Goal: Task Accomplishment & Management: Manage account settings

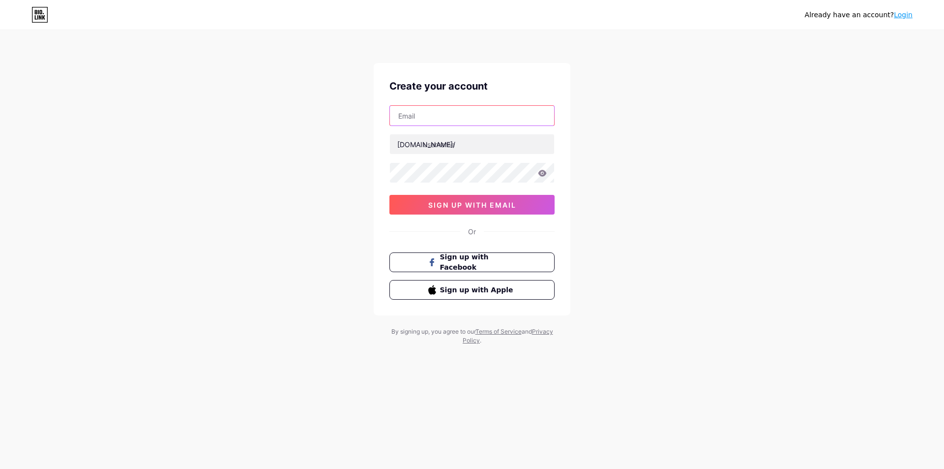
click at [425, 117] on input "text" at bounding box center [472, 116] width 164 height 20
type input "[EMAIL_ADDRESS][DOMAIN_NAME]"
drag, startPoint x: 436, startPoint y: 145, endPoint x: 441, endPoint y: 142, distance: 6.0
click at [437, 145] on input "text" at bounding box center [472, 144] width 164 height 20
type input "roguecommunityhealth"
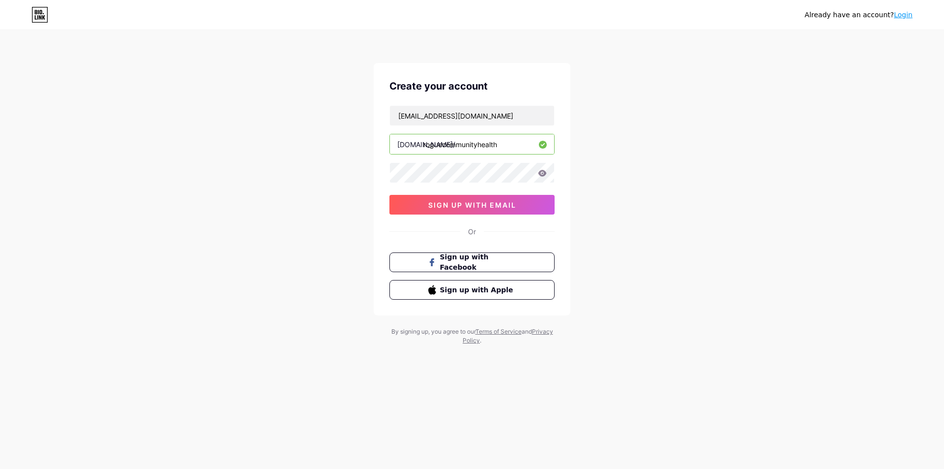
click at [543, 174] on icon at bounding box center [542, 173] width 9 height 7
click at [675, 200] on div "Already have an account? Login Create your account [EMAIL_ADDRESS][DOMAIN_NAME]…" at bounding box center [472, 188] width 944 height 376
click at [473, 202] on span "sign up with email" at bounding box center [472, 205] width 88 height 8
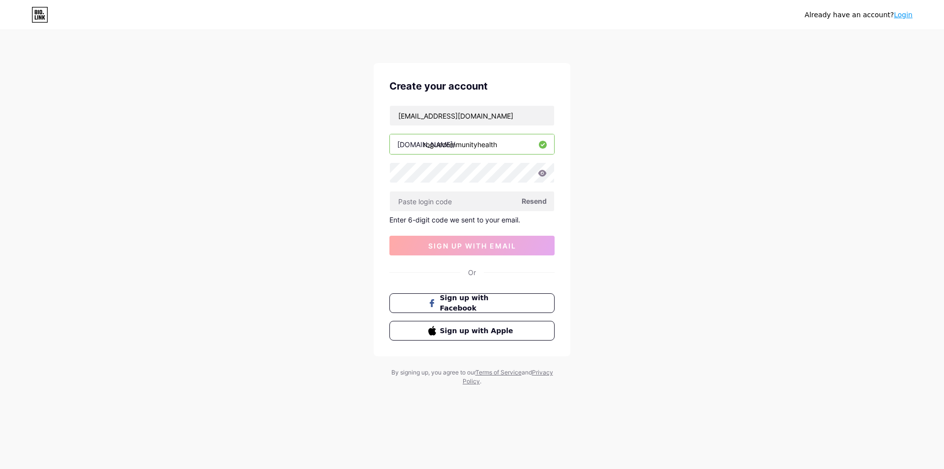
click at [182, 241] on div "Already have an account? Login Create your account [EMAIL_ADDRESS][DOMAIN_NAME]…" at bounding box center [472, 208] width 944 height 417
click at [441, 198] on input "text" at bounding box center [472, 201] width 164 height 20
paste input "365775"
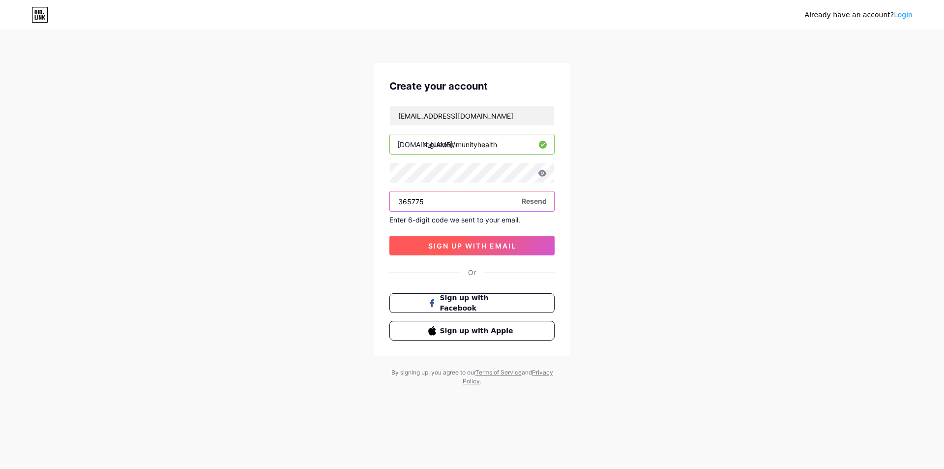
type input "365775"
click at [533, 249] on button "sign up with email" at bounding box center [471, 246] width 165 height 20
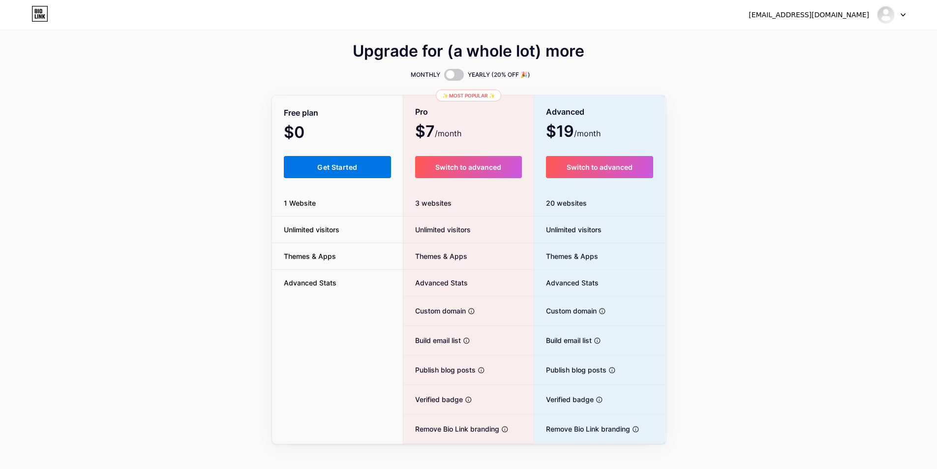
click at [314, 170] on button "Get Started" at bounding box center [338, 167] width 108 height 22
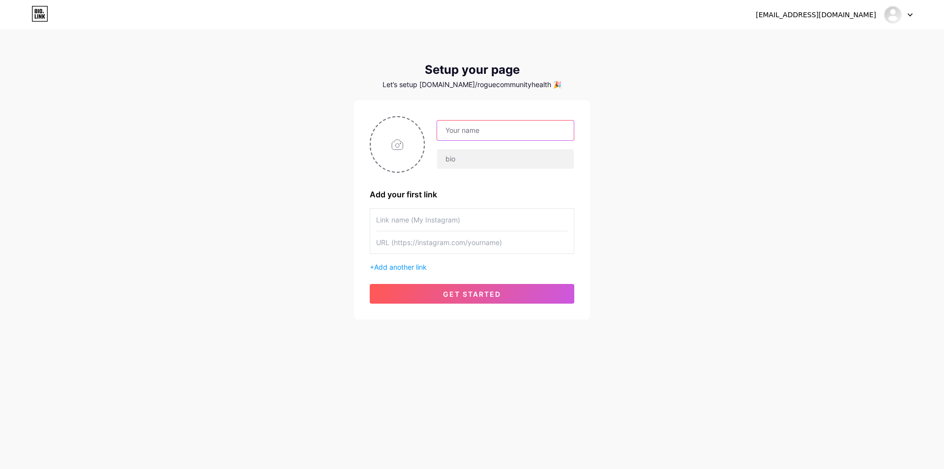
click at [495, 132] on input "text" at bounding box center [505, 130] width 137 height 20
click at [703, 95] on div "[EMAIL_ADDRESS][DOMAIN_NAME] Dashboard Logout Setup your page Let’s setup [DOMA…" at bounding box center [472, 175] width 944 height 351
click at [507, 123] on input "text" at bounding box center [505, 130] width 137 height 20
type input "Rogue Community Health"
paste input "RCH are local clinics that provide access to medical, dental, pharmacy, integra…"
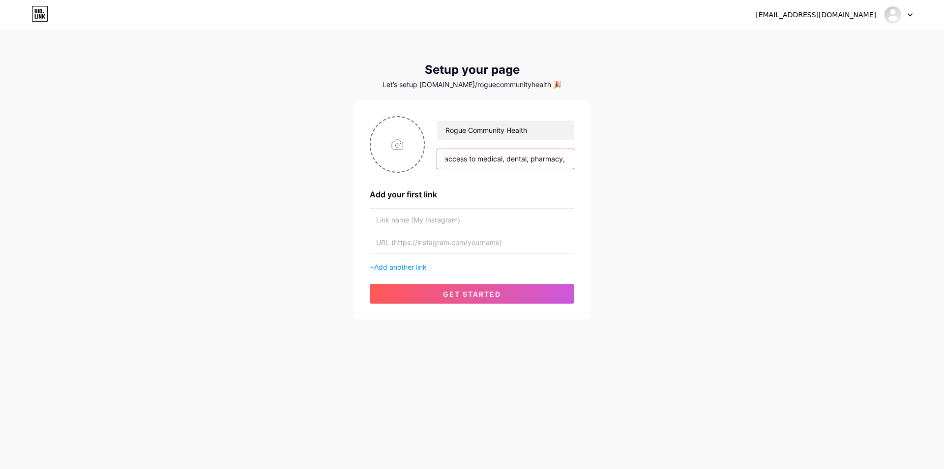
scroll to position [0, 202]
drag, startPoint x: 571, startPoint y: 157, endPoint x: 520, endPoint y: 158, distance: 50.7
click at [520, 158] on input "RCH are local clinics that provide access to medical, dental, pharmacy, integra…" at bounding box center [505, 159] width 137 height 20
drag, startPoint x: 507, startPoint y: 156, endPoint x: 493, endPoint y: 153, distance: 14.6
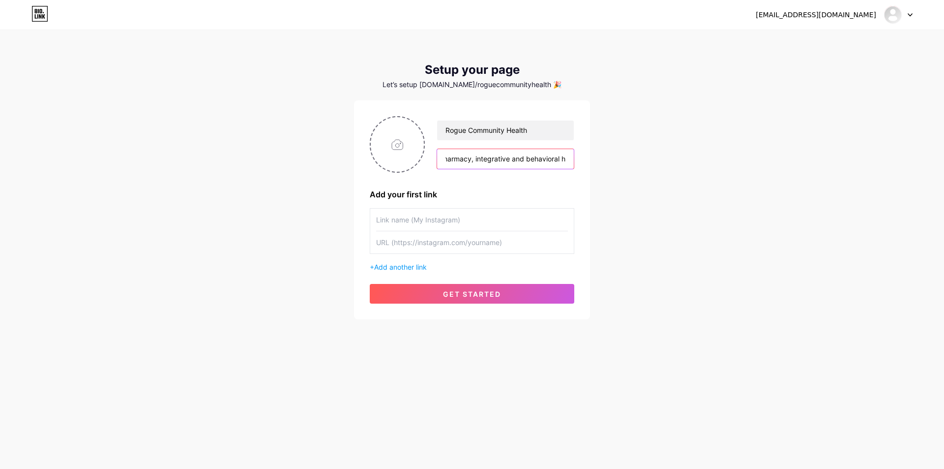
click at [492, 153] on input "RCH are local clinics that provide access to medical, dental, pharmacy, integra…" at bounding box center [505, 159] width 137 height 20
click at [505, 160] on input "RCH are local clinics that provide access to medical, dental, pharmacy, integra…" at bounding box center [505, 159] width 137 height 20
drag, startPoint x: 509, startPoint y: 159, endPoint x: 474, endPoint y: 154, distance: 34.7
click at [474, 154] on input "RCH are local clinics that provide access to medical, dental, pharmacy, integra…" at bounding box center [505, 159] width 137 height 20
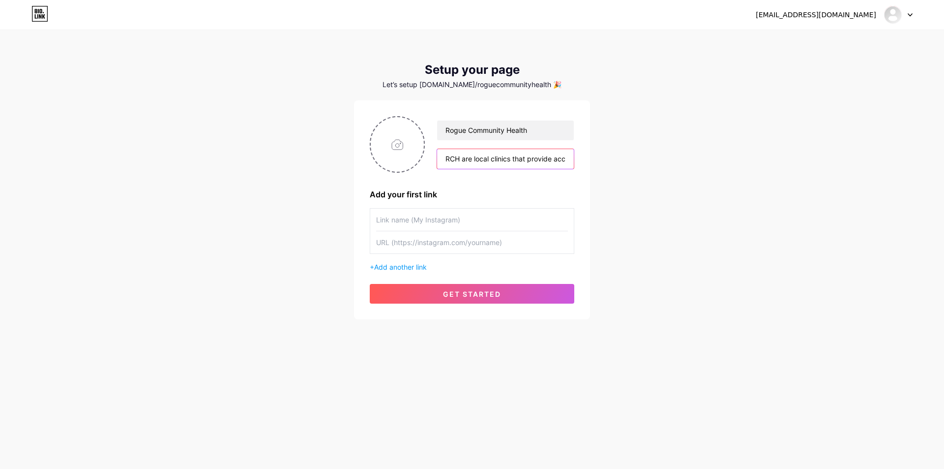
click at [513, 157] on input "RCH are local clinics that provide access to medical, dental, pharmacy, and beh…" at bounding box center [505, 159] width 137 height 20
paste input "ogue Community Health, a Federally Qualified Health Center, has been a leader i…"
drag, startPoint x: 518, startPoint y: 156, endPoint x: 369, endPoint y: 153, distance: 149.5
click at [369, 153] on div "Rogue Community Health Rogue Community Health, a Federally Qualified Health Cen…" at bounding box center [472, 209] width 236 height 219
click at [468, 159] on input "Rogue Community Health, a Federally Qualified Health Center, has been a leader …" at bounding box center [505, 159] width 137 height 20
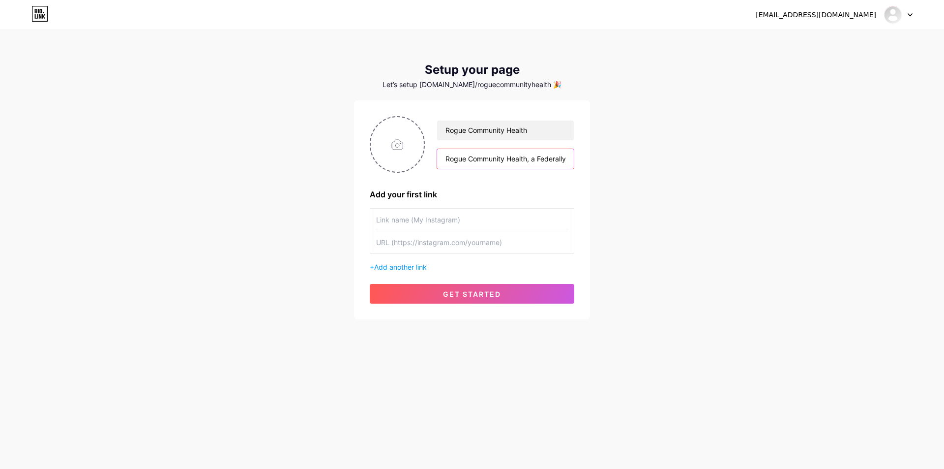
click at [532, 160] on input "Rogue Community Health, a Federally Qualified Health Center, has been a leader …" at bounding box center [505, 159] width 137 height 20
drag, startPoint x: 489, startPoint y: 159, endPoint x: 528, endPoint y: 161, distance: 39.4
click at [528, 161] on input "Rogue Community Health is a Federally Qualified Health Center, has been a leade…" at bounding box center [505, 159] width 137 height 20
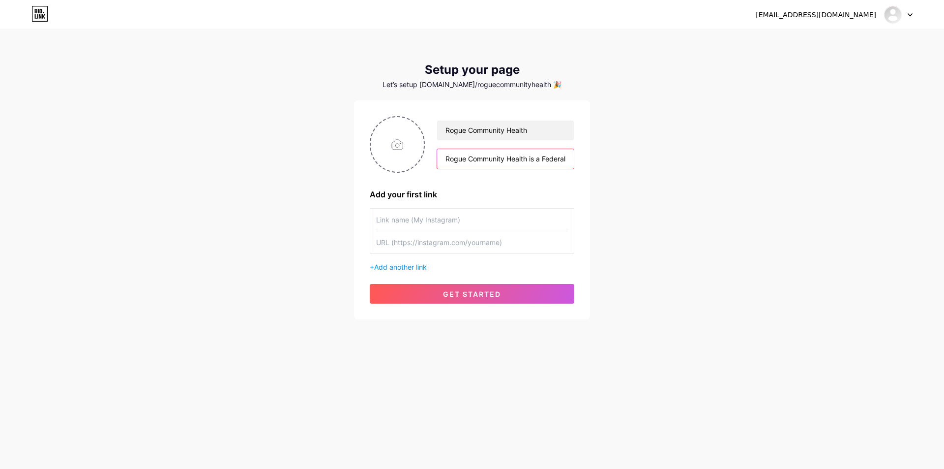
click at [515, 162] on input "Rogue Community Health is a Federally Qualified Health Center, has been a leade…" at bounding box center [505, 159] width 137 height 20
paste input ", a Federally-Qualified Health Center, has been providing access to health serv…"
type input "Rogue Community Health, a Federally-Qualified Health Center, has been providing…"
click at [462, 224] on input "text" at bounding box center [472, 219] width 192 height 22
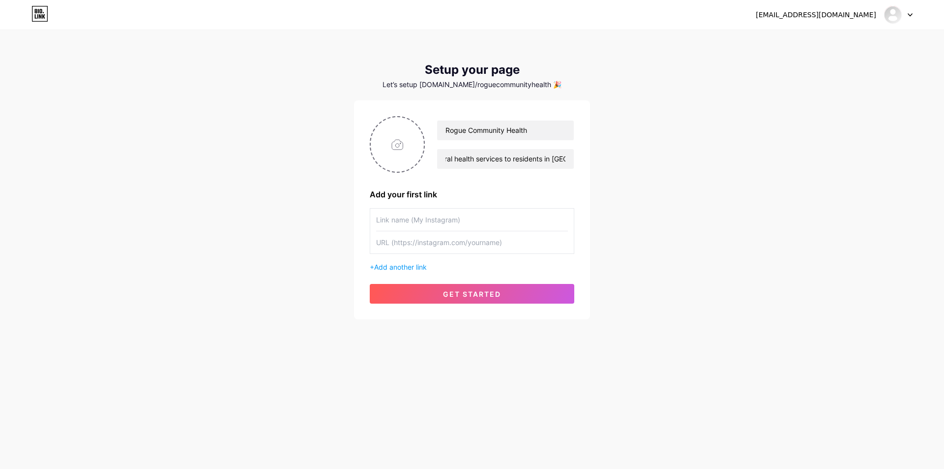
scroll to position [0, 0]
click at [449, 242] on input "text" at bounding box center [472, 242] width 192 height 22
paste input "[URL][DOMAIN_NAME]"
drag, startPoint x: 513, startPoint y: 245, endPoint x: 330, endPoint y: 232, distance: 183.4
click at [330, 232] on div "[EMAIL_ADDRESS][DOMAIN_NAME] Dashboard Logout Setup your page Let’s setup [DOMA…" at bounding box center [472, 175] width 944 height 351
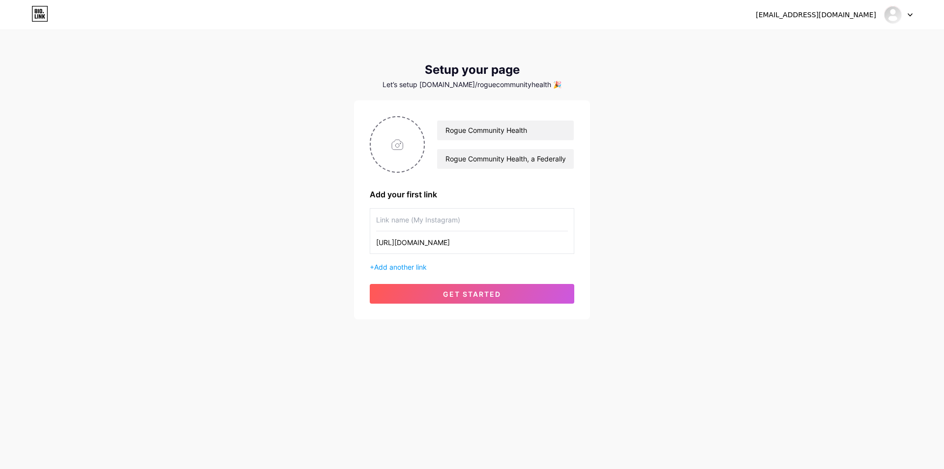
click at [551, 246] on input "[URL][DOMAIN_NAME]" at bounding box center [472, 242] width 192 height 22
drag, startPoint x: 544, startPoint y: 243, endPoint x: 635, endPoint y: 244, distance: 91.0
click at [635, 244] on div "[EMAIL_ADDRESS][DOMAIN_NAME] Dashboard Logout Setup your page Let’s setup [DOMA…" at bounding box center [472, 175] width 944 height 351
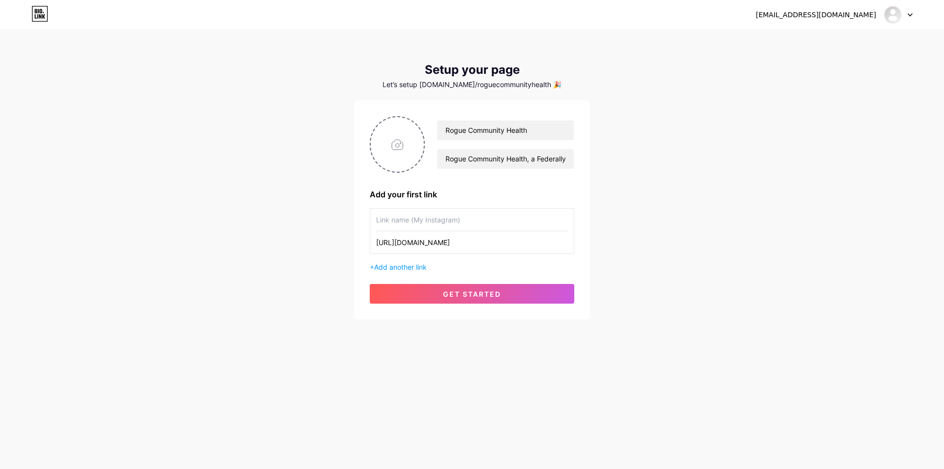
type input "[URL][DOMAIN_NAME]"
click at [443, 216] on input "text" at bounding box center [472, 219] width 192 height 22
paste input "[URL][DOMAIN_NAME]"
type input "[URL][DOMAIN_NAME]"
type input "roguecommunityhealth"
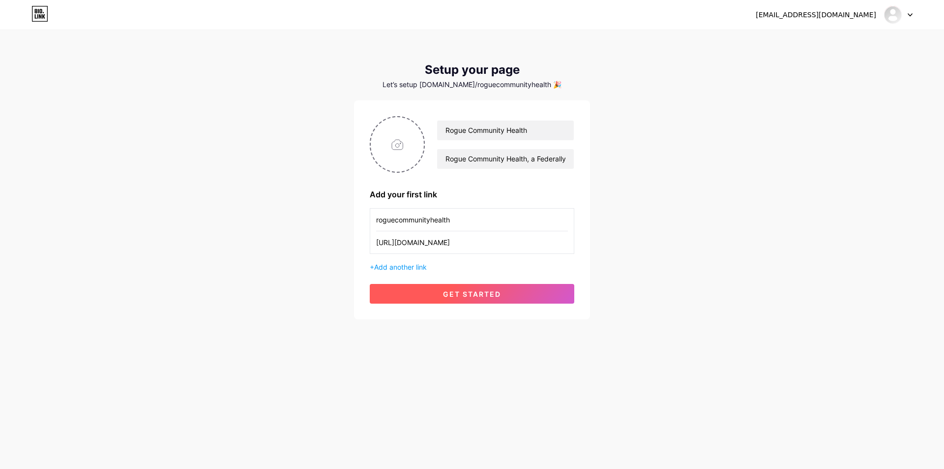
click at [467, 287] on button "get started" at bounding box center [472, 294] width 205 height 20
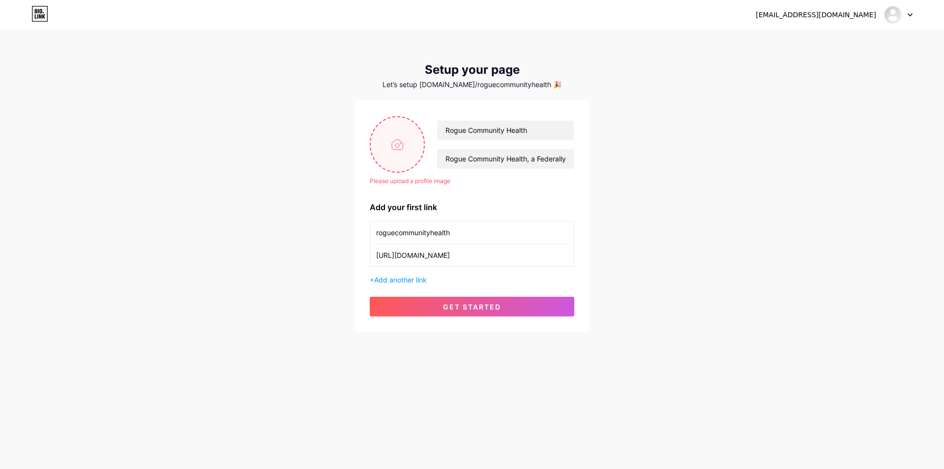
click at [404, 147] on input "file" at bounding box center [397, 144] width 53 height 55
type input "C:\fakepath\RCH-BRD-Logo-Icon-Color-600px.jpg"
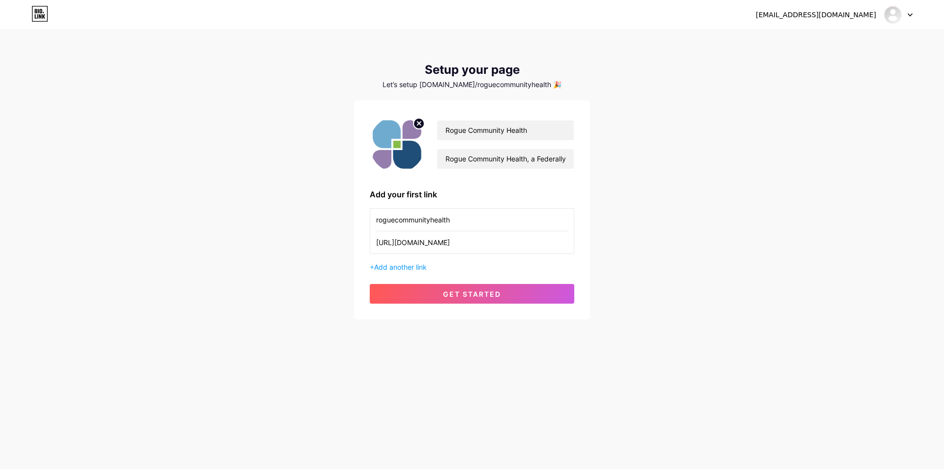
click at [401, 147] on img at bounding box center [397, 144] width 55 height 57
click at [466, 292] on span "get started" at bounding box center [472, 294] width 58 height 8
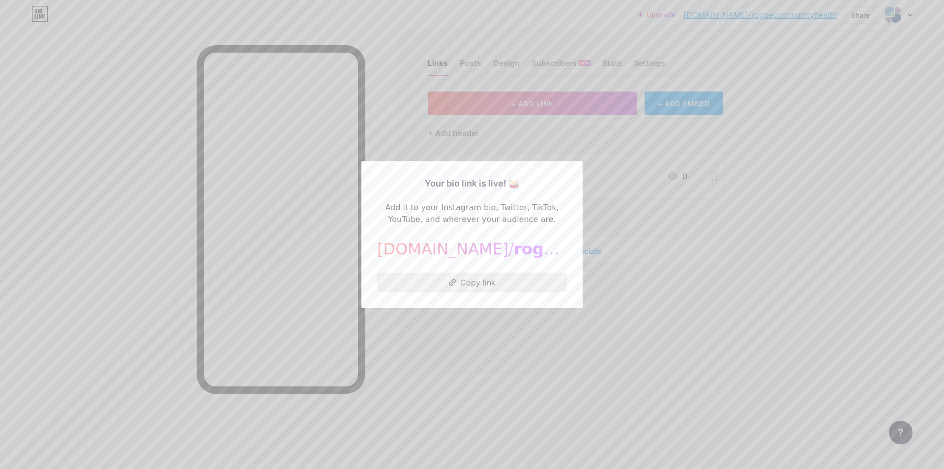
click at [470, 282] on button "Copy link" at bounding box center [472, 282] width 190 height 20
click at [811, 219] on div at bounding box center [472, 234] width 944 height 469
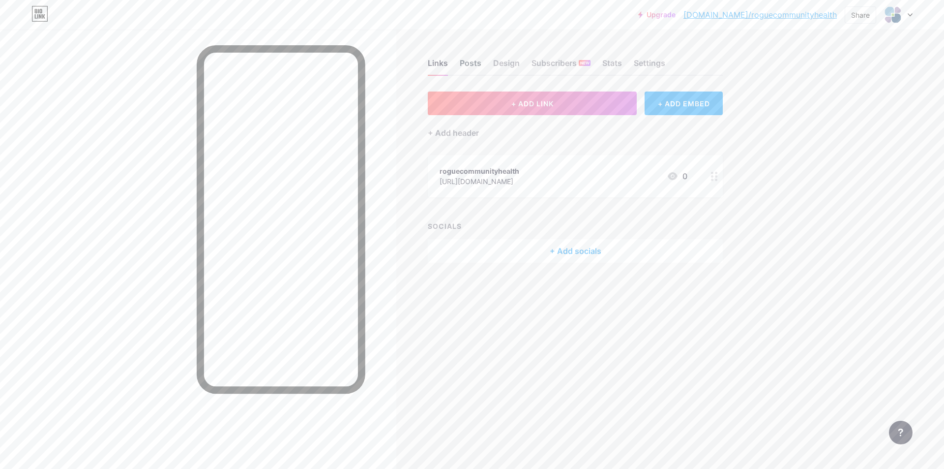
click at [476, 62] on div "Posts" at bounding box center [471, 66] width 22 height 18
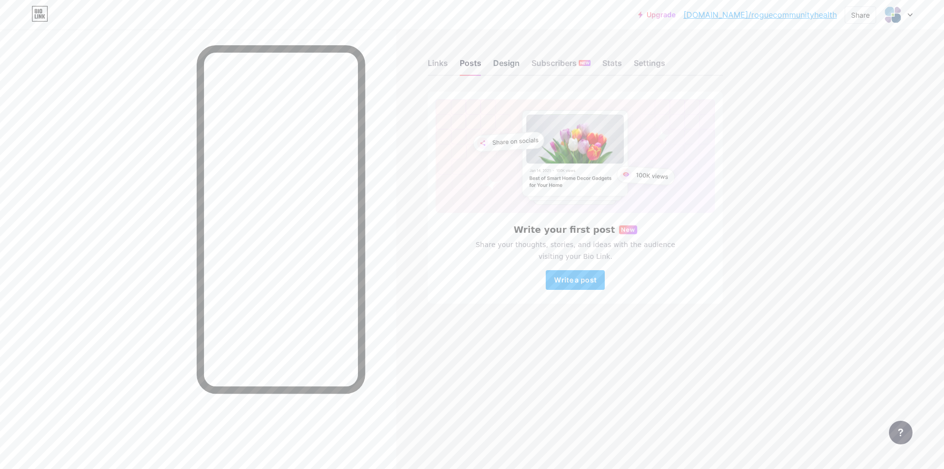
click at [510, 64] on div "Design" at bounding box center [506, 66] width 27 height 18
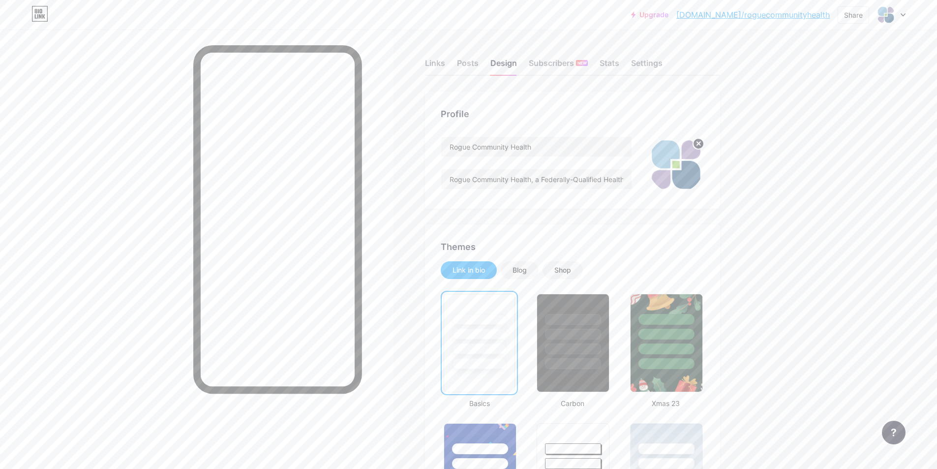
click at [699, 142] on circle at bounding box center [698, 143] width 11 height 11
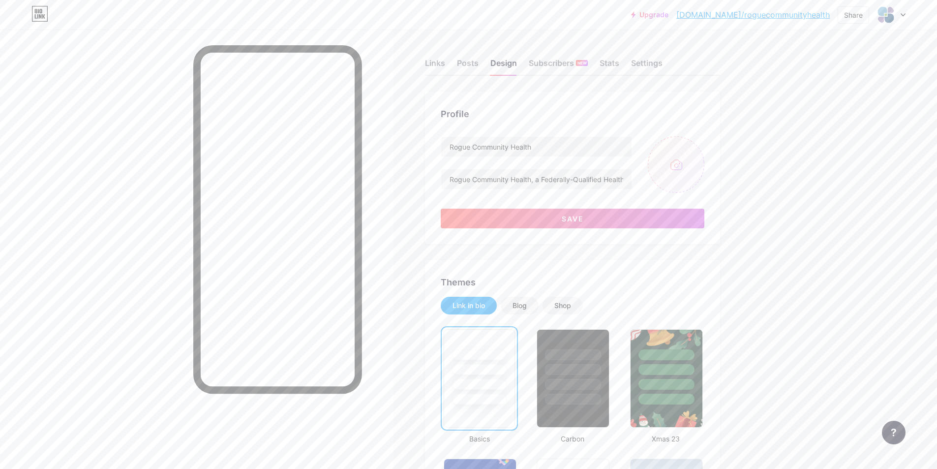
click at [674, 171] on input "file" at bounding box center [676, 164] width 57 height 57
click at [687, 165] on input "file" at bounding box center [676, 164] width 57 height 57
type input "C:\fakepath\RCH-BRD-Logo-Icon-Inverted-600px.png"
click at [700, 140] on circle at bounding box center [698, 143] width 11 height 11
click at [690, 165] on input "file" at bounding box center [676, 164] width 57 height 57
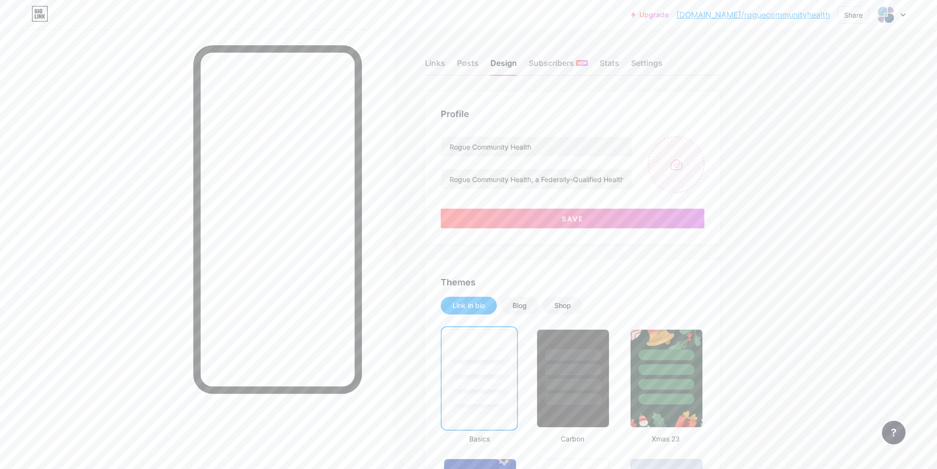
type input "C:\fakepath\RCH-BRD-VerticalLogo-Color-600px.jpg"
click at [556, 221] on button "Save" at bounding box center [573, 218] width 264 height 20
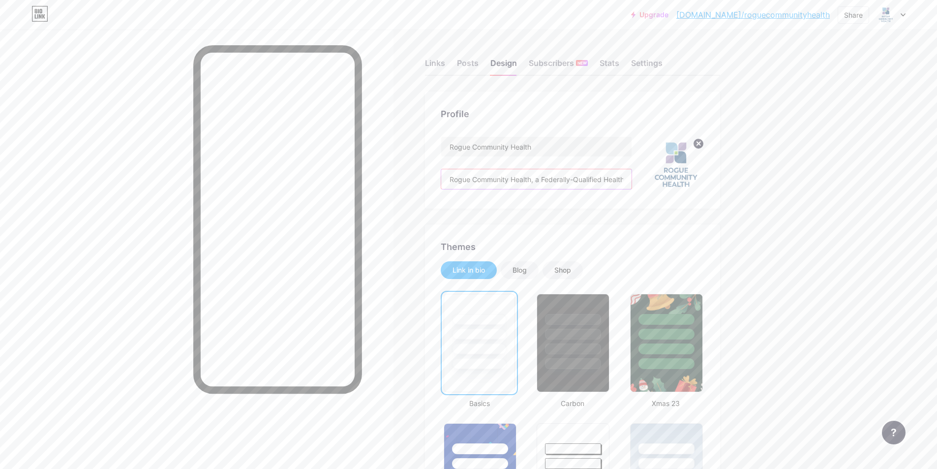
click at [537, 178] on input "Rogue Community Health, a Federally-Qualified Health Center, has been providing…" at bounding box center [536, 179] width 190 height 20
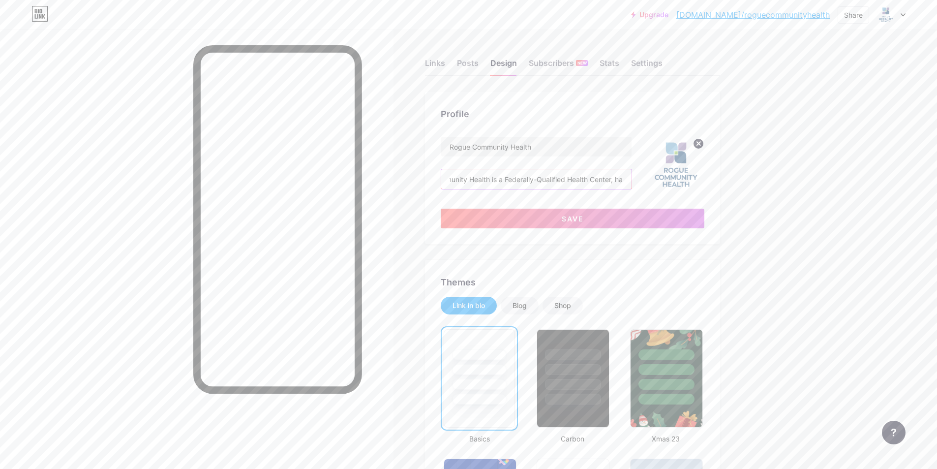
scroll to position [0, 55]
drag, startPoint x: 622, startPoint y: 180, endPoint x: 627, endPoint y: 180, distance: 5.4
click at [627, 180] on input "Rogue Community Health is a Federally-Qualified Health Center that has been pro…" at bounding box center [536, 179] width 190 height 20
click at [495, 175] on input "Rogue Community Health is a Federally-Qualified Health Center that has been pro…" at bounding box center [536, 179] width 190 height 20
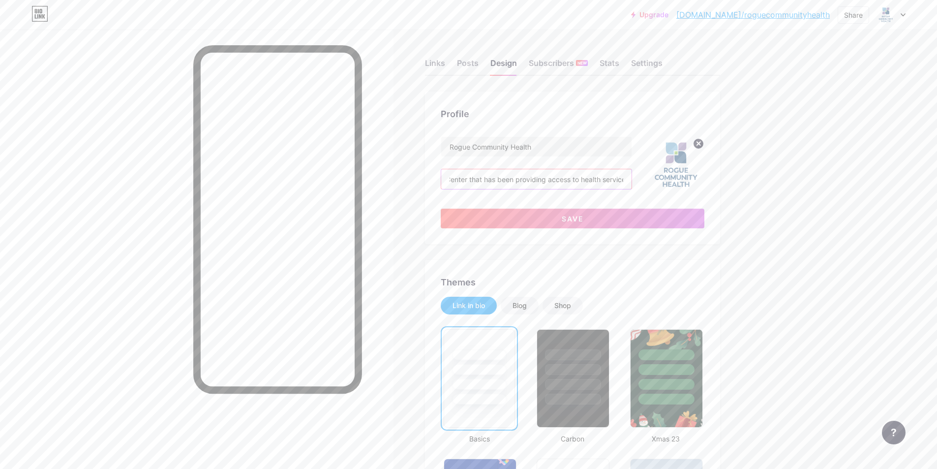
drag, startPoint x: 503, startPoint y: 178, endPoint x: 521, endPoint y: 178, distance: 17.7
click at [521, 178] on input "Rogue Community Health is a Federally-Qualified Health Center that has been pro…" at bounding box center [536, 179] width 190 height 20
drag, startPoint x: 533, startPoint y: 179, endPoint x: 525, endPoint y: 179, distance: 7.9
click at [525, 179] on input "Rogue Community Health is a Federally-Qualified Health Center that has providin…" at bounding box center [536, 179] width 190 height 20
drag, startPoint x: 571, startPoint y: 180, endPoint x: 598, endPoint y: 179, distance: 27.0
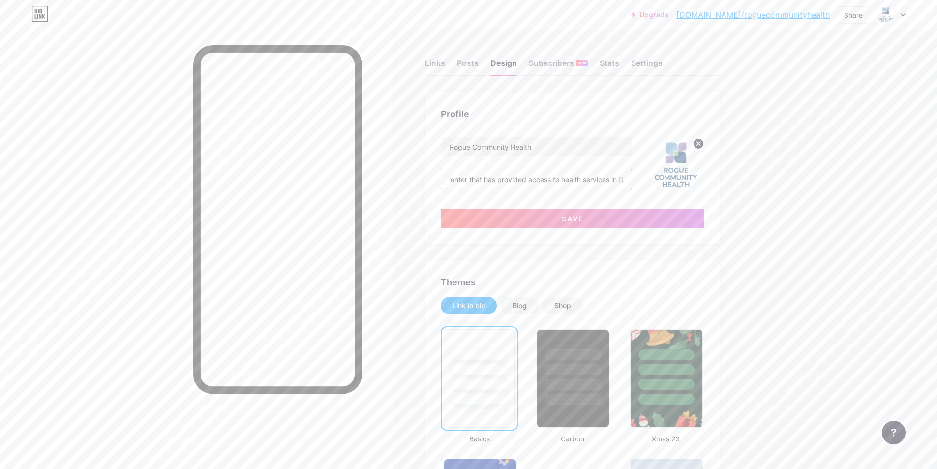
click at [598, 179] on input "Rogue Community Health is a Federally-Qualified Health Center that has provided…" at bounding box center [536, 179] width 190 height 20
type input "Rogue Community Health is a Federally-Qualified Health Center that has provided…"
click at [602, 216] on button "Save" at bounding box center [573, 218] width 264 height 20
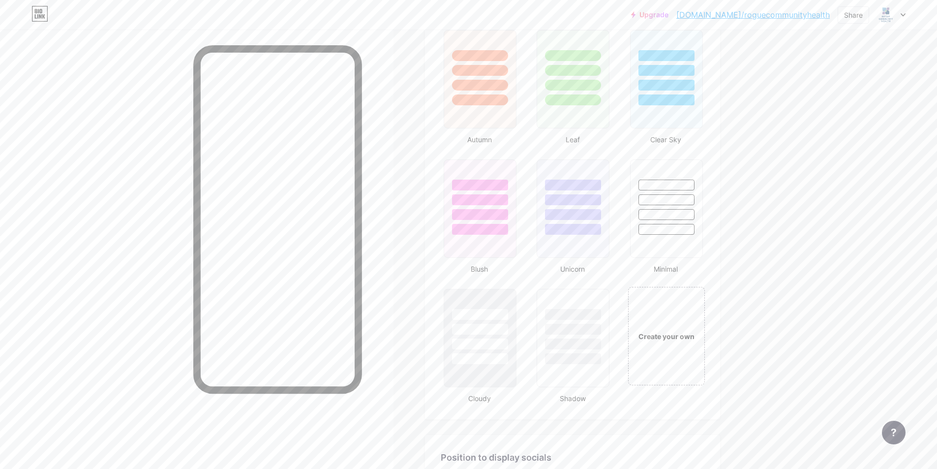
scroll to position [1033, 0]
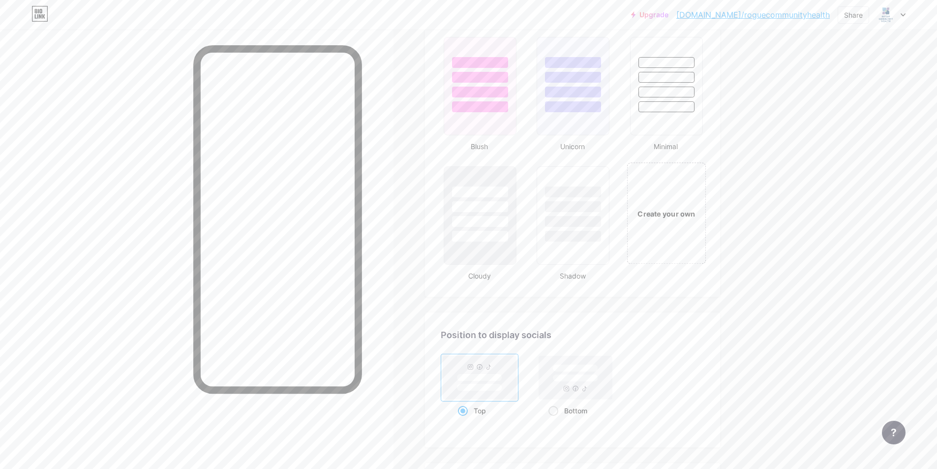
click at [661, 219] on div "Create your own" at bounding box center [665, 212] width 79 height 101
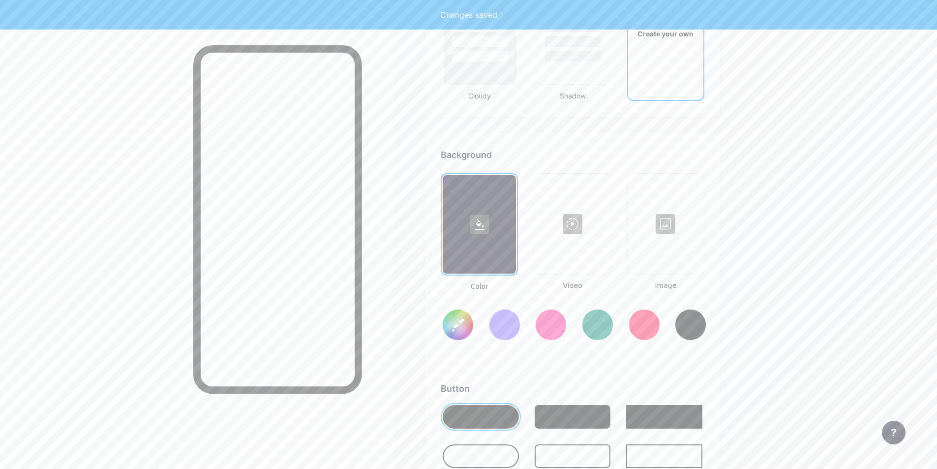
type input "#ffffff"
type input "#000000"
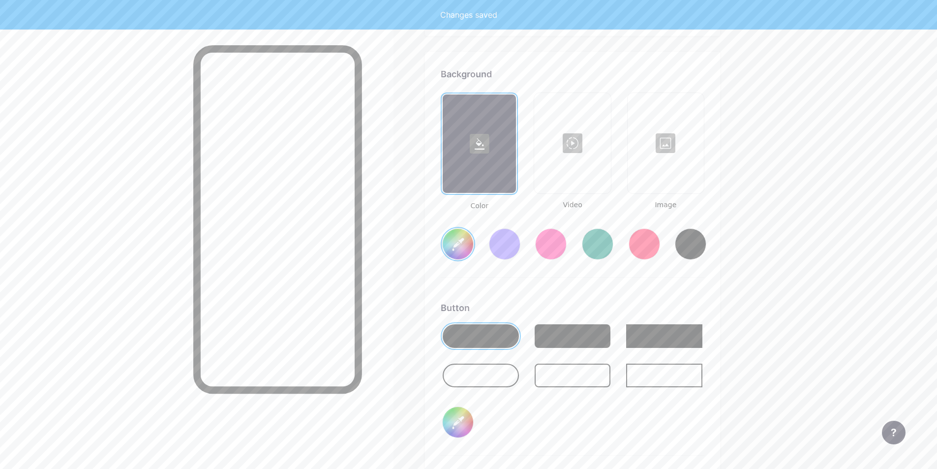
scroll to position [1305, 0]
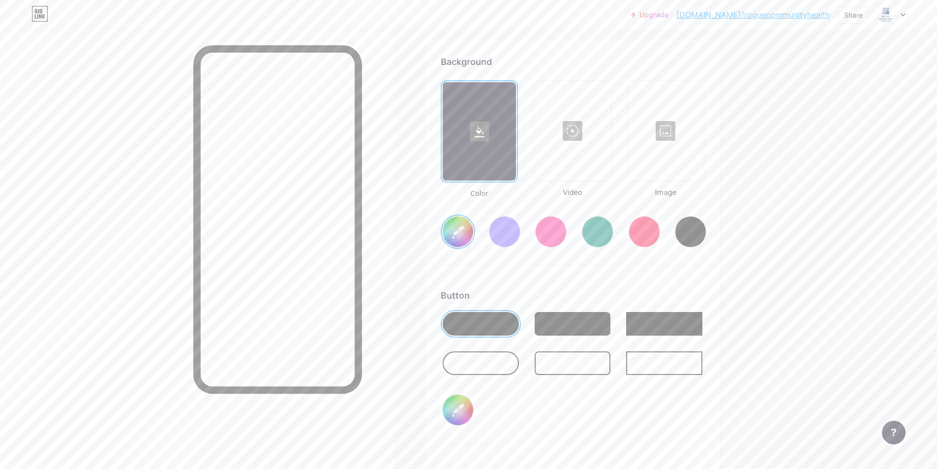
click at [460, 234] on input "#ffffff" at bounding box center [458, 231] width 30 height 30
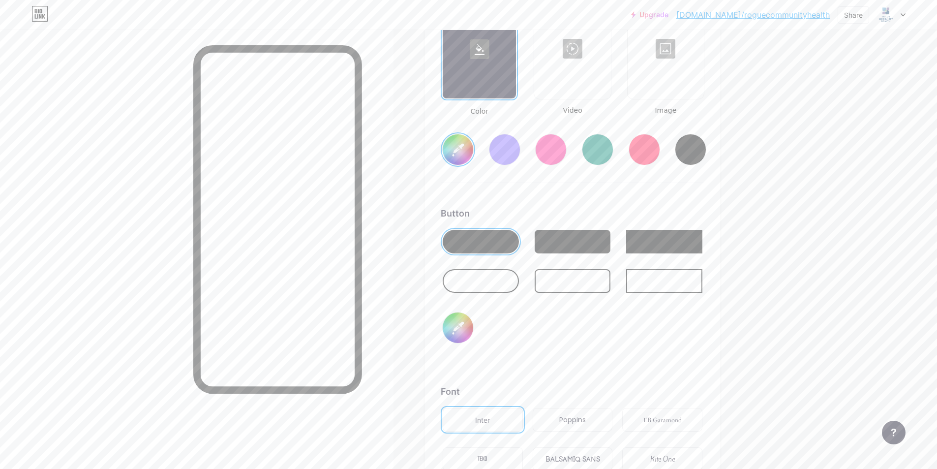
scroll to position [1404, 0]
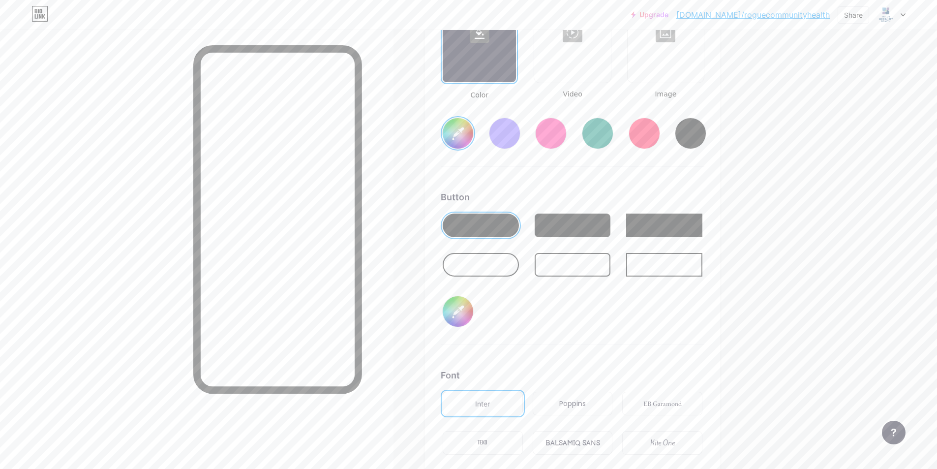
click at [489, 225] on div at bounding box center [481, 225] width 76 height 24
click at [463, 312] on input "#000000" at bounding box center [458, 311] width 30 height 30
type input "#ffffff"
type input "#000001"
type input "#ffffff"
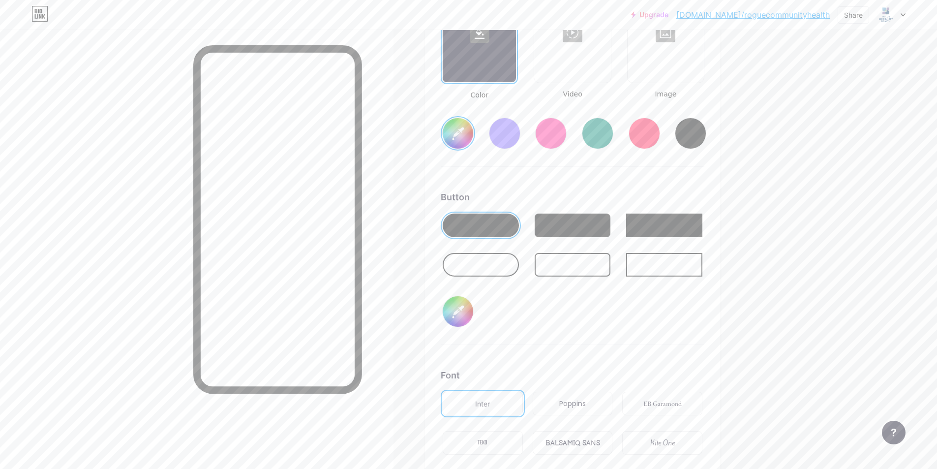
type input "#00001f"
type input "#ffffff"
type input "#0001f4"
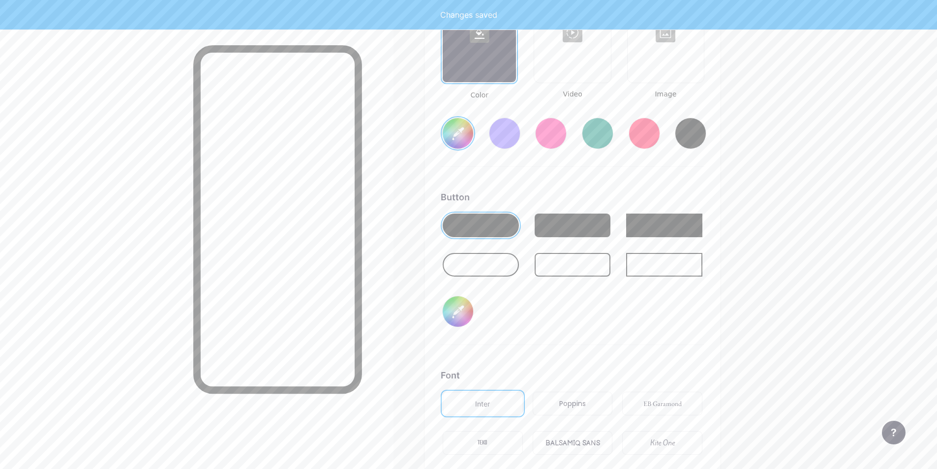
type input "#ffffff"
type input "#001f4e"
type input "#ffffff"
type input "#01f4e7"
type input "#ffffff"
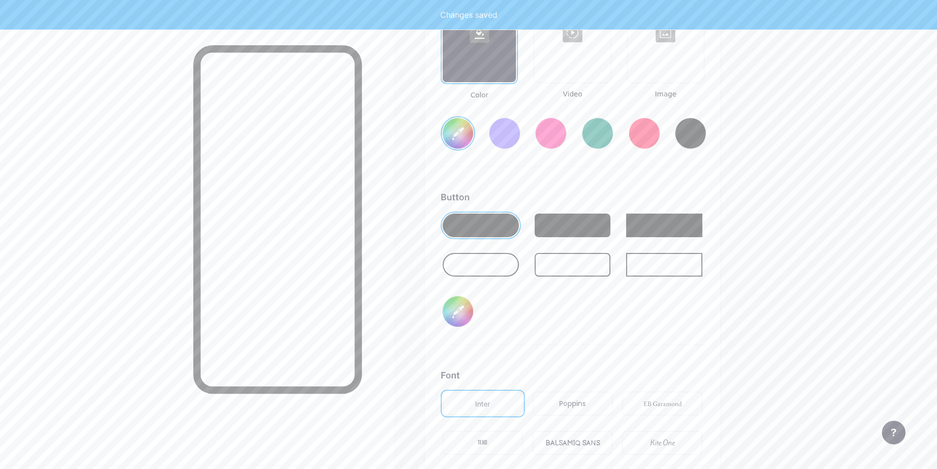
type input "#1f4e79"
type input "#ffffff"
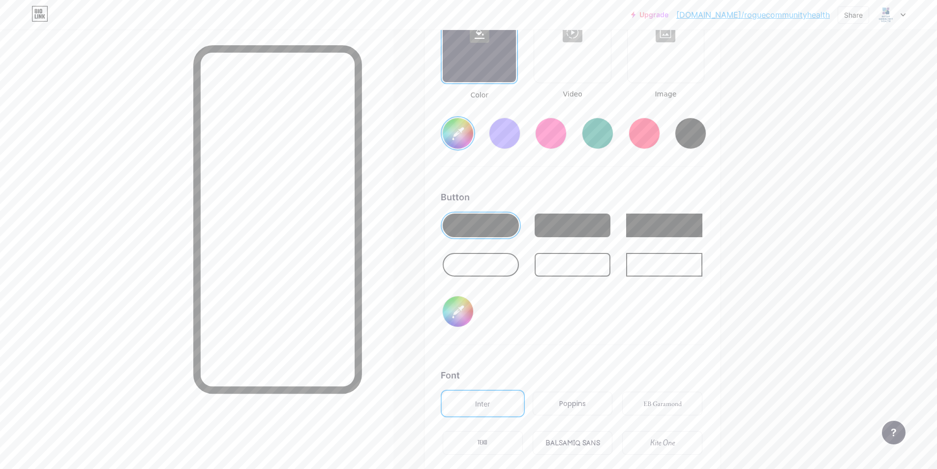
type input "#1f4e79"
click at [654, 324] on div "Button #1f4e79" at bounding box center [573, 267] width 264 height 154
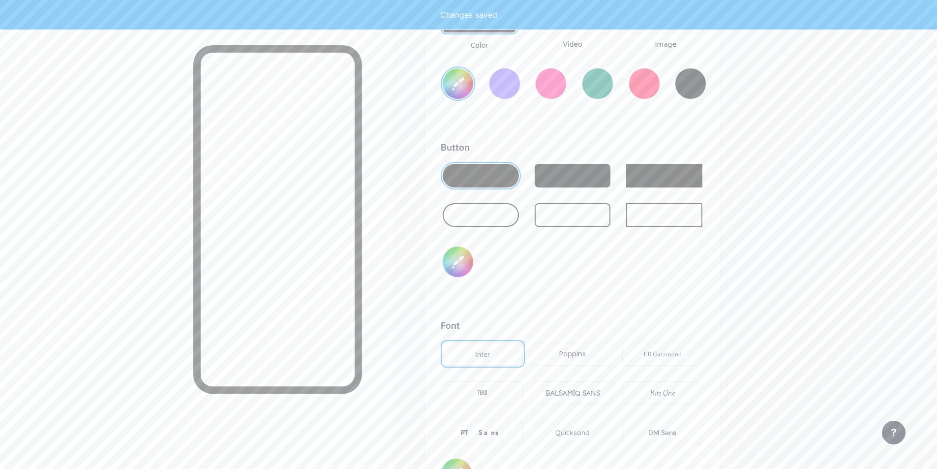
scroll to position [1453, 0]
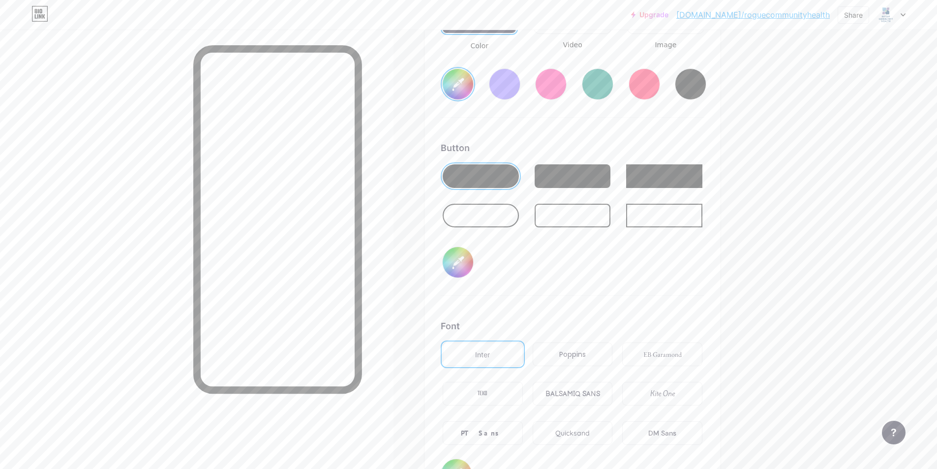
click at [570, 172] on div at bounding box center [572, 176] width 76 height 24
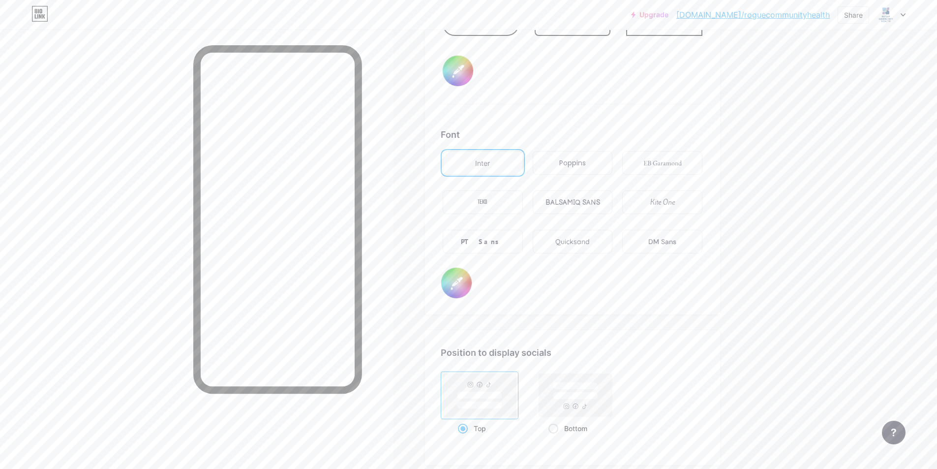
scroll to position [1650, 0]
click at [586, 162] on div "Poppins" at bounding box center [572, 157] width 27 height 10
click at [572, 237] on div "Quicksand" at bounding box center [572, 236] width 34 height 10
click at [499, 160] on div "Inter" at bounding box center [483, 158] width 80 height 24
click at [565, 160] on div "Poppins" at bounding box center [572, 157] width 27 height 10
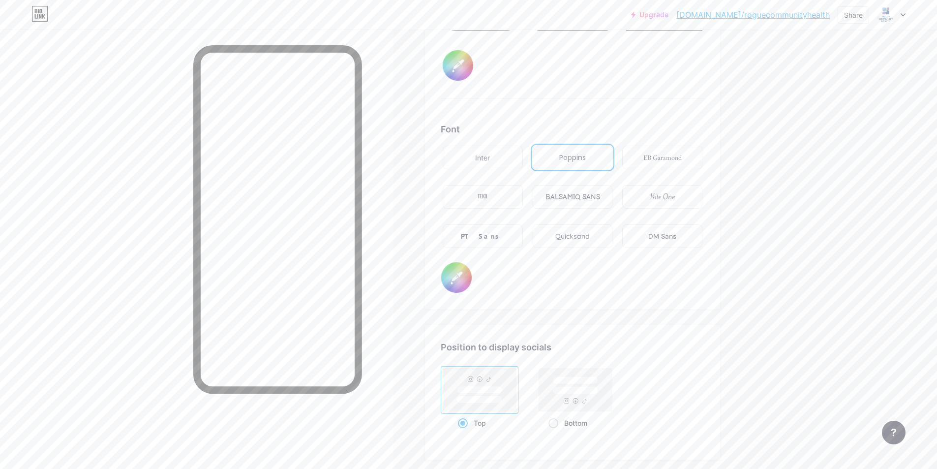
click at [463, 275] on input "#000000" at bounding box center [456, 277] width 30 height 30
type input "#ffffff"
type input "#000001"
type input "#ffffff"
type input "#000011"
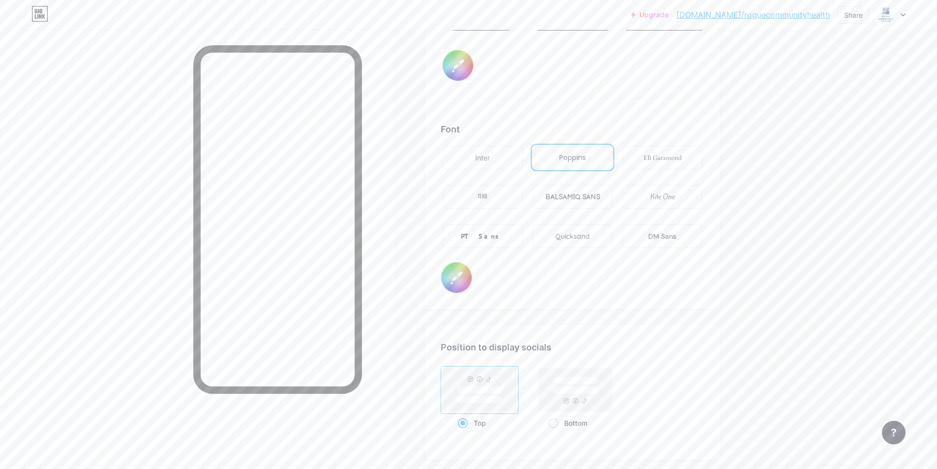
type input "#ffffff"
type input "#000111"
type input "#ffffff"
type input "#001111"
type input "#ffffff"
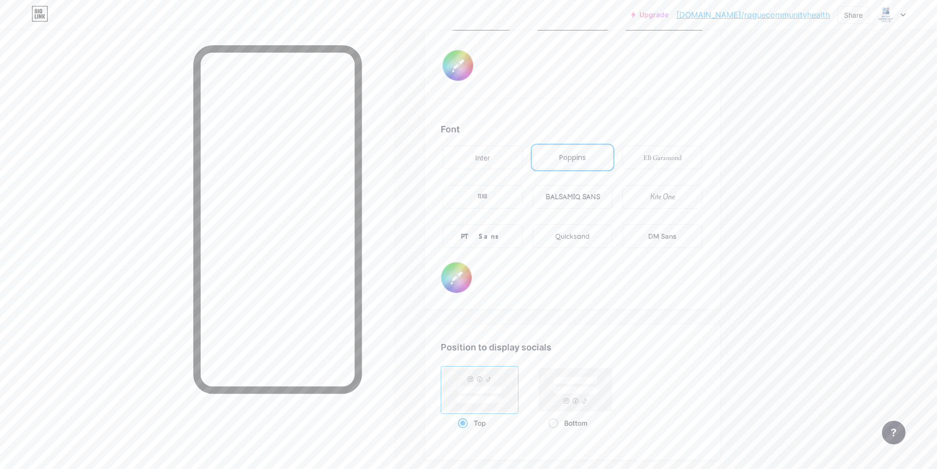
type input "#011111"
type input "#ffffff"
type input "#111111"
type input "#ffffff"
type input "#011111"
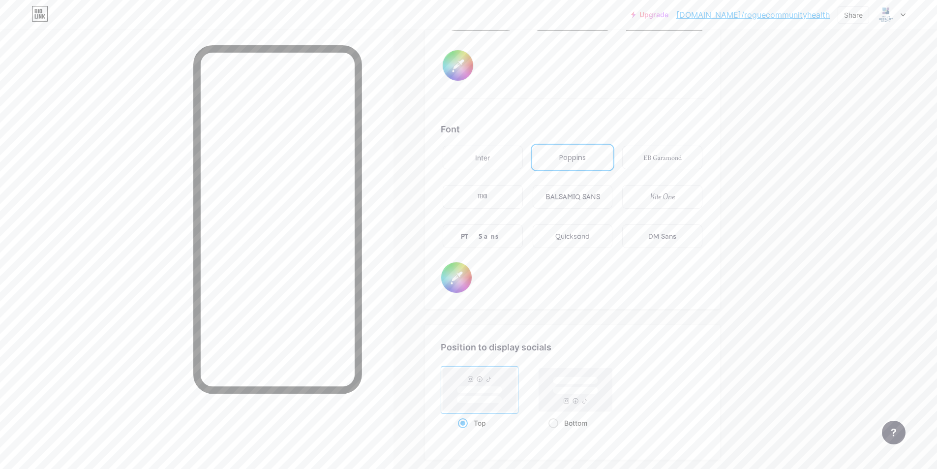
type input "#ffffff"
type input "#001111"
type input "#ffffff"
type input "#000111"
type input "#ffffff"
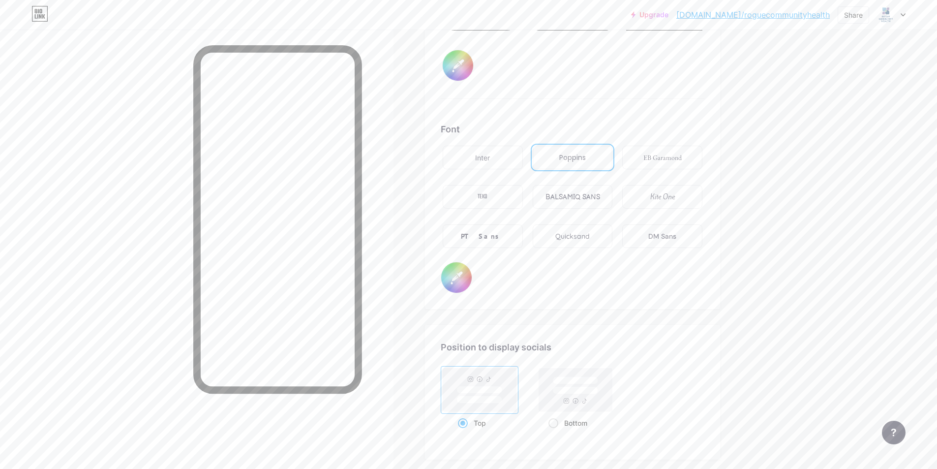
type input "#000011"
type input "#ffffff"
type input "#000001"
type input "#ffffff"
type input "#000000"
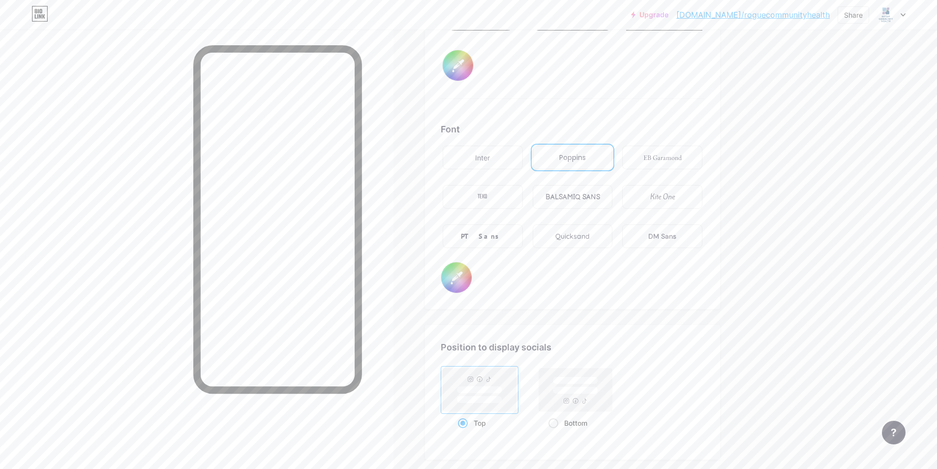
type input "#ffffff"
type input "#000009"
type input "#ffffff"
type input "#000099"
type input "#ffffff"
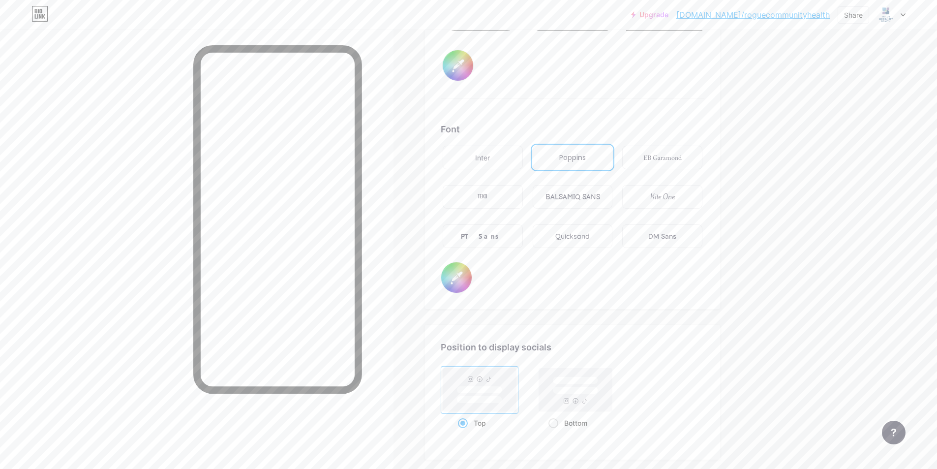
type input "#000999"
type input "#ffffff"
type input "#009999"
type input "#ffffff"
type input "#099999"
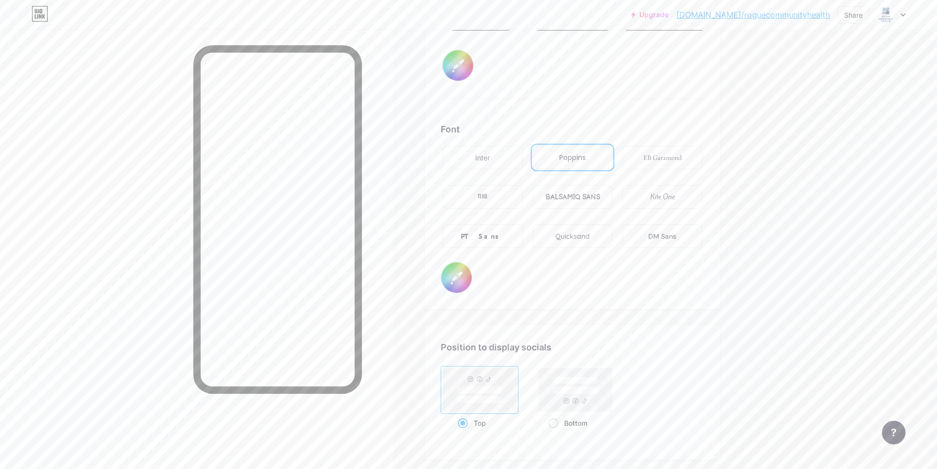
type input "#ffffff"
type input "#999999"
type input "#ffffff"
type input "#099999"
type input "#ffffff"
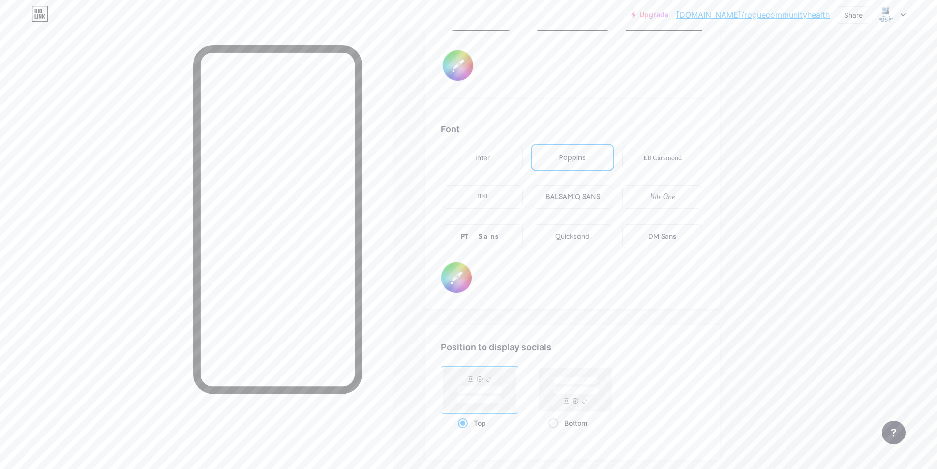
type input "#009999"
type input "#ffffff"
type input "#000999"
type input "#ffffff"
type input "#000099"
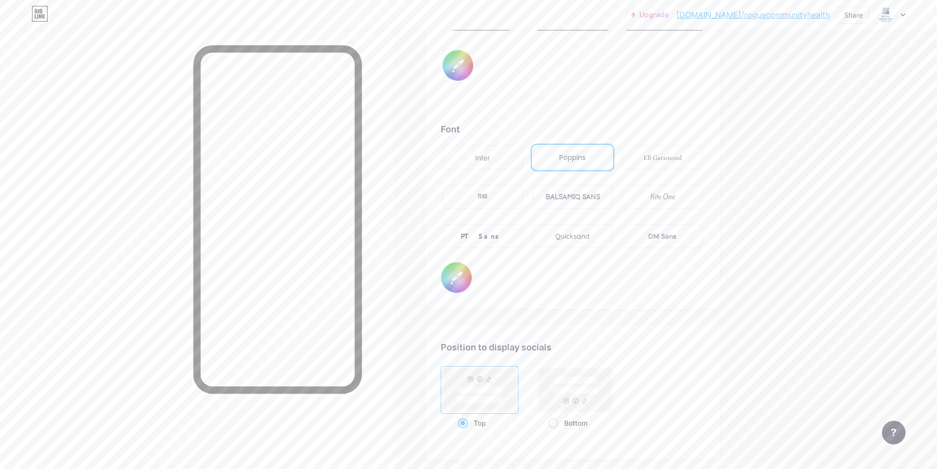
type input "#ffffff"
type input "#000009"
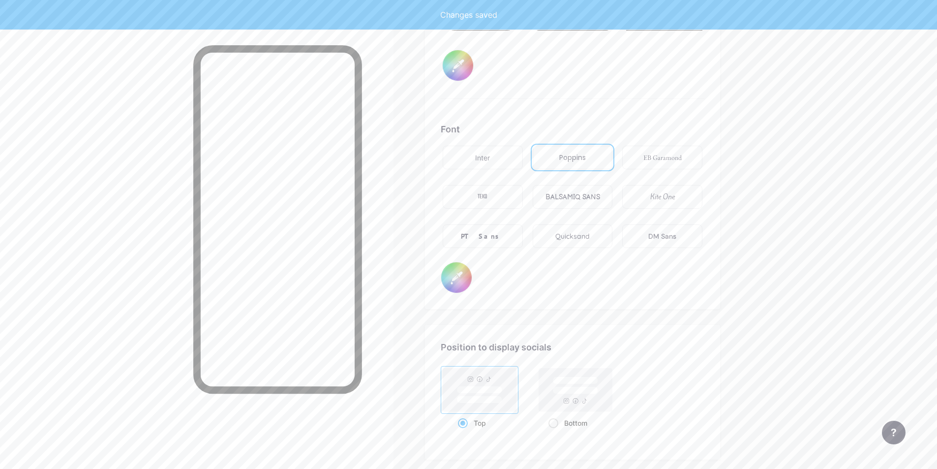
type input "#ffffff"
type input "#000008"
type input "#ffffff"
type input "#000088"
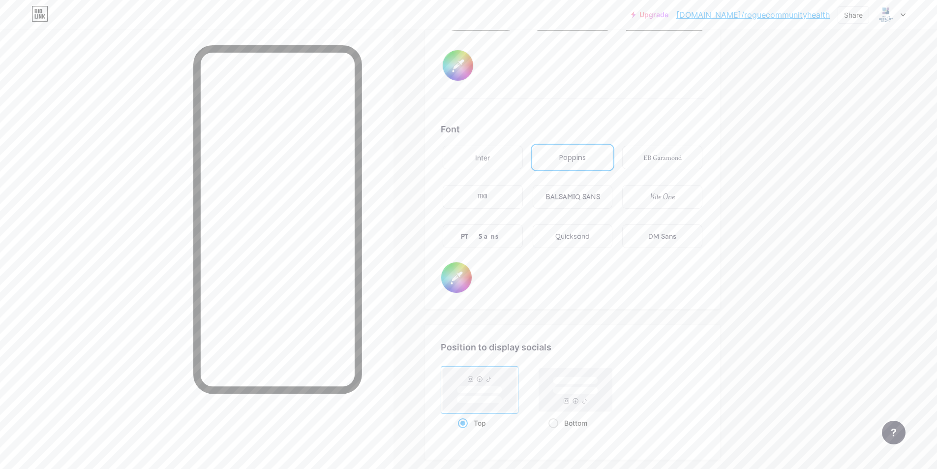
type input "#ffffff"
type input "#000888"
type input "#ffffff"
type input "#008888"
type input "#ffffff"
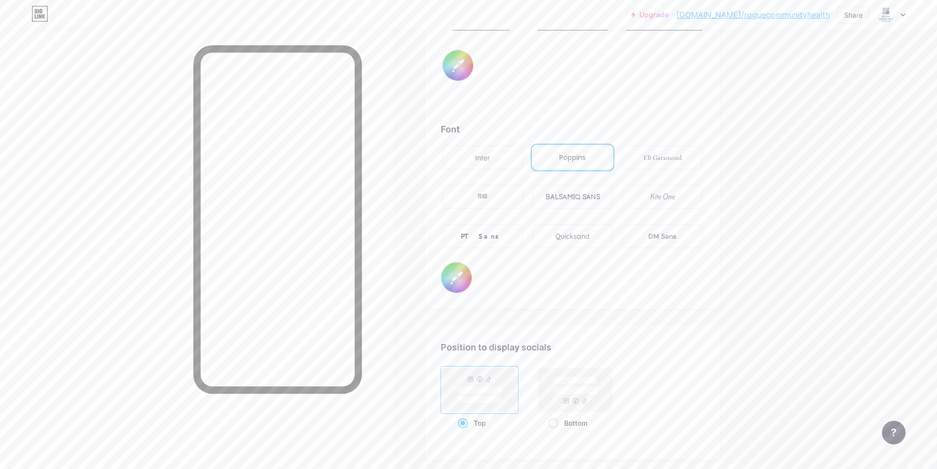
type input "#088888"
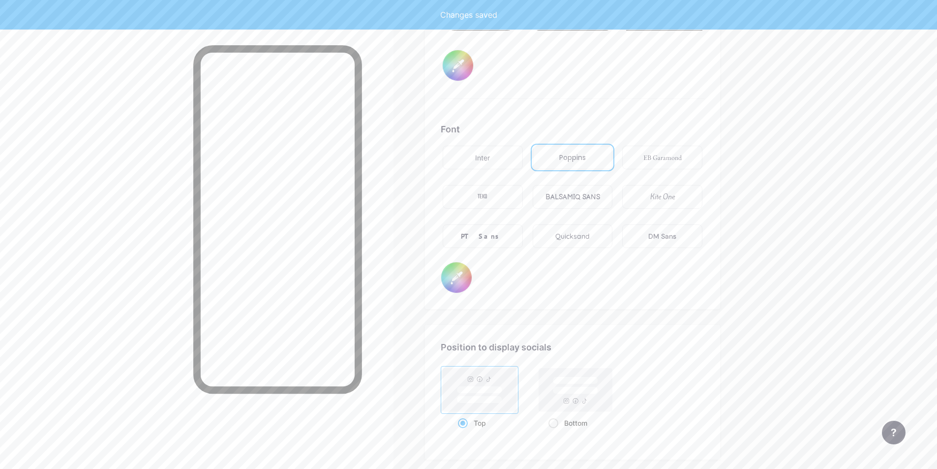
type input "#ffffff"
type input "#888888"
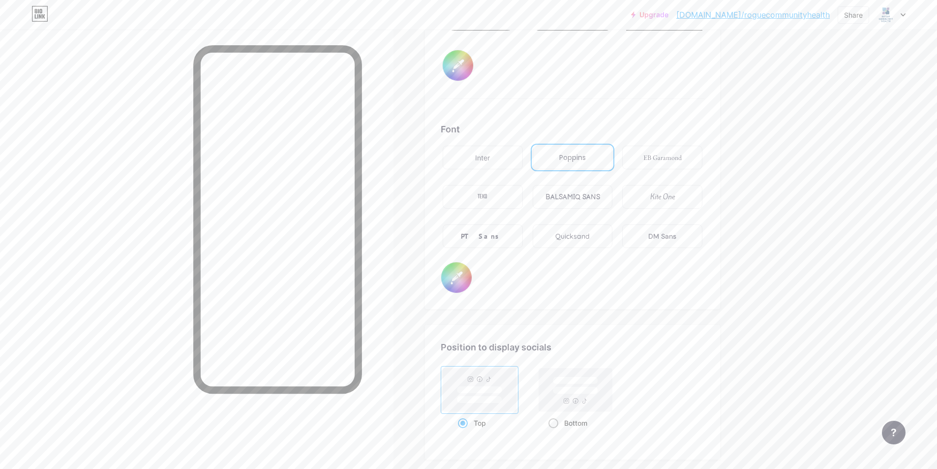
type input "#ffffff"
type input "#000008"
type input "#ffffff"
type input "#000089"
type input "#ffffff"
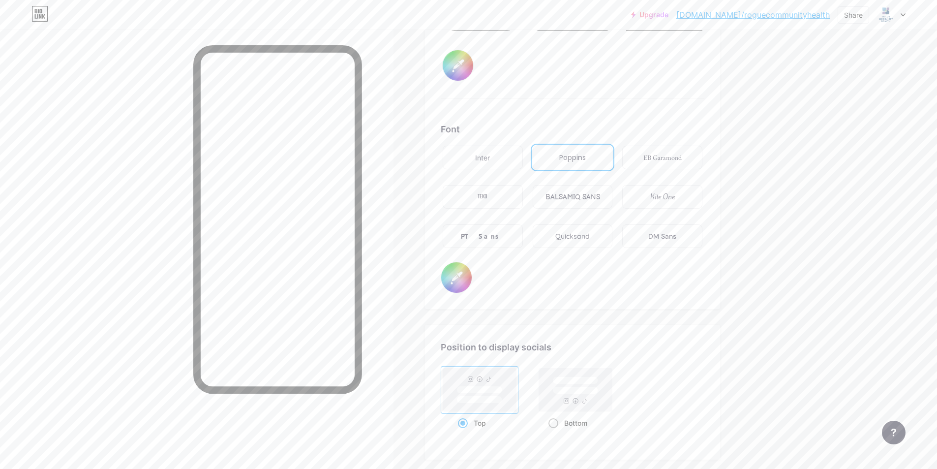
type input "#000898"
type input "#ffffff"
type input "#008989"
type input "#ffffff"
type input "#089898"
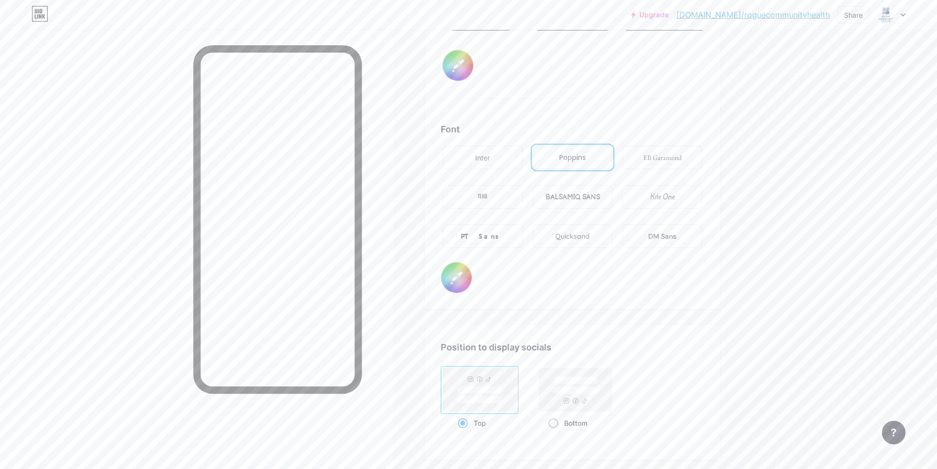
type input "#ffffff"
type input "#898989"
type input "#ffffff"
type input "#089898"
type input "#ffffff"
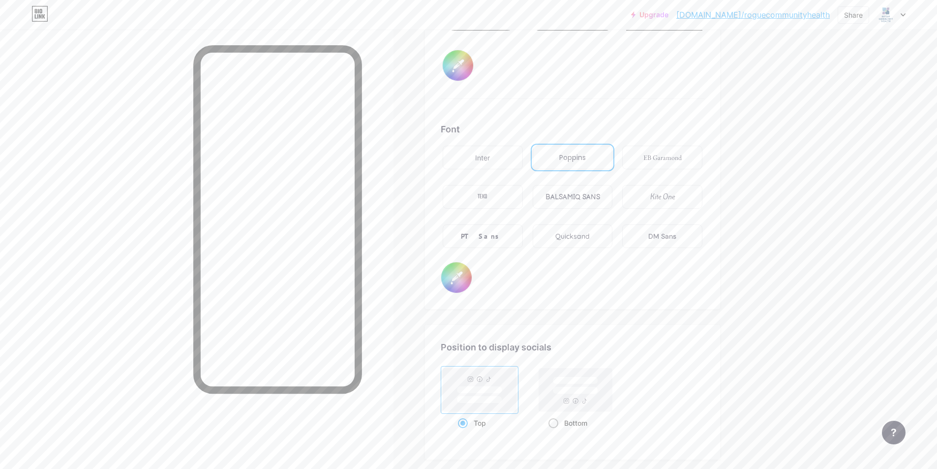
type input "#008989"
type input "#ffffff"
type input "#000898"
type input "#ffffff"
type input "#000089"
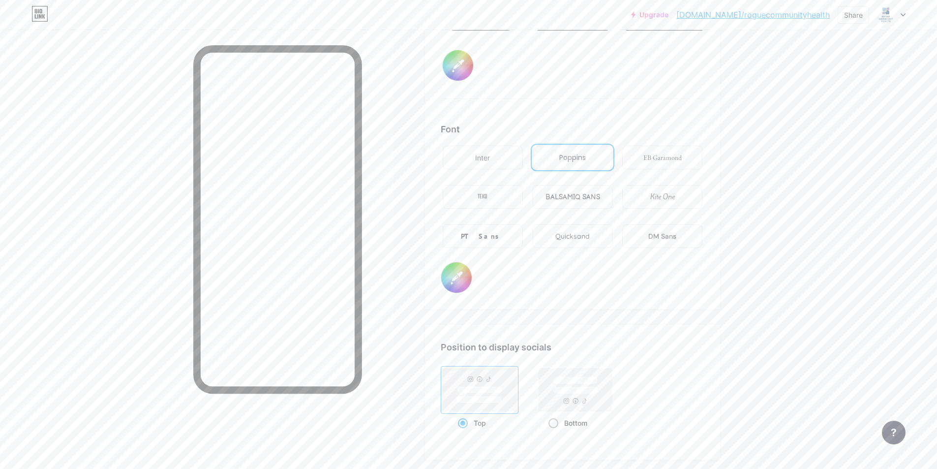
type input "#ffffff"
type input "#000008"
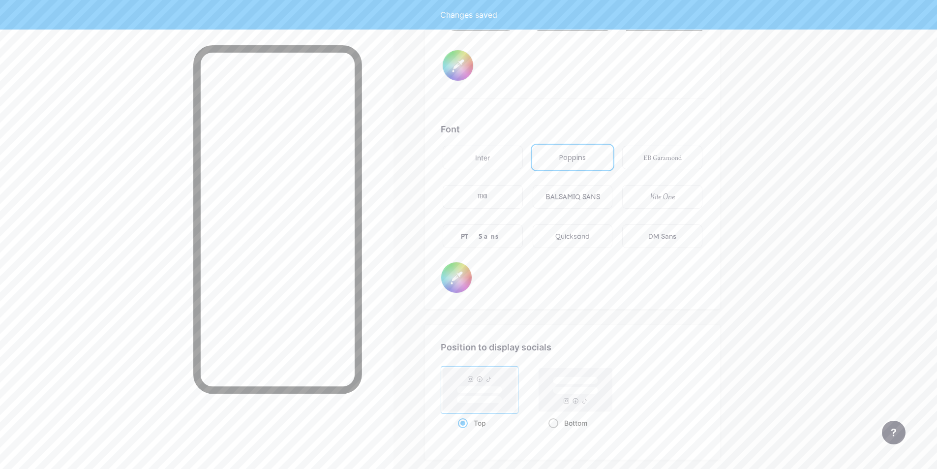
type input "#ffffff"
type input "#000005"
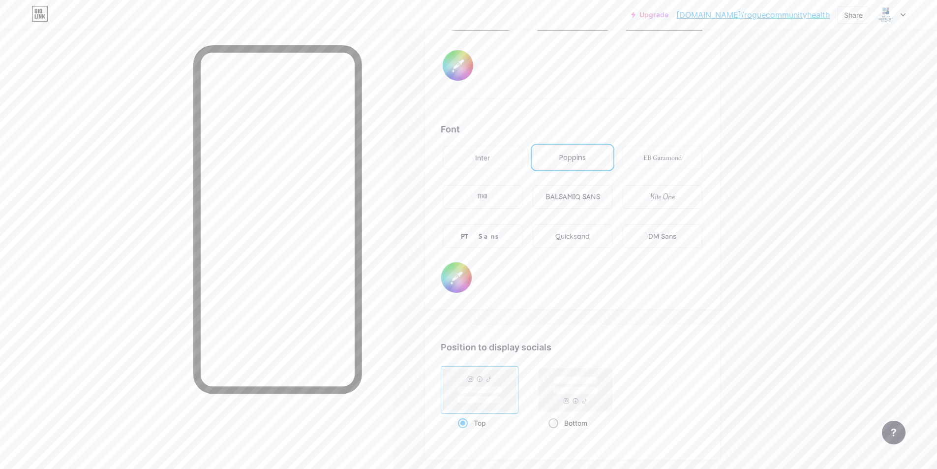
type input "#ffffff"
type input "#000055"
type input "#ffffff"
type input "#000555"
type input "#ffffff"
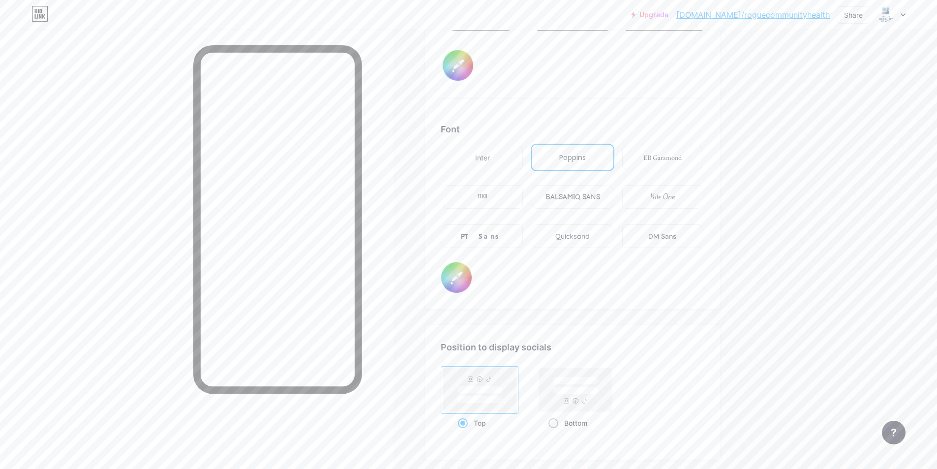
type input "#005555"
type input "#ffffff"
type input "#055555"
type input "#ffffff"
type input "#555555"
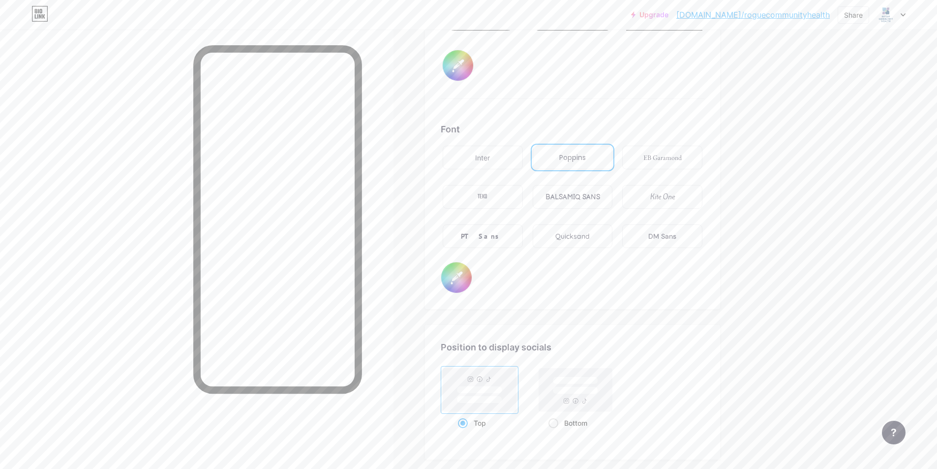
type input "#ffffff"
type input "#000003"
type input "#ffffff"
type input "#000033"
type input "#ffffff"
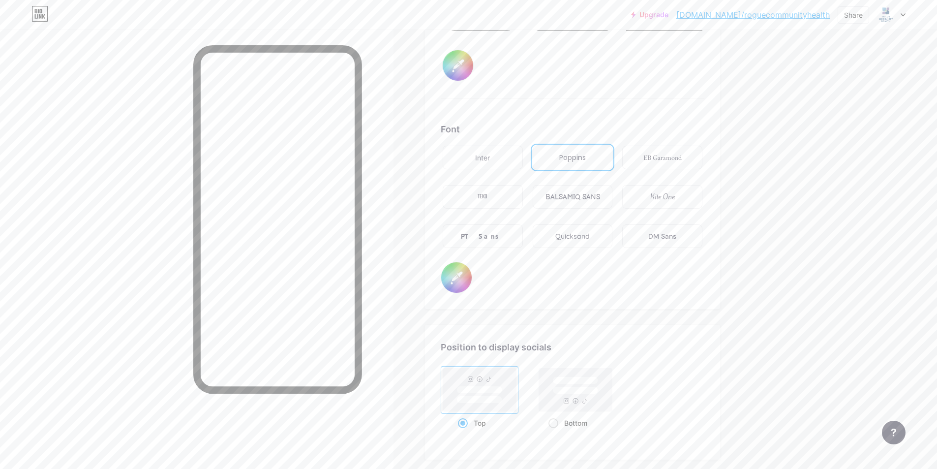
type input "#000333"
type input "#ffffff"
type input "#003333"
type input "#ffffff"
type input "#033333"
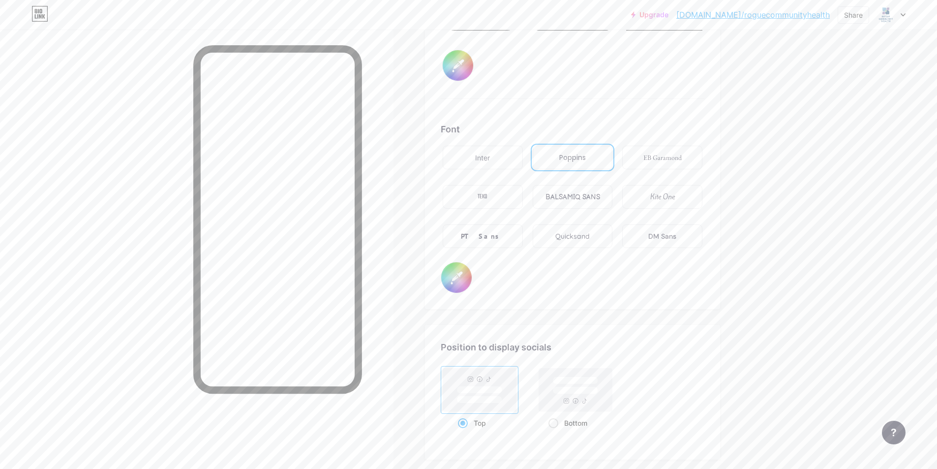
type input "#ffffff"
type input "#333333"
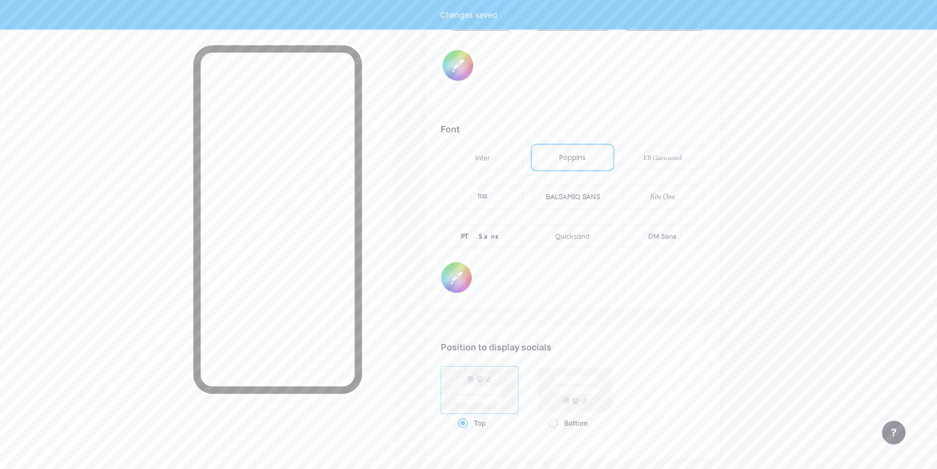
type input "#ffffff"
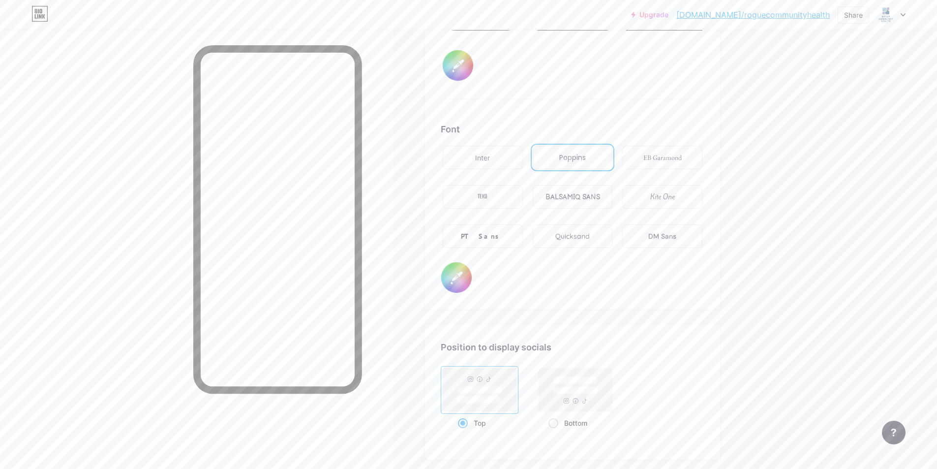
type input "#333333"
click at [672, 344] on div "Position to display socials" at bounding box center [573, 346] width 264 height 13
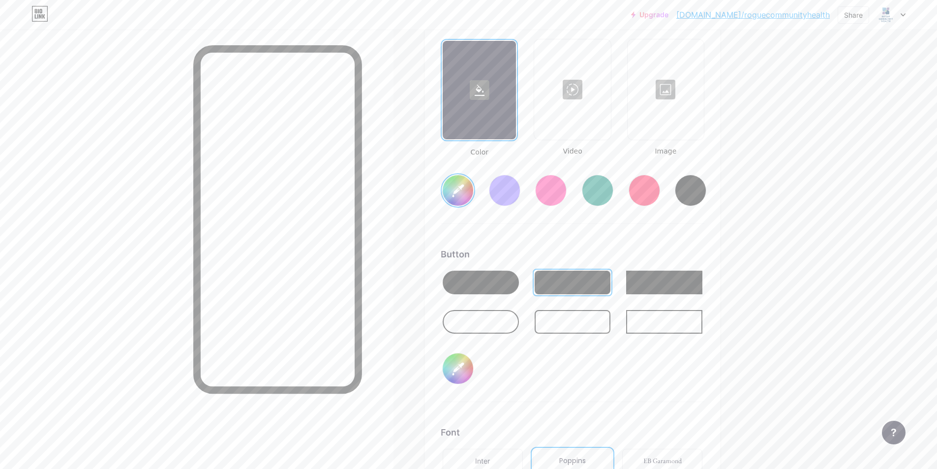
scroll to position [1438, 0]
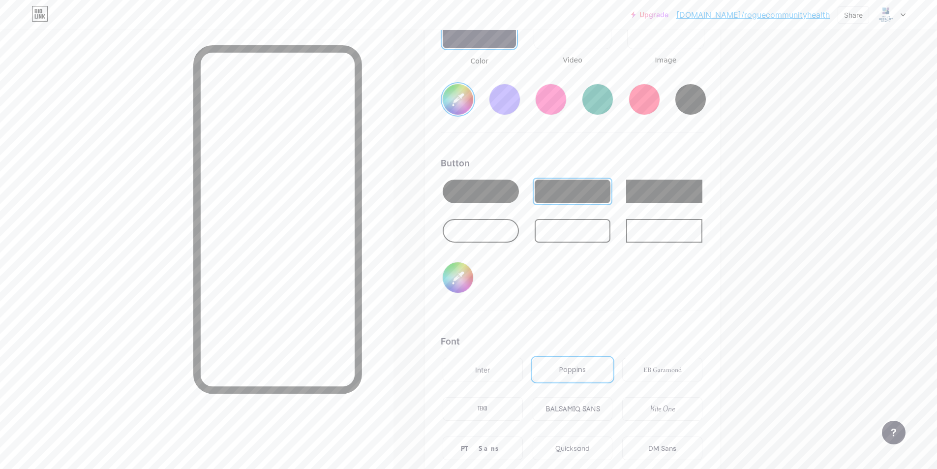
click at [465, 272] on input "#1f4e79" at bounding box center [458, 277] width 30 height 30
type input "#ffffff"
type input "#000006"
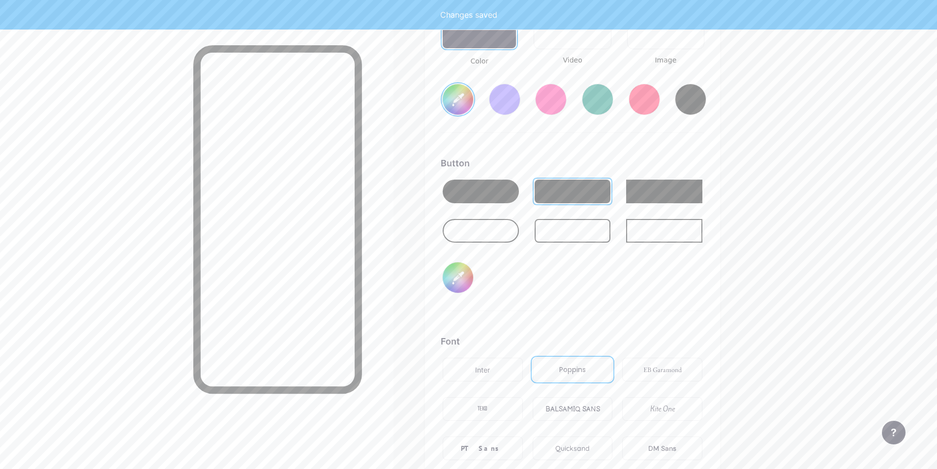
type input "#ffffff"
type input "#00006b"
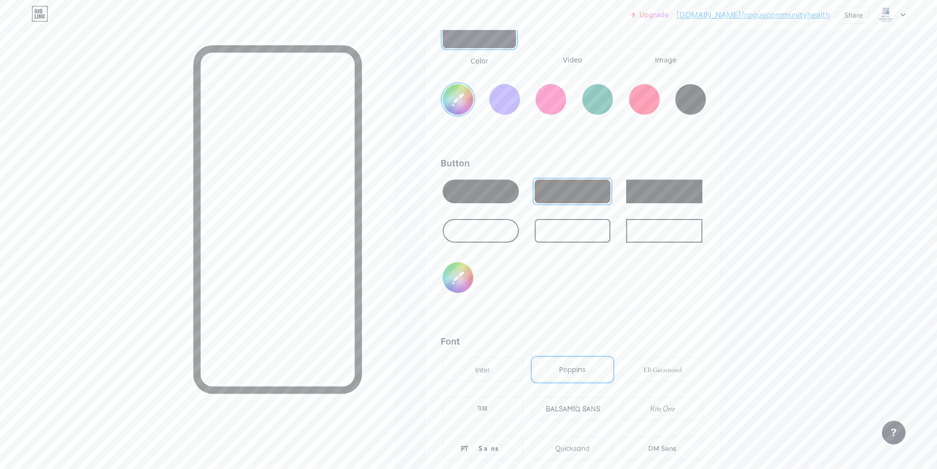
type input "#ffffff"
type input "#000006"
type input "#ffffff"
type input "#00006f"
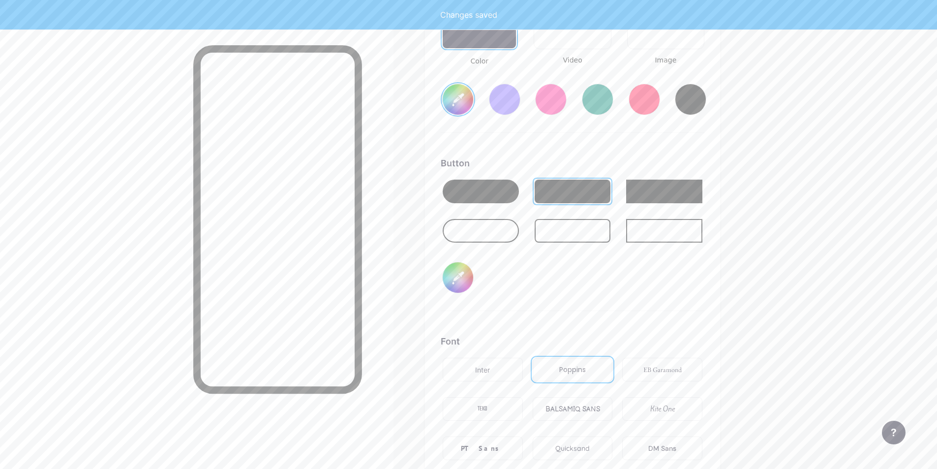
type input "#ffffff"
type input "#0006fa"
type input "#ffffff"
type input "#006fab"
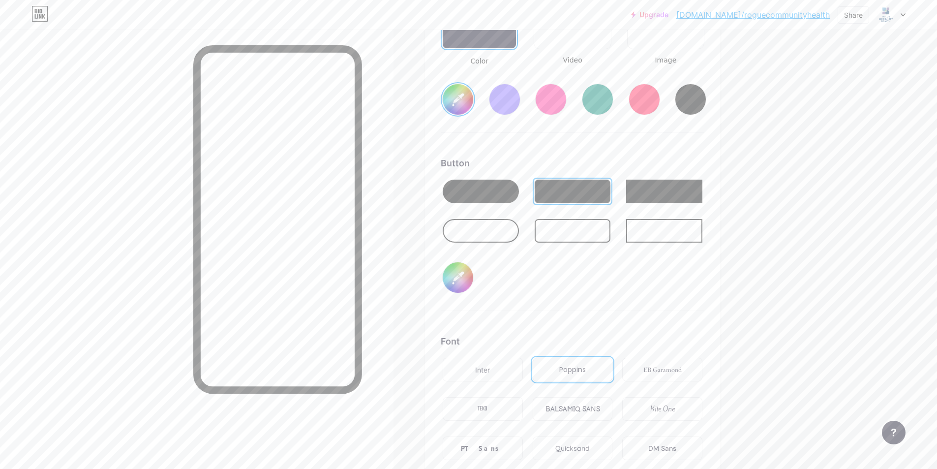
type input "#ffffff"
type input "#06fabc"
type input "#ffffff"
type input "#6fabce"
type input "#ffffff"
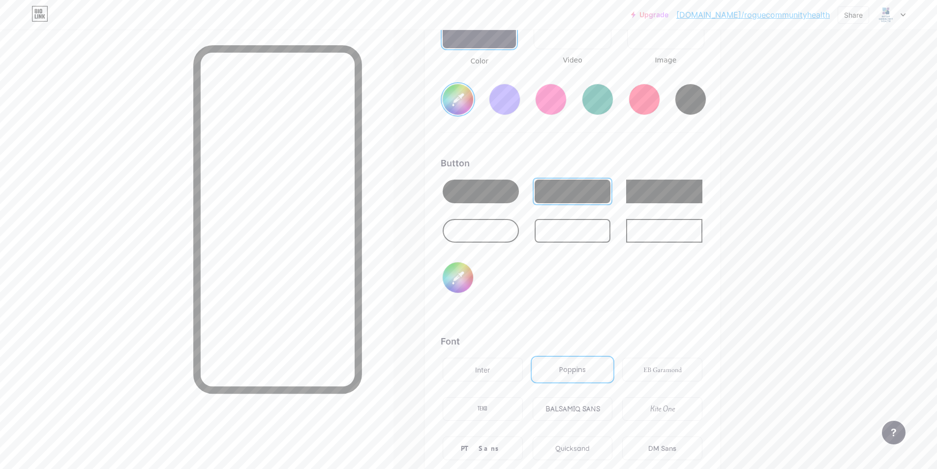
type input "#f9f9f9"
type input "#ffffff"
type input "#000009"
type input "#ffffff"
type input "#000095"
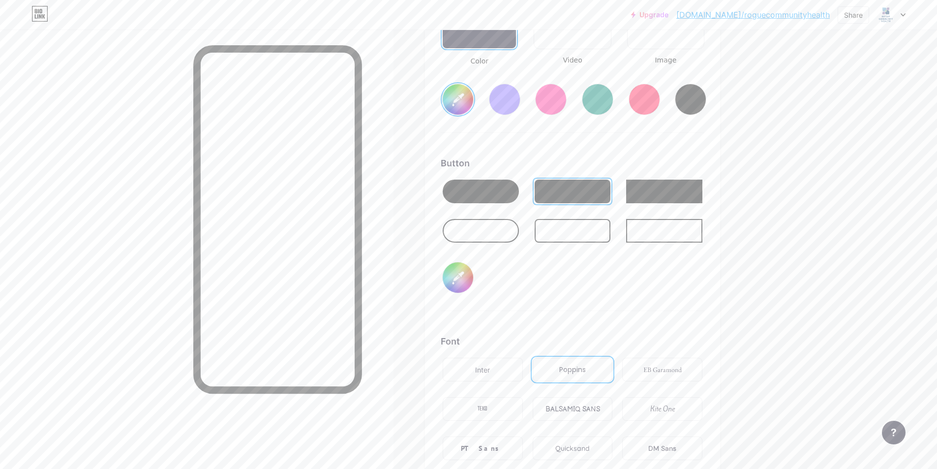
type input "#ffffff"
type input "#000957"
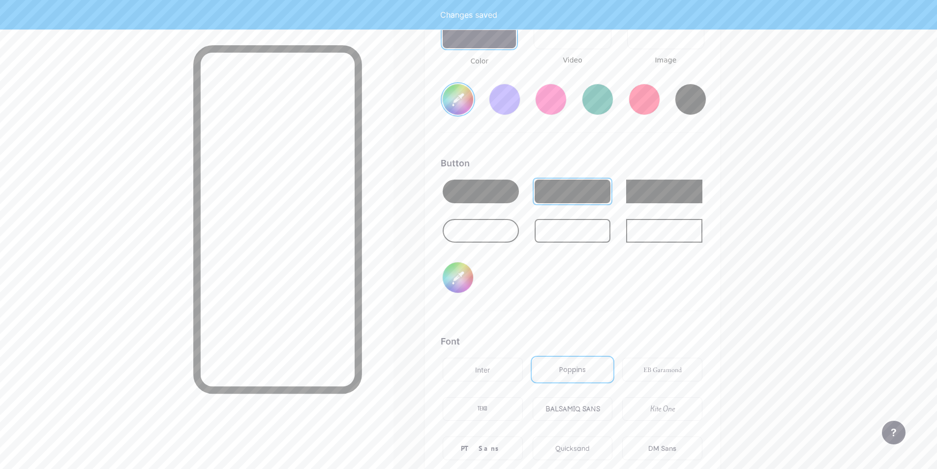
type input "#ffffff"
type input "#00957d"
type input "#ffffff"
type input "#0957da"
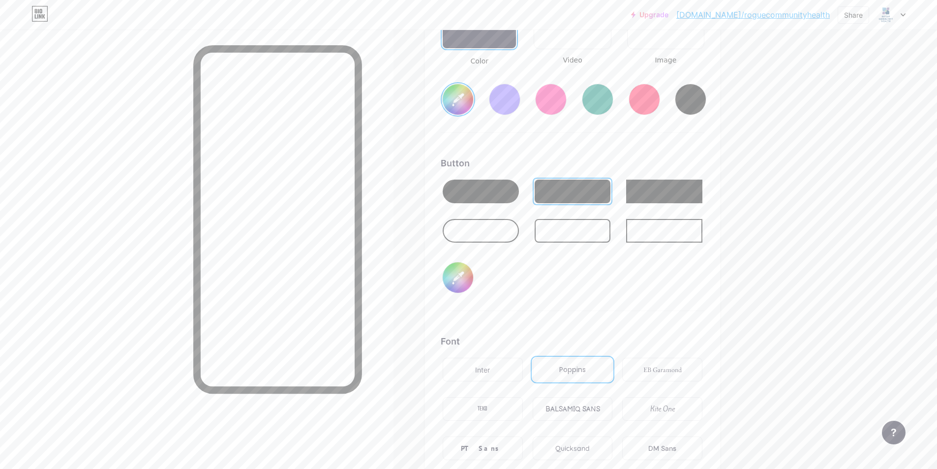
type input "#ffffff"
type input "#957dad"
type input "#ffffff"
type input "#000001"
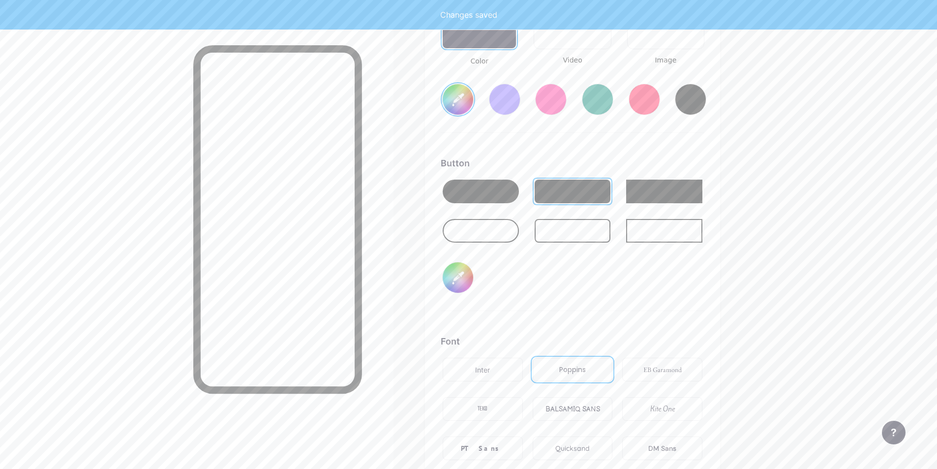
type input "#ffffff"
type input "#00001f"
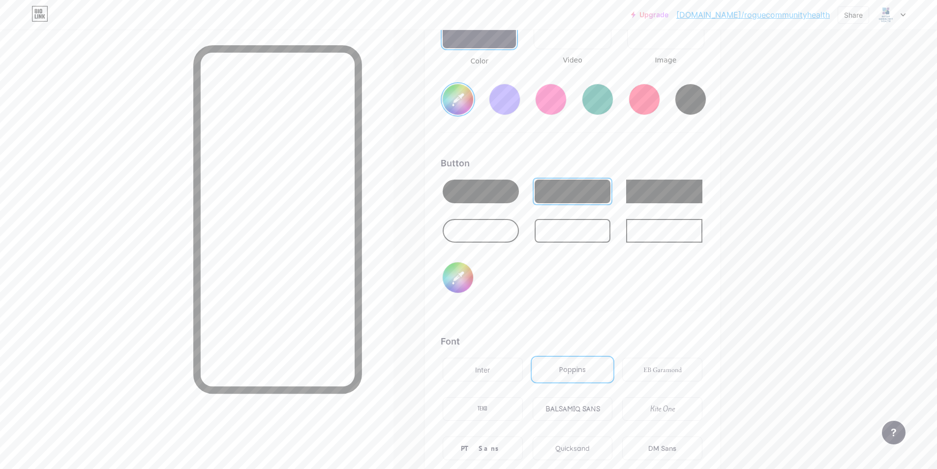
type input "#ffffff"
type input "#0001f4"
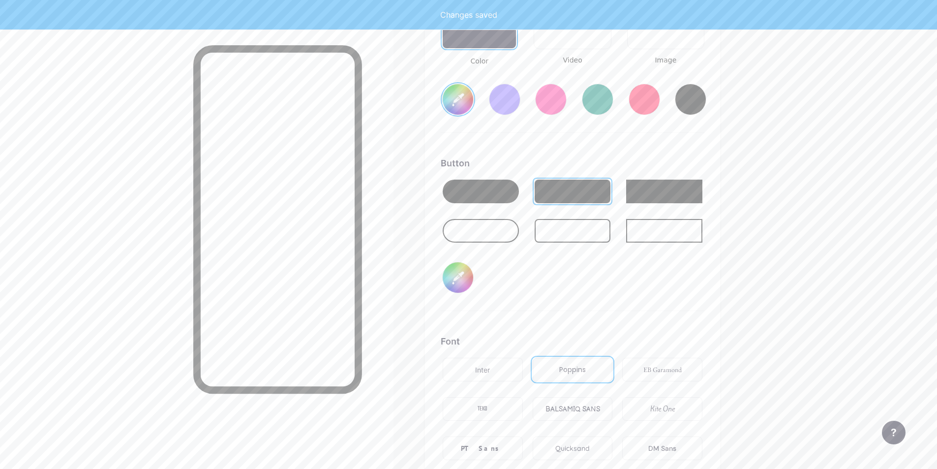
type input "#ffffff"
type input "#001f4e"
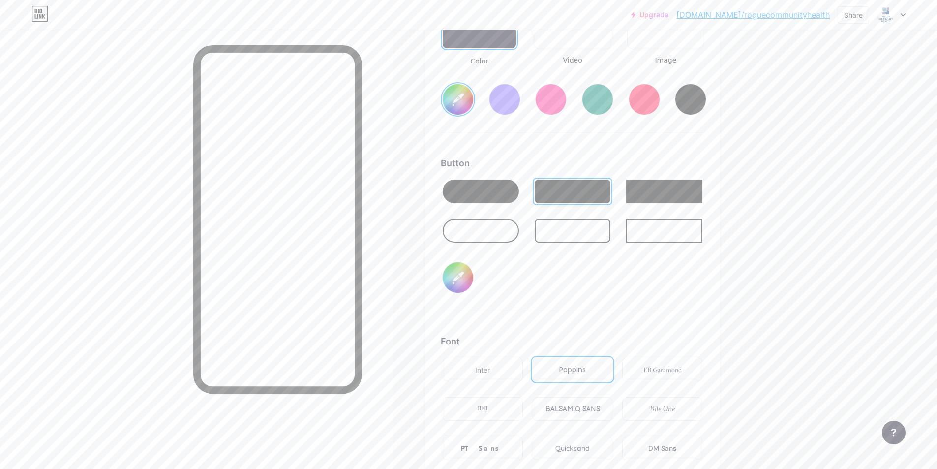
type input "#ffffff"
type input "#01f4e7"
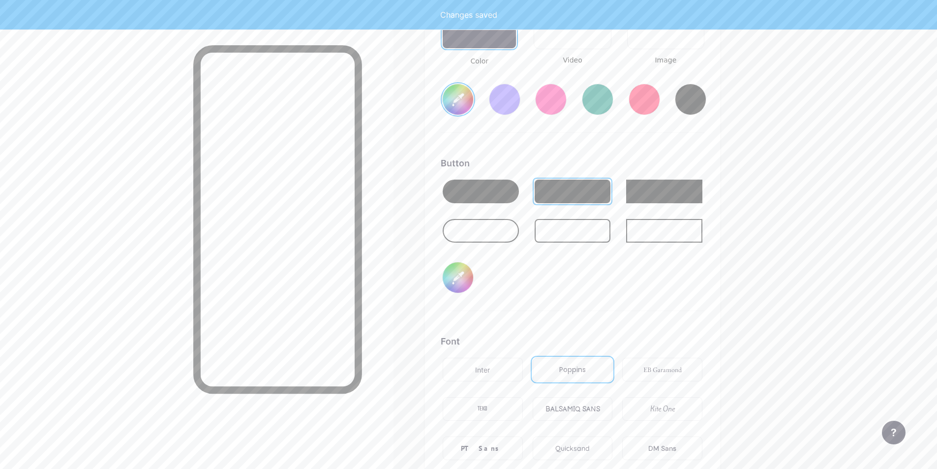
type input "#ffffff"
type input "#1f4e79"
type input "#ffffff"
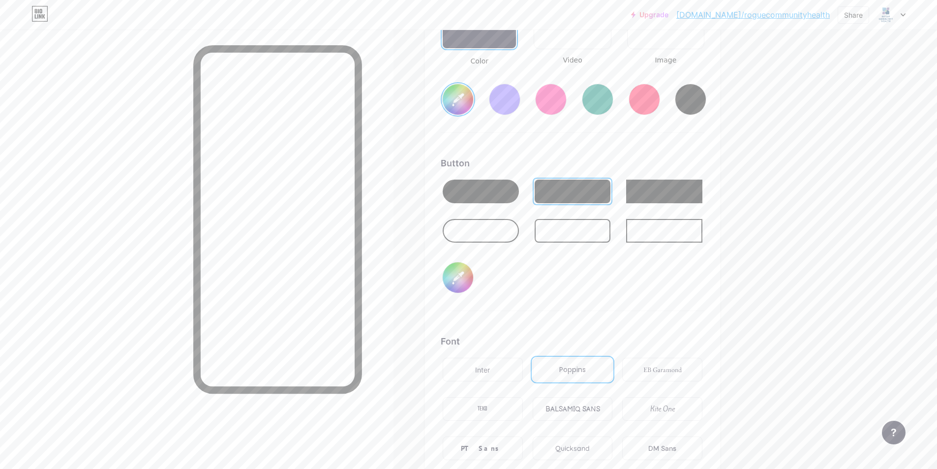
click at [676, 311] on div "Background Color Video Image #ffffff Button #1f4e79 Font Inter Poppins EB Garam…" at bounding box center [573, 214] width 264 height 582
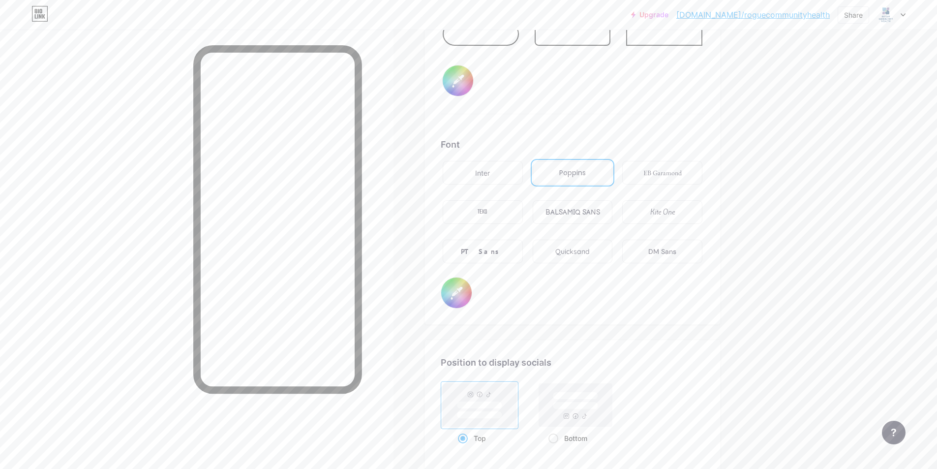
scroll to position [1831, 0]
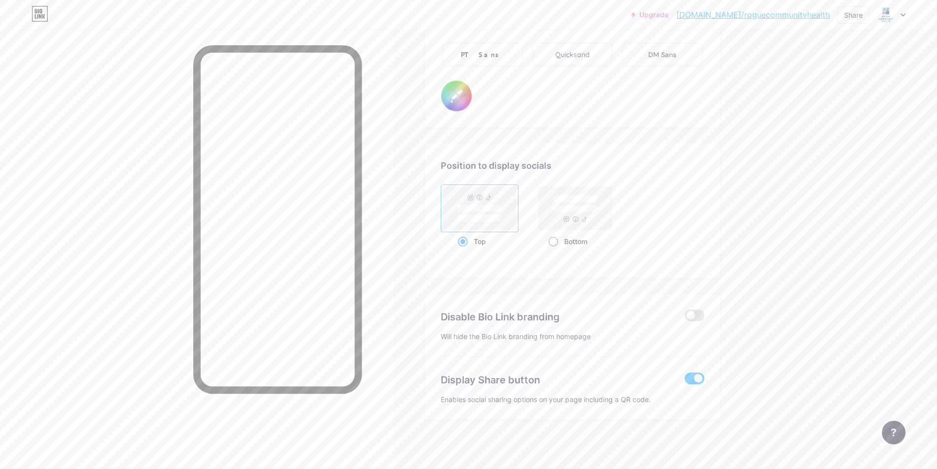
click at [568, 242] on div "Bottom" at bounding box center [575, 241] width 55 height 18
click at [555, 250] on input "Bottom" at bounding box center [551, 253] width 6 height 6
radio input "true"
type input "#ffffff"
click at [693, 314] on span at bounding box center [694, 315] width 20 height 12
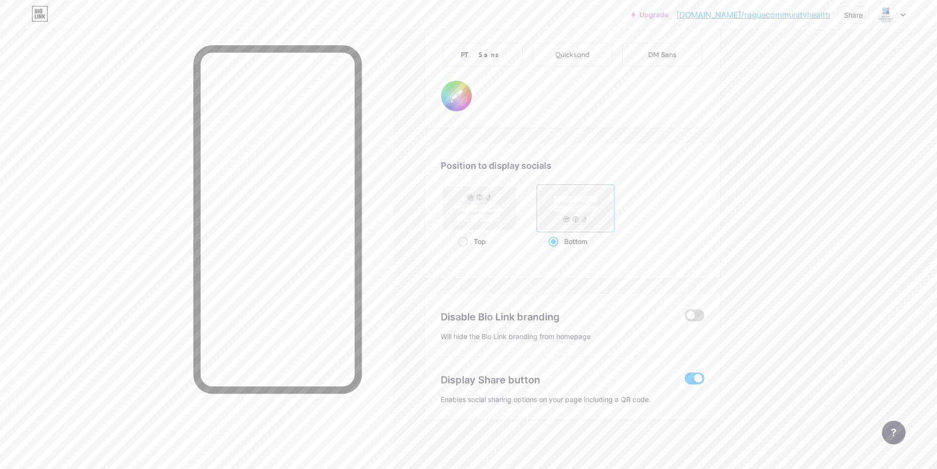
click at [684, 318] on input "checkbox" at bounding box center [684, 318] width 0 height 0
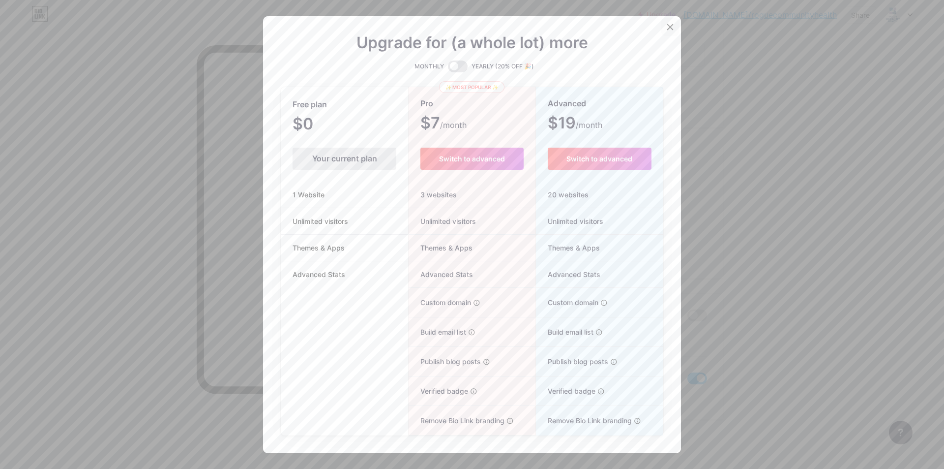
click at [669, 24] on icon at bounding box center [670, 27] width 8 height 8
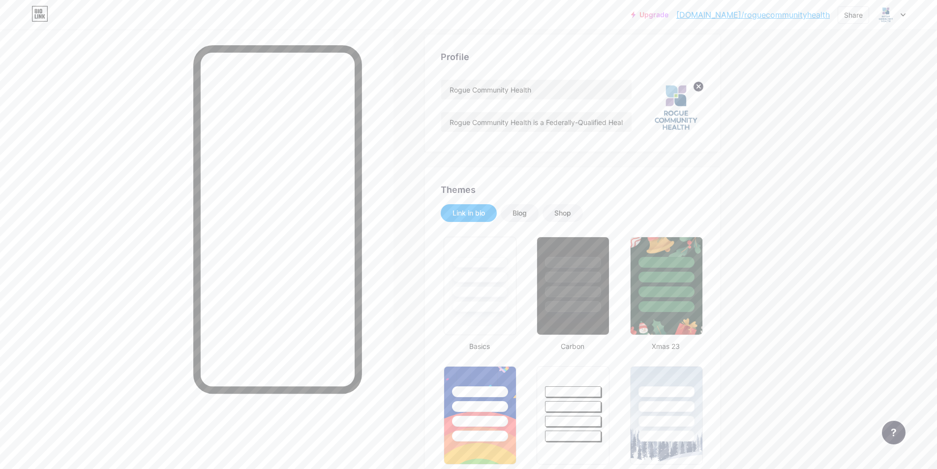
scroll to position [0, 0]
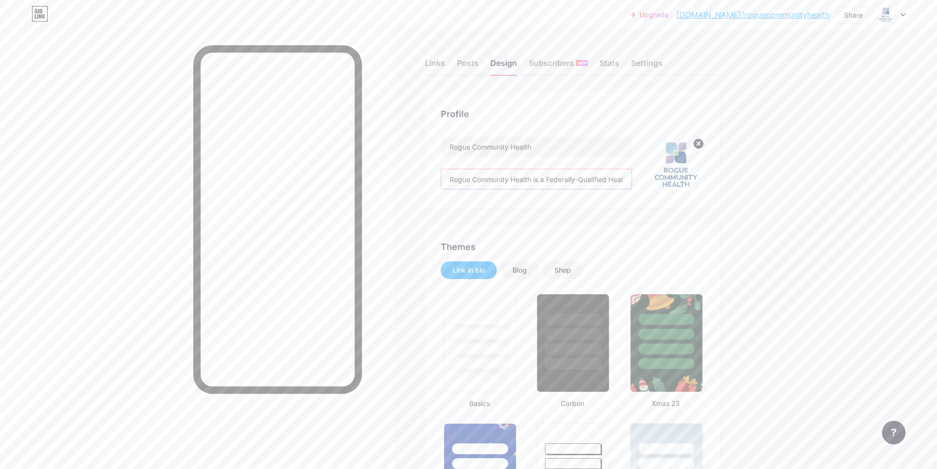
drag, startPoint x: 558, startPoint y: 182, endPoint x: 602, endPoint y: 182, distance: 44.3
click at [605, 182] on input "Rogue Community Health is a Federally-Qualified Health Center that has provided…" at bounding box center [536, 179] width 190 height 20
click at [596, 181] on input "Rogue Community Health is a Federally-Qualified Health Center that has provided…" at bounding box center [536, 179] width 190 height 20
click at [602, 179] on input "Rogue Community Health is a Federally-Qualified Health Center that has provided…" at bounding box center [536, 179] width 190 height 20
drag, startPoint x: 610, startPoint y: 178, endPoint x: 616, endPoint y: 177, distance: 6.4
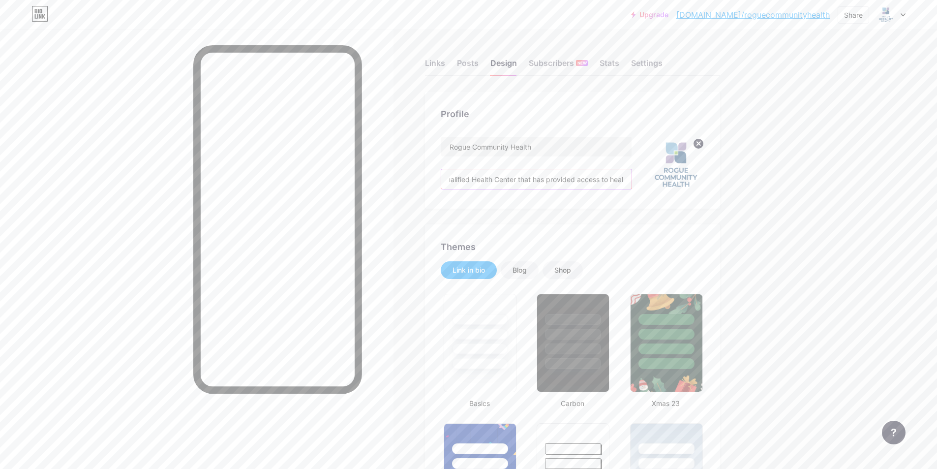
click at [629, 177] on input "Rogue Community Health is a Federally-Qualified Health Center that has provided…" at bounding box center [536, 179] width 190 height 20
click at [575, 185] on input "Rogue Community Health is a Federally-Qualified Health Center that has provided…" at bounding box center [536, 179] width 190 height 20
drag, startPoint x: 473, startPoint y: 178, endPoint x: 450, endPoint y: 178, distance: 22.6
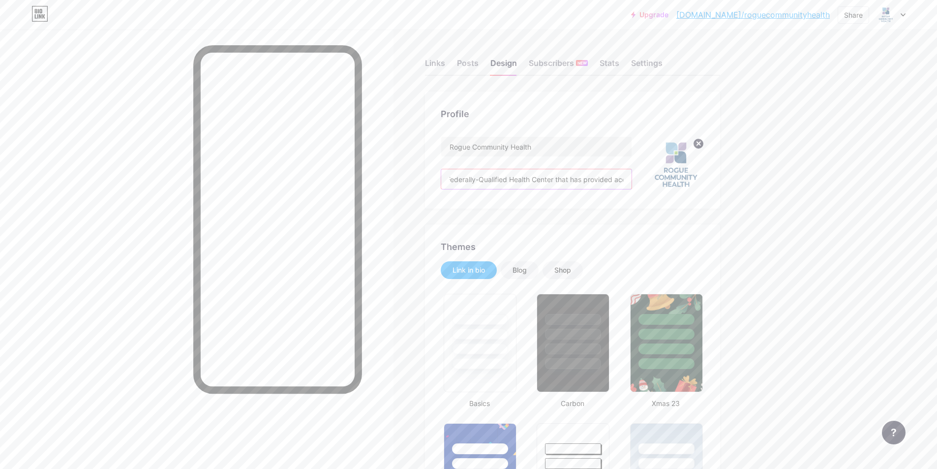
click at [450, 178] on input "Rogue Community Health is a Federally-Qualified Health Center that has provided…" at bounding box center [536, 179] width 190 height 20
click at [565, 181] on input "Rogue Community Health is a Federally-Qualified Health Center that has provided…" at bounding box center [536, 179] width 190 height 20
drag, startPoint x: 494, startPoint y: 179, endPoint x: 489, endPoint y: 180, distance: 4.9
click at [489, 180] on input "Rogue Community Health is a Federally-Qualified Health Center that has provided…" at bounding box center [536, 179] width 190 height 20
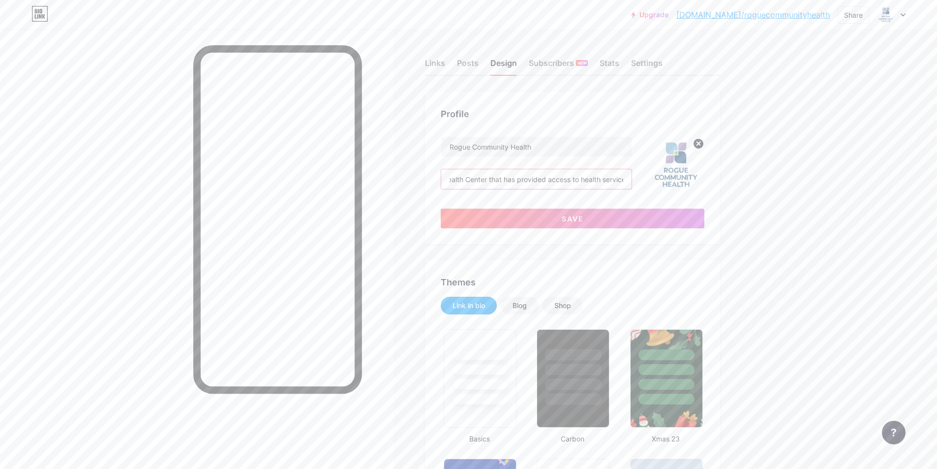
drag, startPoint x: 602, startPoint y: 182, endPoint x: 621, endPoint y: 178, distance: 19.3
click at [621, 178] on input "Rogue Community Health is a Federally Qualified Health Center that has provided…" at bounding box center [536, 179] width 190 height 20
click at [568, 176] on input "Rogue Community Health is a Federally Qualified Health Center that has provided…" at bounding box center [536, 179] width 190 height 20
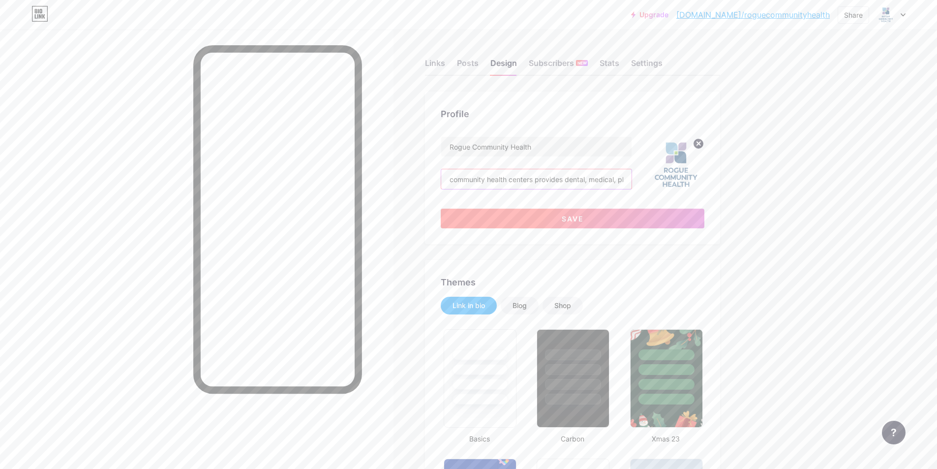
type input "Rogue Community Health is a Federally Qualified Health Center that has provided…"
click at [605, 220] on button "Save" at bounding box center [573, 218] width 264 height 20
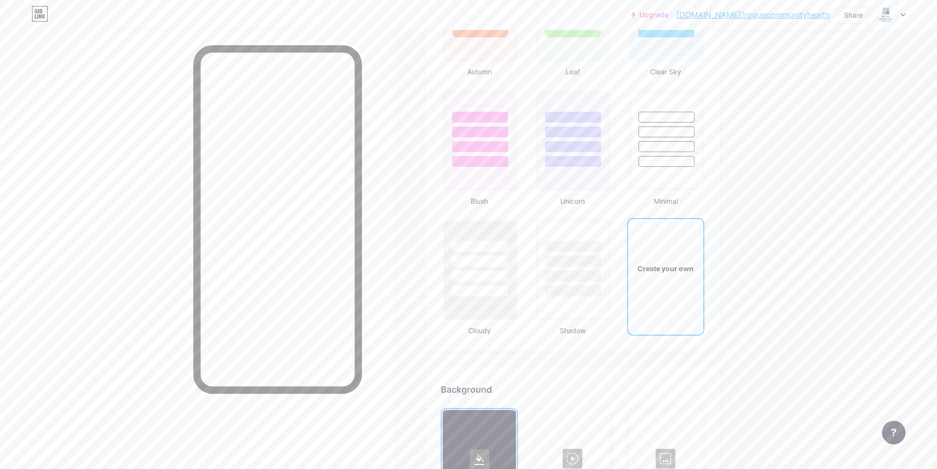
scroll to position [983, 0]
click at [680, 279] on div "Create your own" at bounding box center [665, 262] width 75 height 98
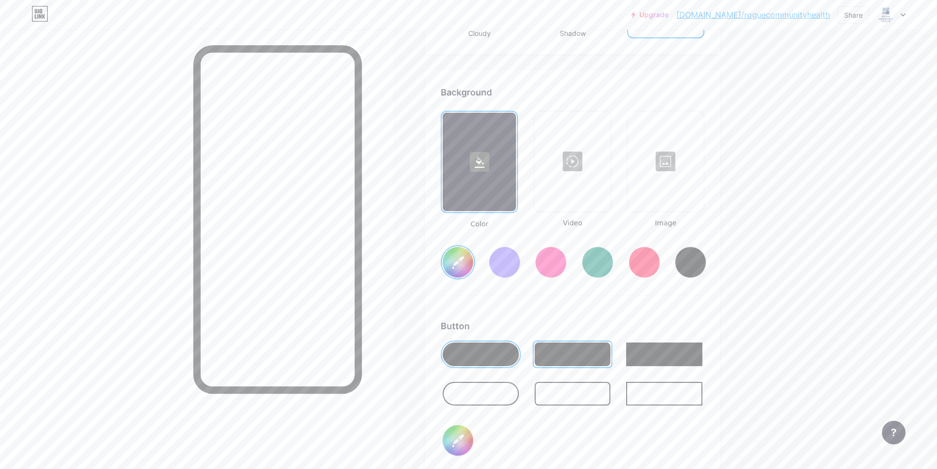
scroll to position [1328, 0]
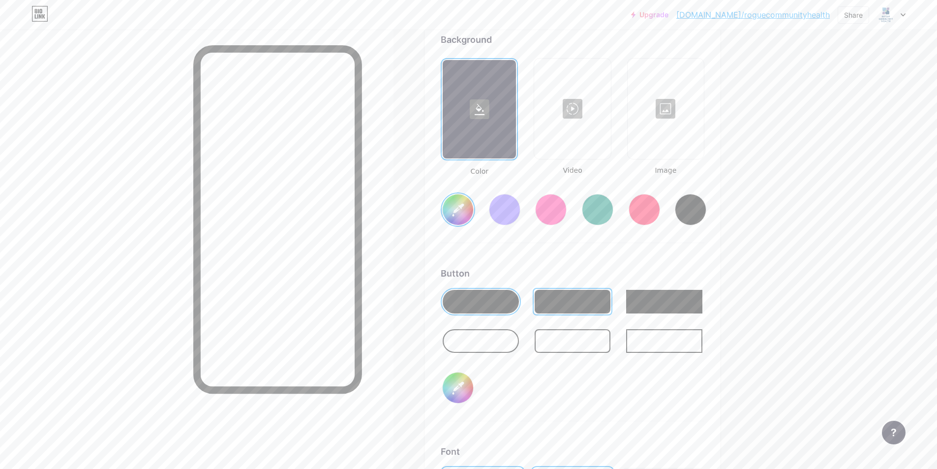
click at [583, 301] on div at bounding box center [572, 302] width 76 height 24
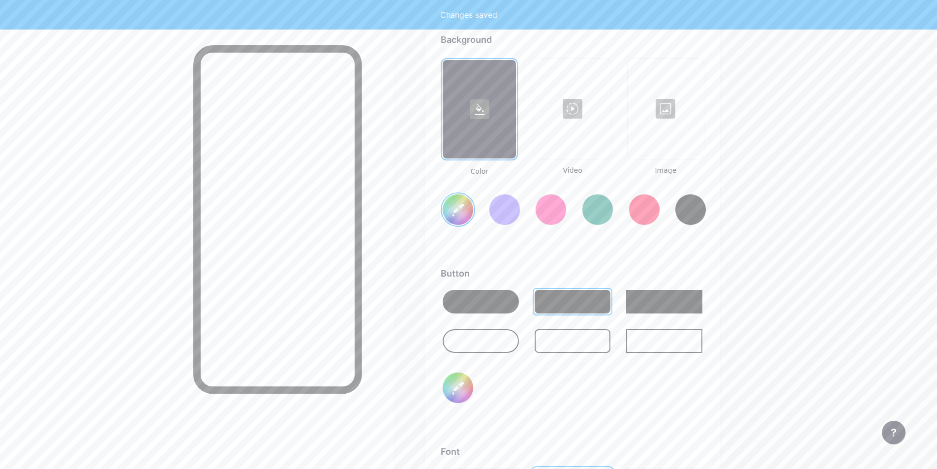
click at [461, 392] on input "#1f4e79" at bounding box center [458, 387] width 30 height 30
type input "#ffffff"
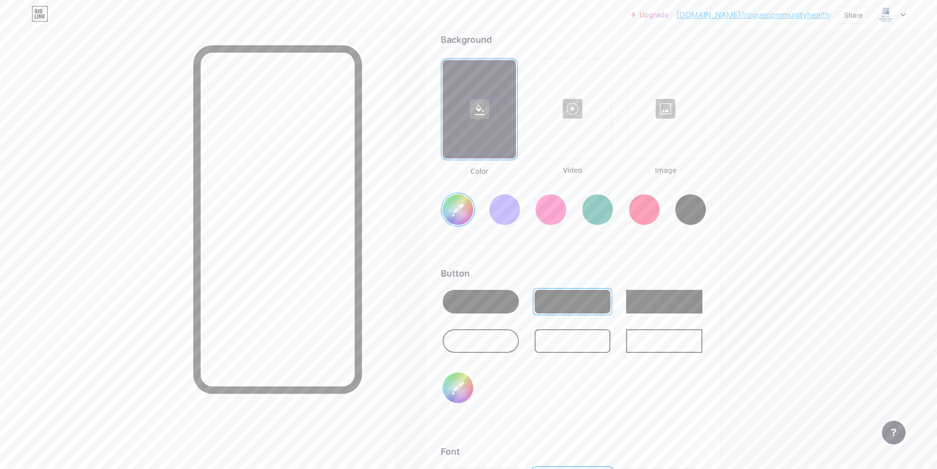
click at [669, 382] on div "Button #1f4e79" at bounding box center [573, 343] width 264 height 154
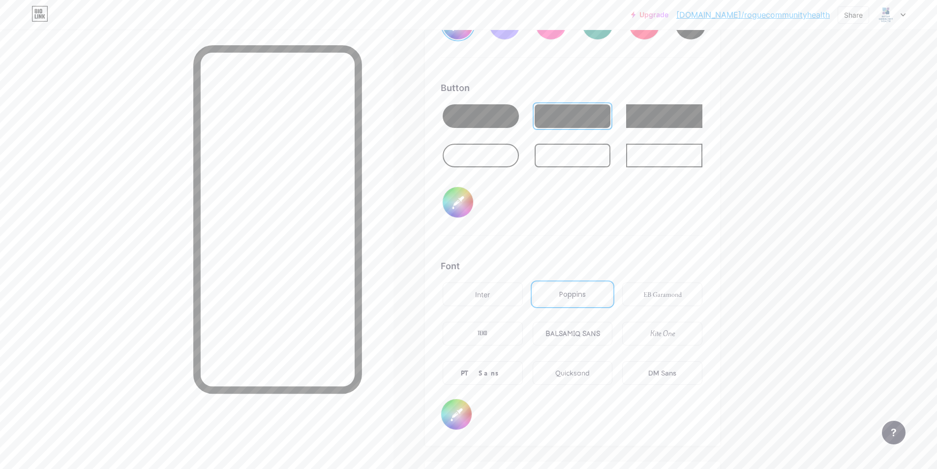
scroll to position [1623, 0]
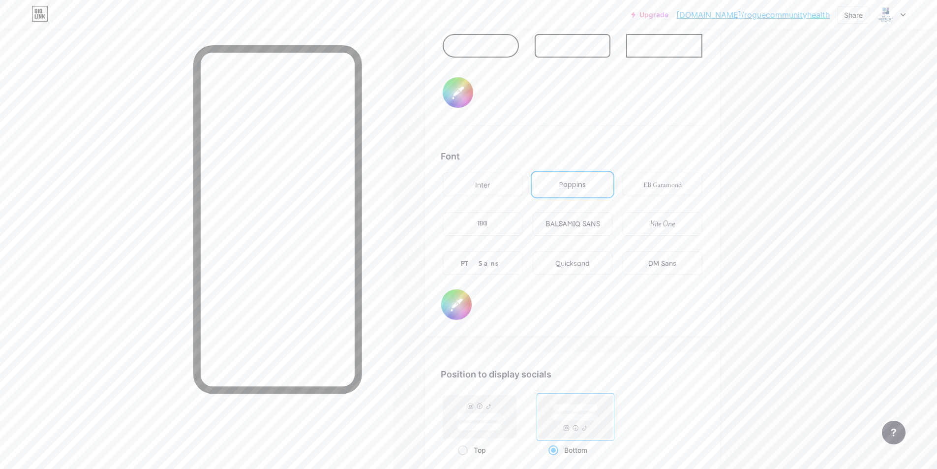
click at [465, 307] on input "#333333" at bounding box center [456, 304] width 30 height 30
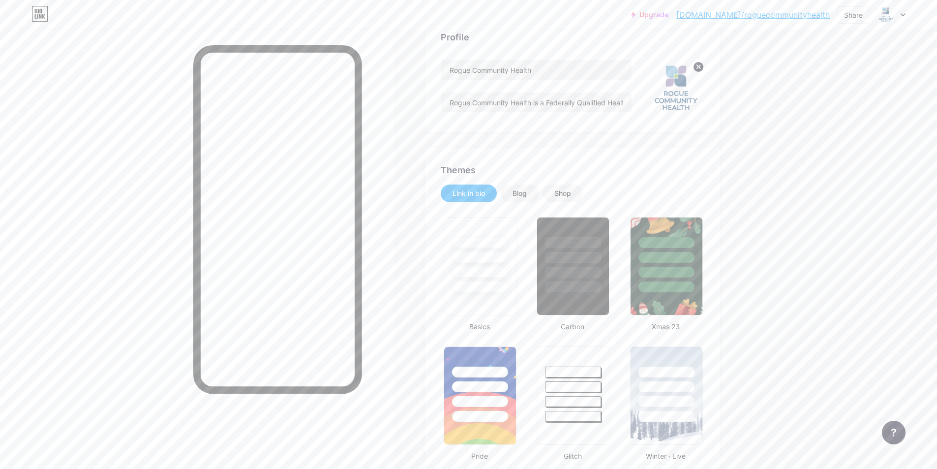
scroll to position [0, 0]
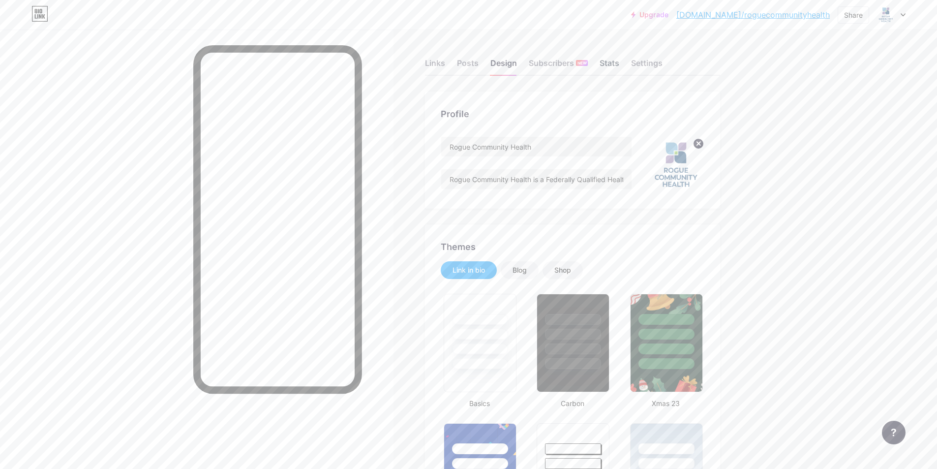
click at [612, 64] on div "Stats" at bounding box center [609, 66] width 20 height 18
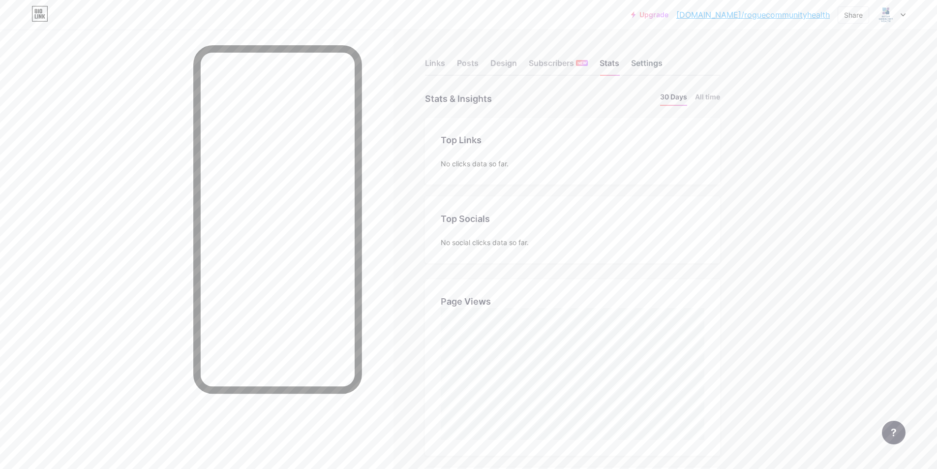
scroll to position [469, 937]
click at [642, 60] on div "Settings" at bounding box center [646, 66] width 31 height 18
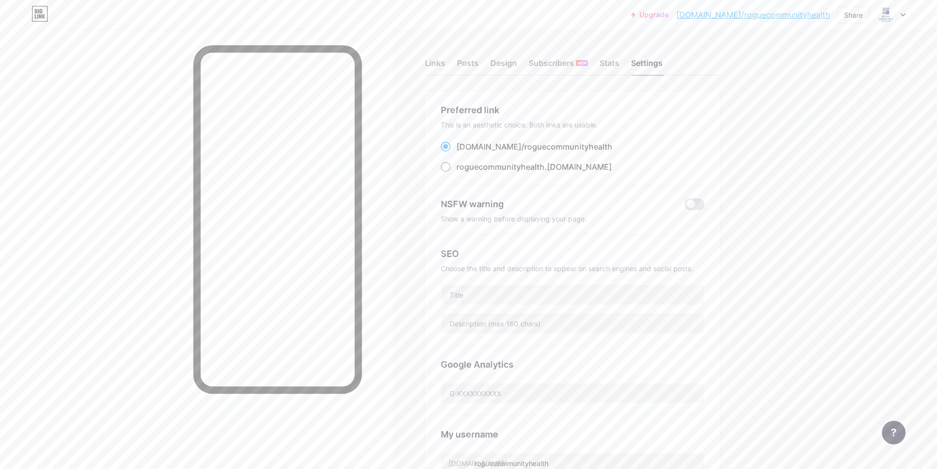
scroll to position [49, 0]
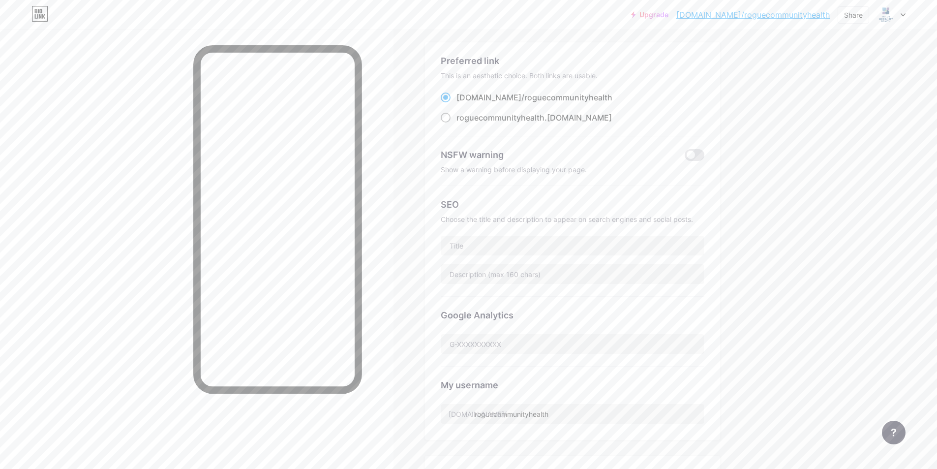
click at [450, 118] on span at bounding box center [446, 118] width 10 height 10
click at [456, 123] on input "roguecommunityhealth .[DOMAIN_NAME]" at bounding box center [459, 126] width 6 height 6
radio input "true"
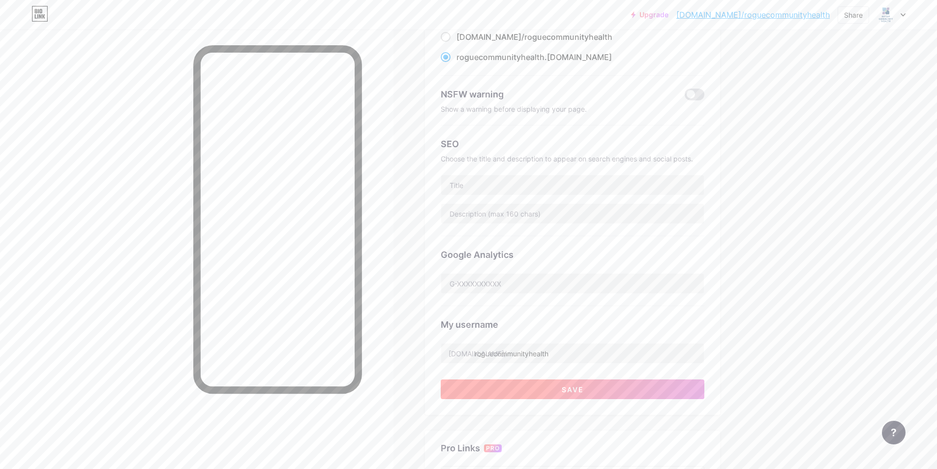
scroll to position [98, 0]
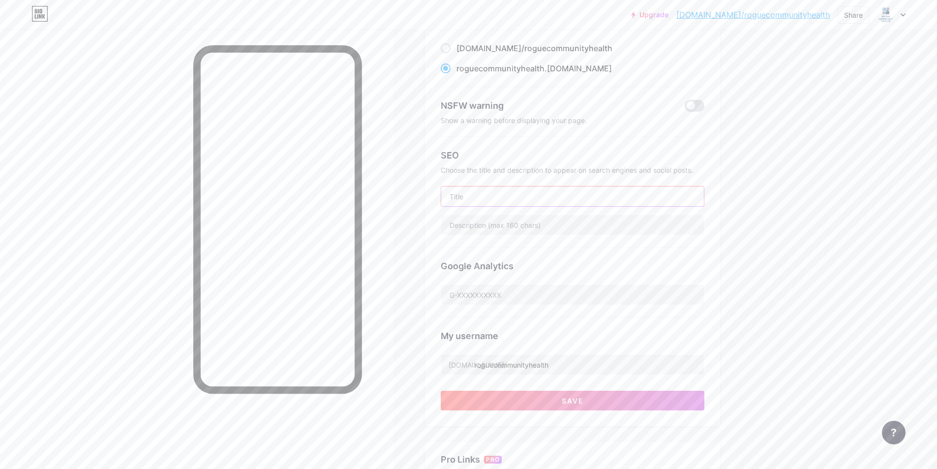
click at [489, 188] on input "text" at bounding box center [572, 196] width 263 height 20
drag, startPoint x: 583, startPoint y: 197, endPoint x: 541, endPoint y: 196, distance: 42.3
click at [541, 196] on input "Rogue Community Health | Social Media Links" at bounding box center [572, 196] width 263 height 20
click at [566, 195] on input "Rogue Community Health | Links" at bounding box center [572, 196] width 263 height 20
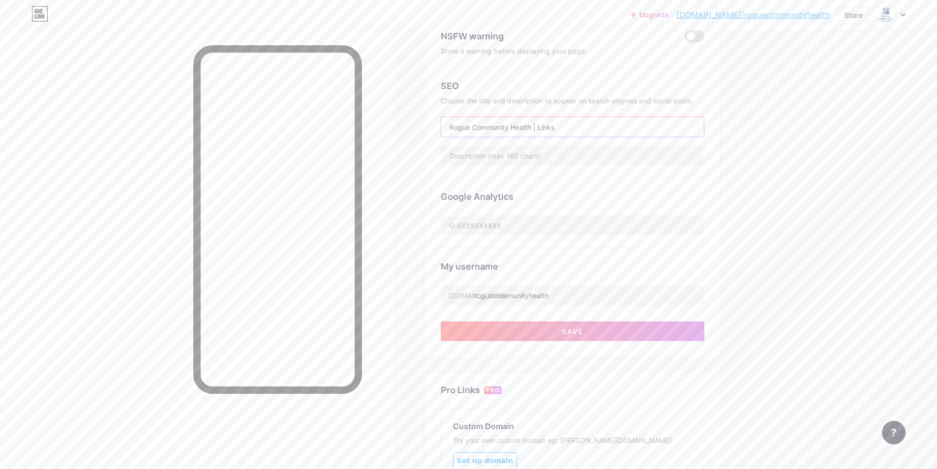
scroll to position [246, 0]
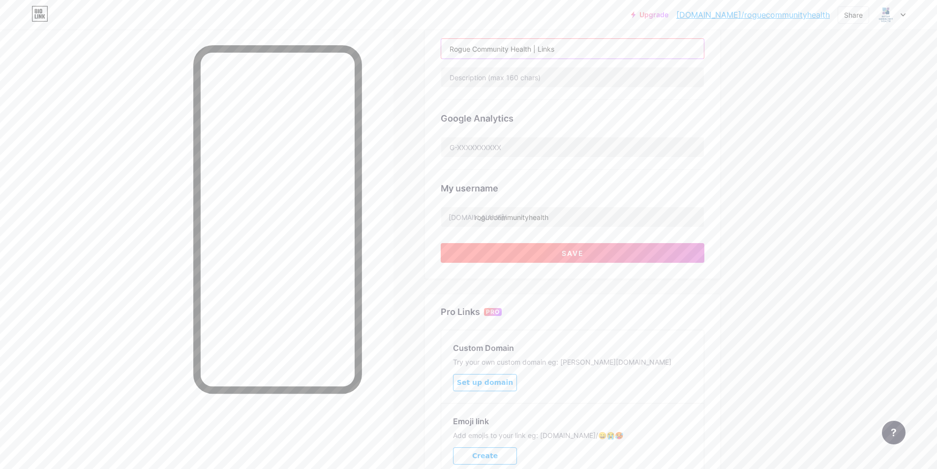
type input "Rogue Community Health | Links"
click at [599, 255] on button "Save" at bounding box center [573, 253] width 264 height 20
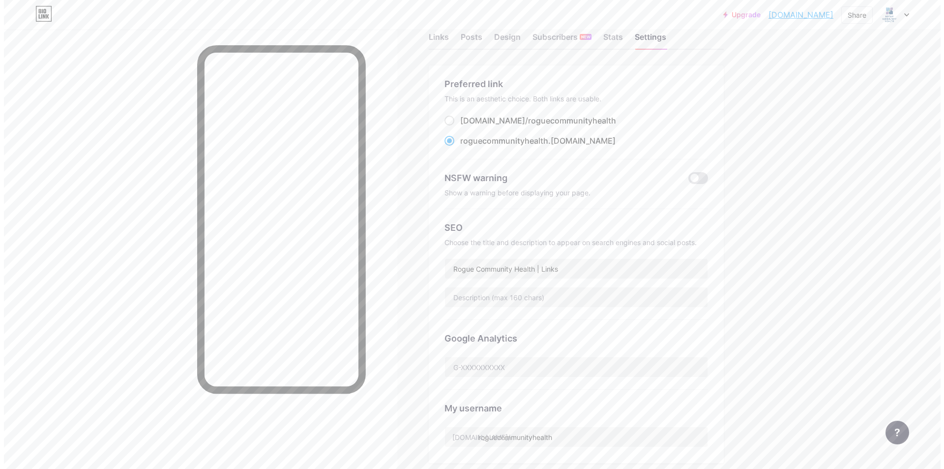
scroll to position [0, 0]
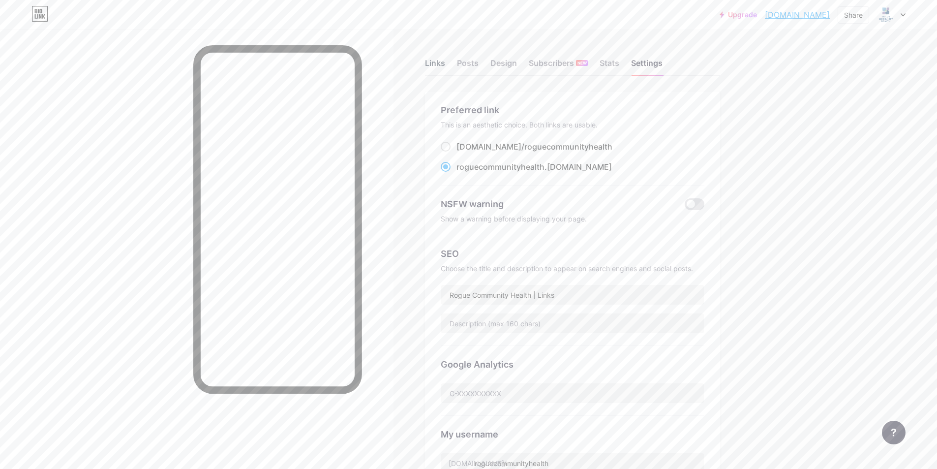
click at [435, 63] on div "Links" at bounding box center [435, 66] width 20 height 18
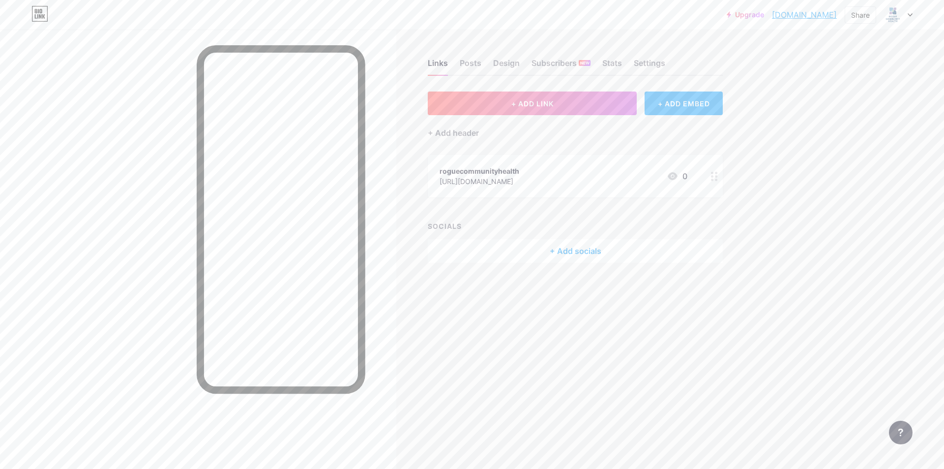
click at [565, 253] on div "+ Add socials" at bounding box center [575, 251] width 295 height 24
click at [437, 167] on div "Facebook Add" at bounding box center [472, 167] width 190 height 21
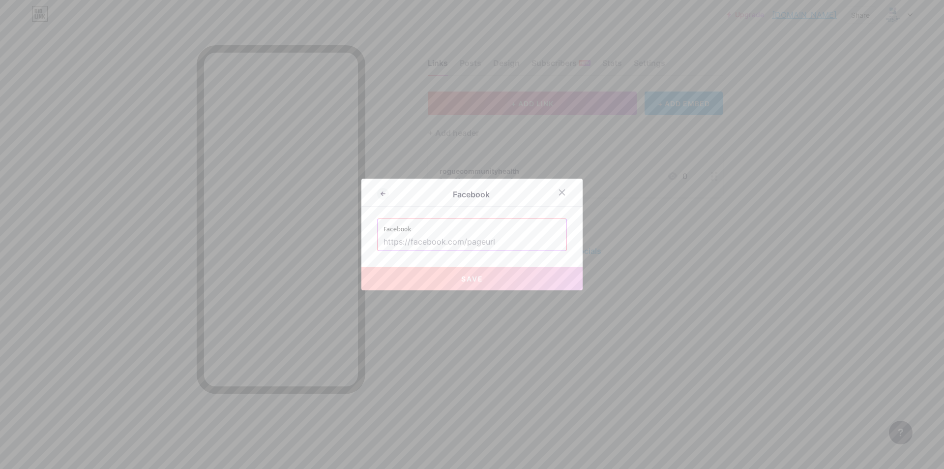
click at [444, 240] on input "text" at bounding box center [472, 242] width 177 height 17
paste input "[URL][DOMAIN_NAME]"
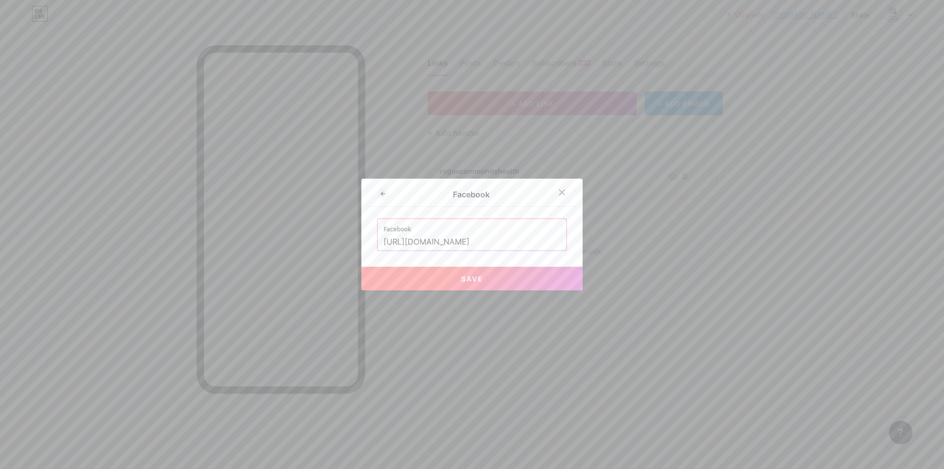
type input "[URL][DOMAIN_NAME]"
click at [495, 282] on button "Save" at bounding box center [471, 278] width 221 height 24
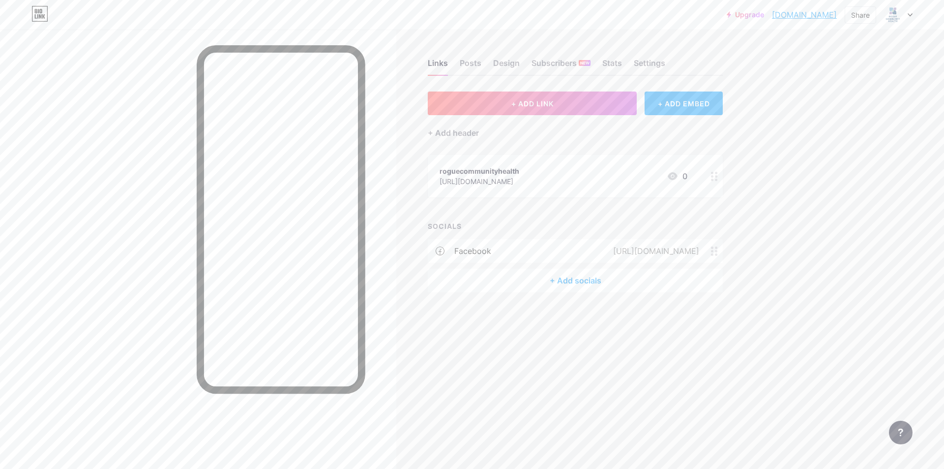
click at [585, 275] on div "+ Add socials" at bounding box center [575, 280] width 295 height 24
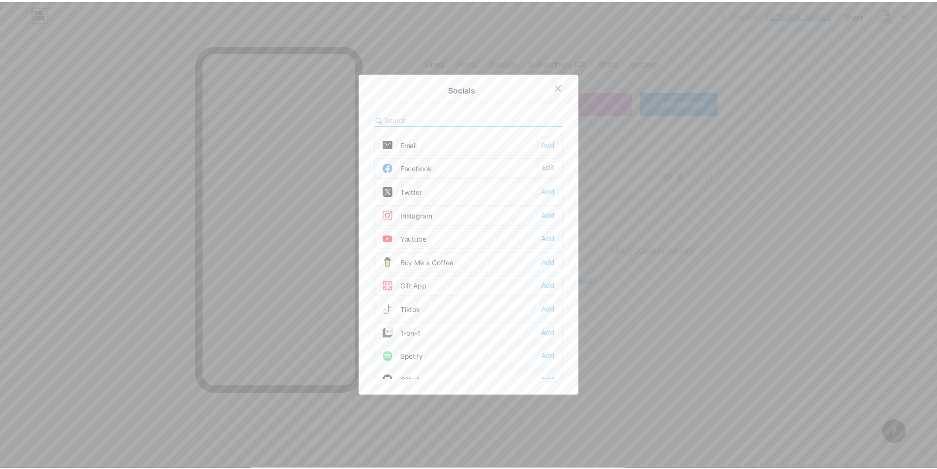
scroll to position [49, 0]
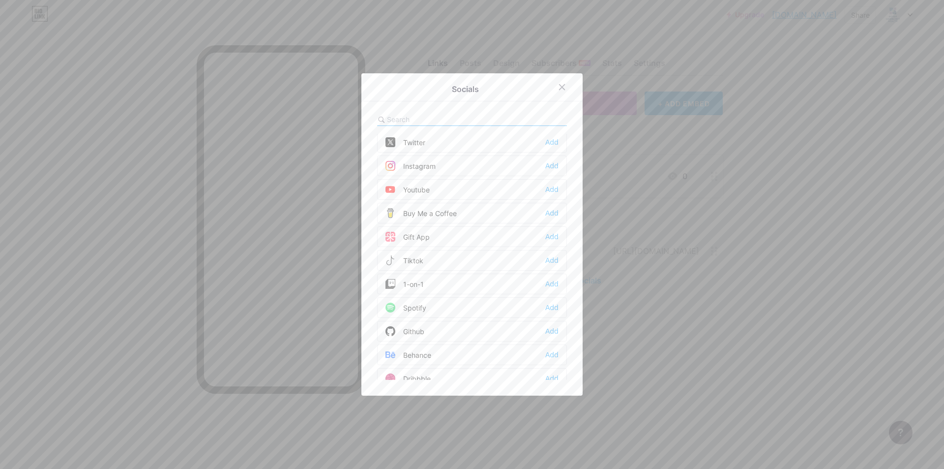
click at [432, 162] on div "Instagram" at bounding box center [410, 166] width 50 height 10
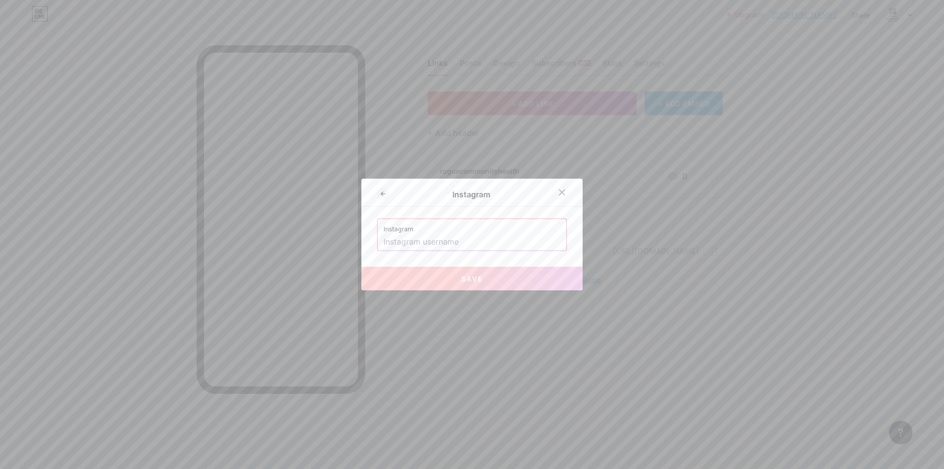
click at [443, 241] on input "text" at bounding box center [472, 242] width 177 height 17
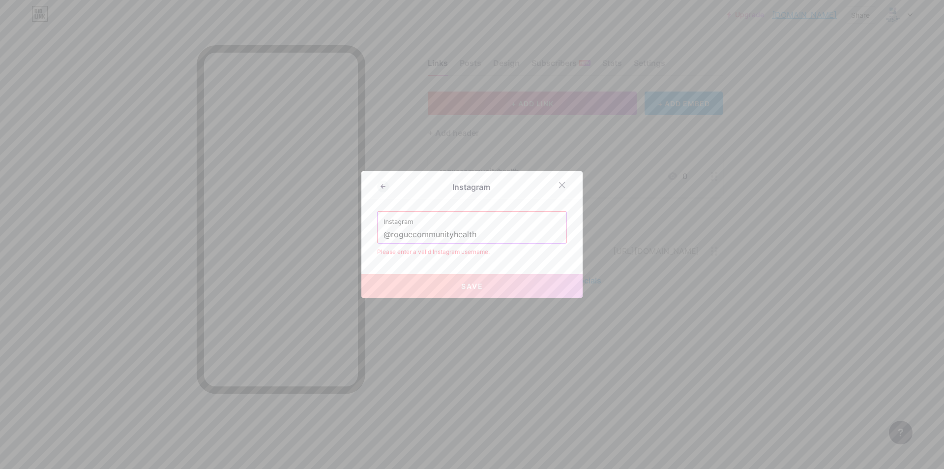
drag, startPoint x: 386, startPoint y: 233, endPoint x: 379, endPoint y: 235, distance: 7.8
click at [379, 235] on div "Instagram @roguecommunityhealth" at bounding box center [472, 226] width 189 height 31
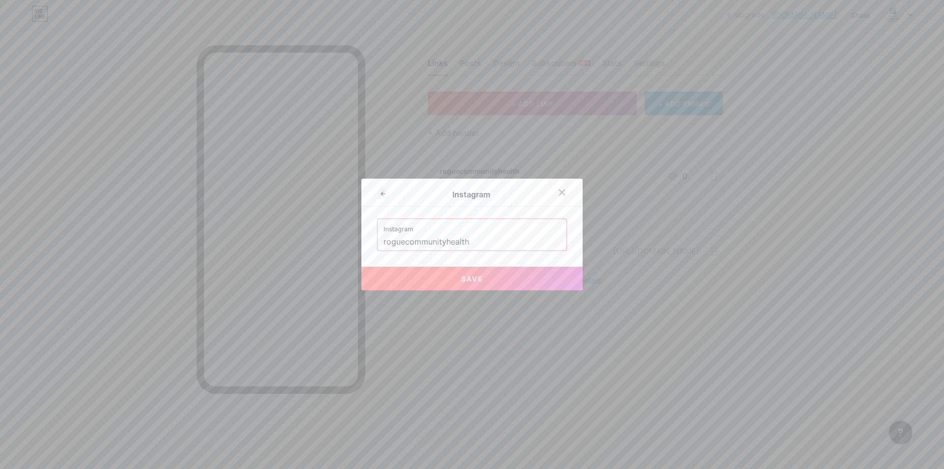
click at [466, 281] on span "Save" at bounding box center [472, 278] width 22 height 8
type input "[URL][DOMAIN_NAME]"
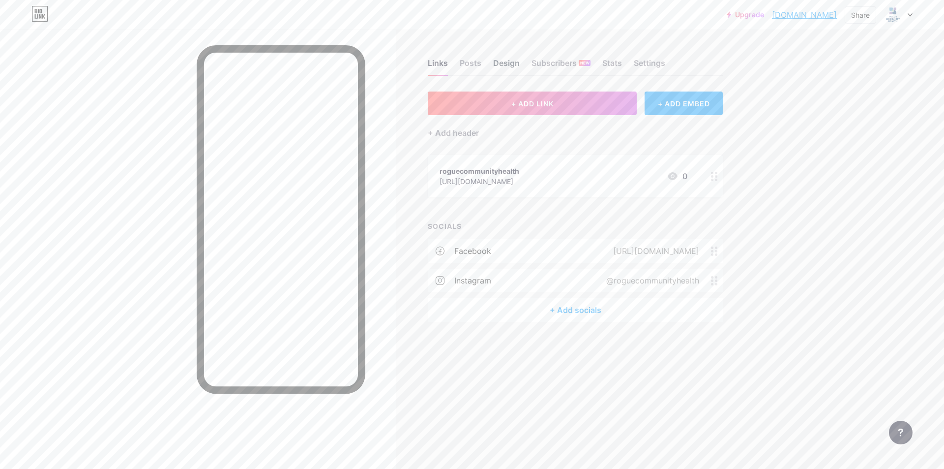
click at [518, 66] on div "Design" at bounding box center [506, 66] width 27 height 18
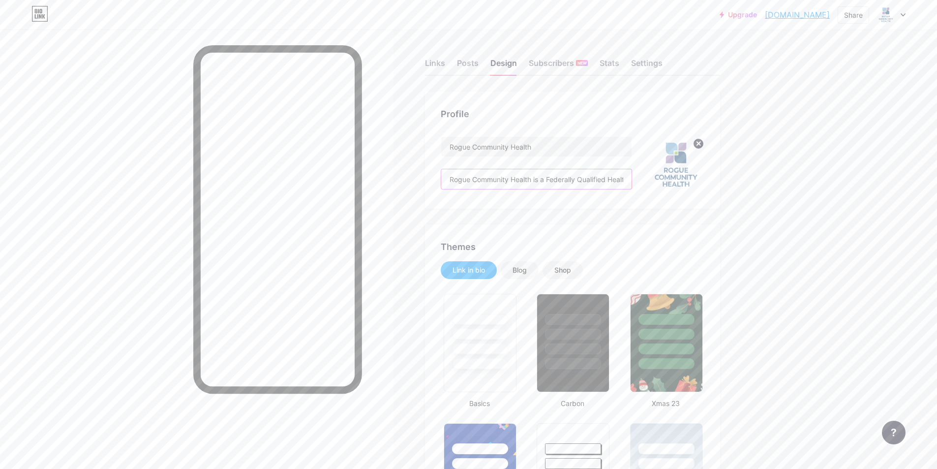
type input "#ffffff"
type input "#1f4e79"
type input "#333333"
click at [549, 182] on input "Rogue Community Health is a Federally Qualified Health Center that has provided…" at bounding box center [536, 179] width 190 height 20
paste input "non-profit committed to making sure everyone in our community receives the best…"
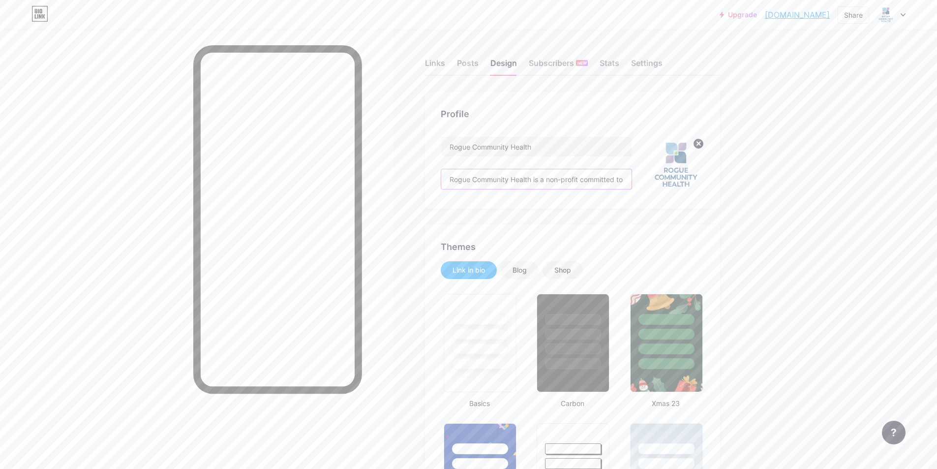
scroll to position [0, 880]
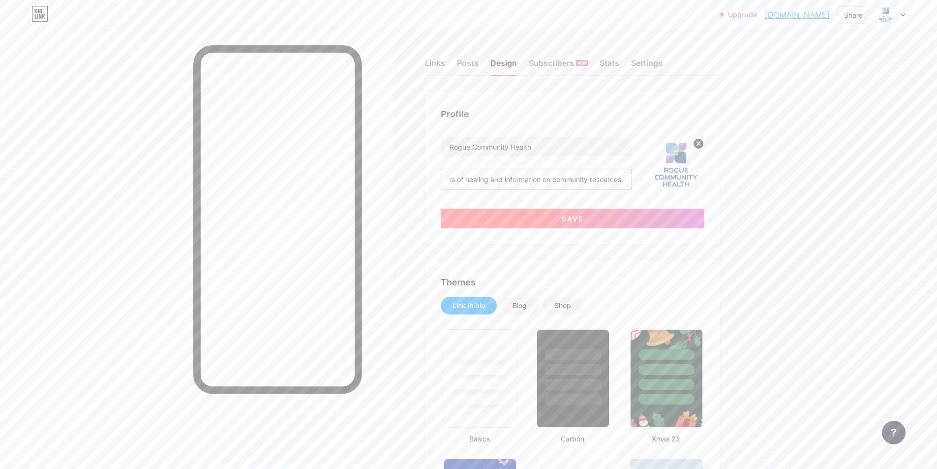
type input "Rogue Community Health is a Federally Qualified Health Center that has provided…"
click at [612, 182] on input "Rogue Community Health is a Federally Qualified Health Center that has provided…" at bounding box center [536, 179] width 190 height 20
drag, startPoint x: 613, startPoint y: 178, endPoint x: 674, endPoint y: 175, distance: 60.6
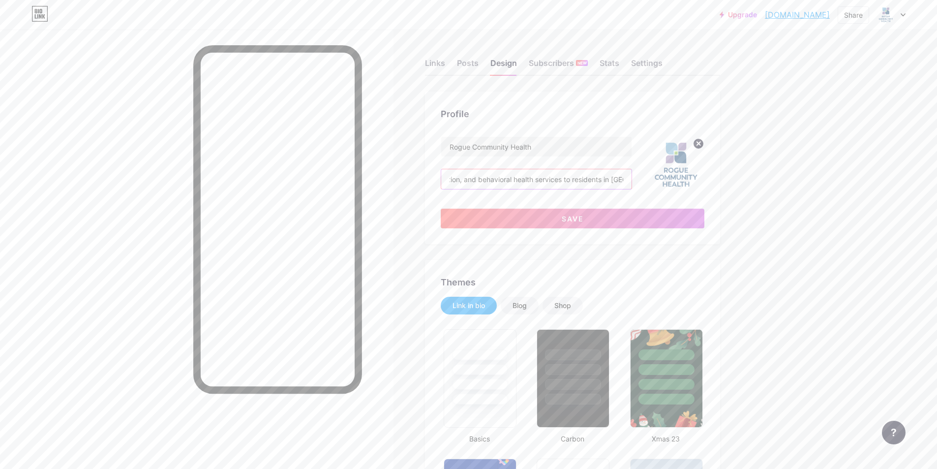
click at [674, 175] on div "Rogue Community Health Rogue Community Health is a Federally Qualified Health C…" at bounding box center [573, 164] width 264 height 57
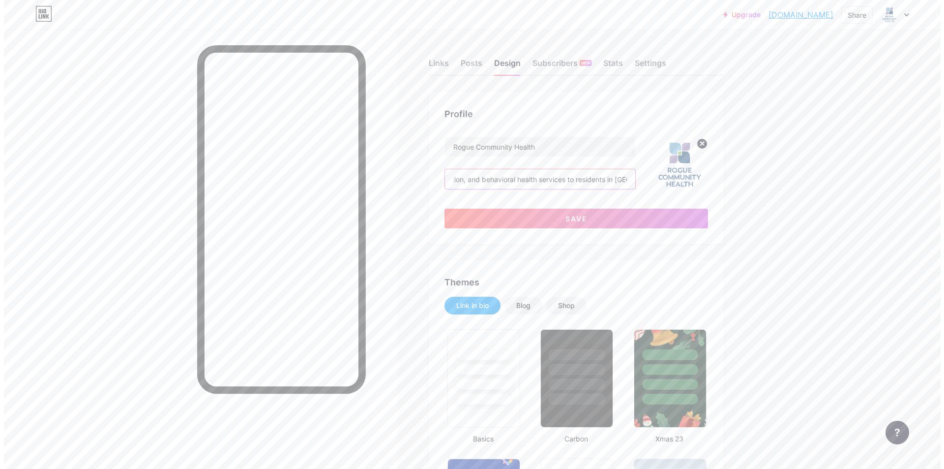
scroll to position [0, 0]
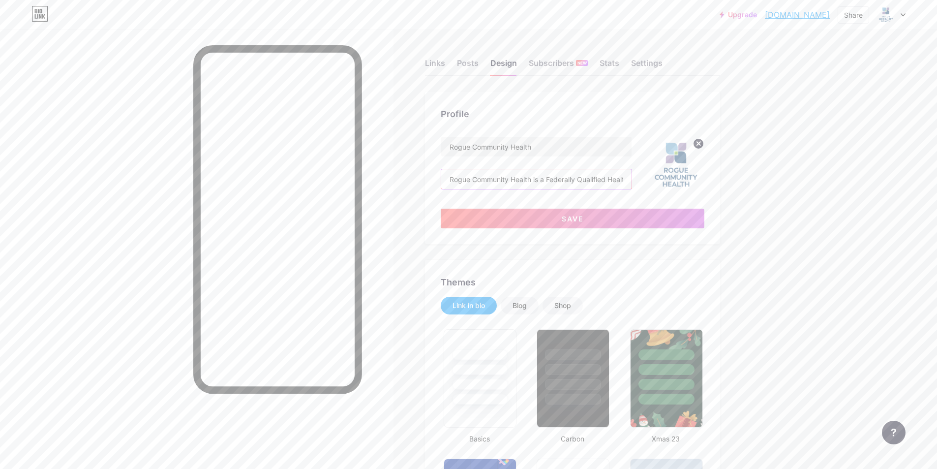
click at [610, 177] on input "Rogue Community Health is a Federally Qualified Health Center that has provided…" at bounding box center [536, 179] width 190 height 20
click at [530, 222] on button "Save" at bounding box center [573, 218] width 264 height 20
type input "#ffffff"
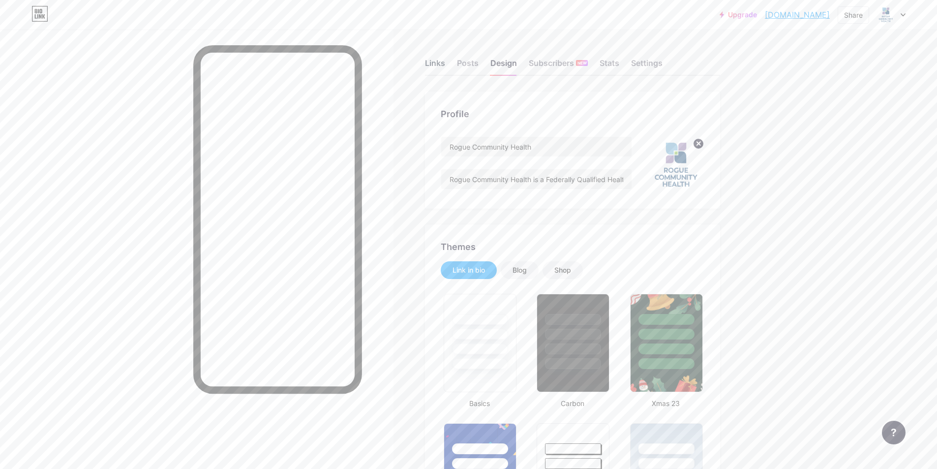
click at [438, 61] on div "Links" at bounding box center [435, 66] width 20 height 18
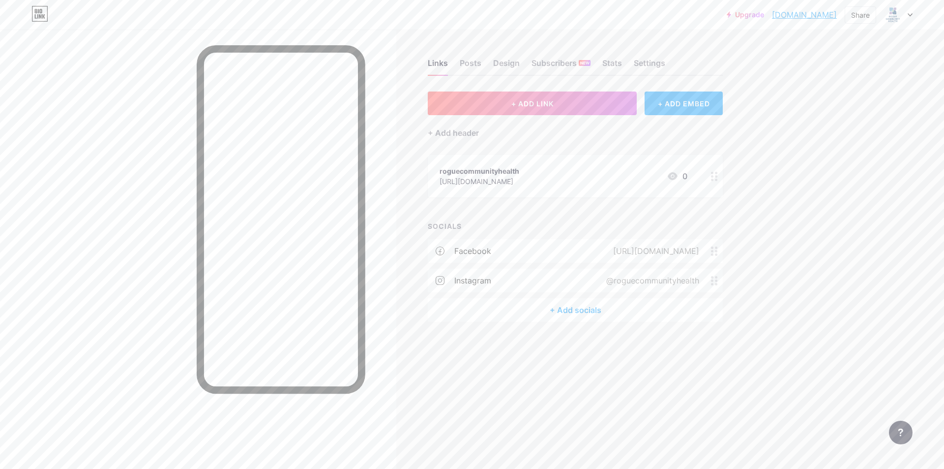
click at [585, 308] on div "+ Add socials" at bounding box center [575, 310] width 295 height 24
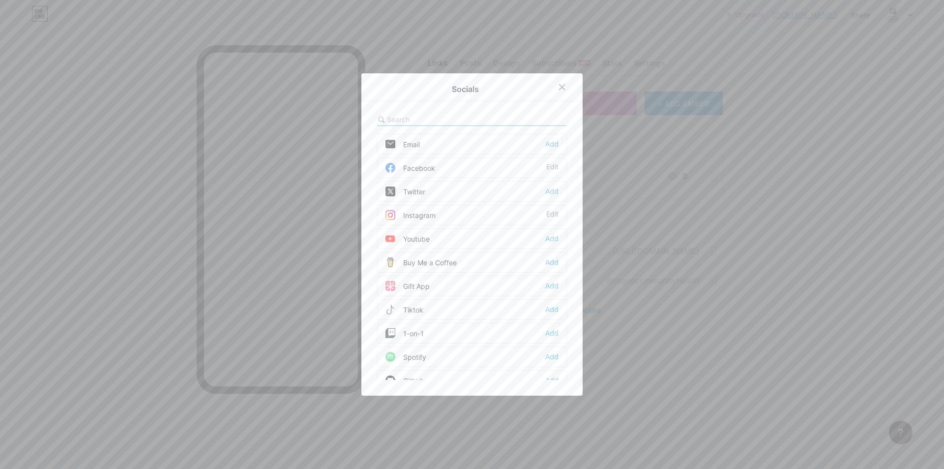
click at [442, 236] on div "Youtube Add" at bounding box center [472, 238] width 190 height 21
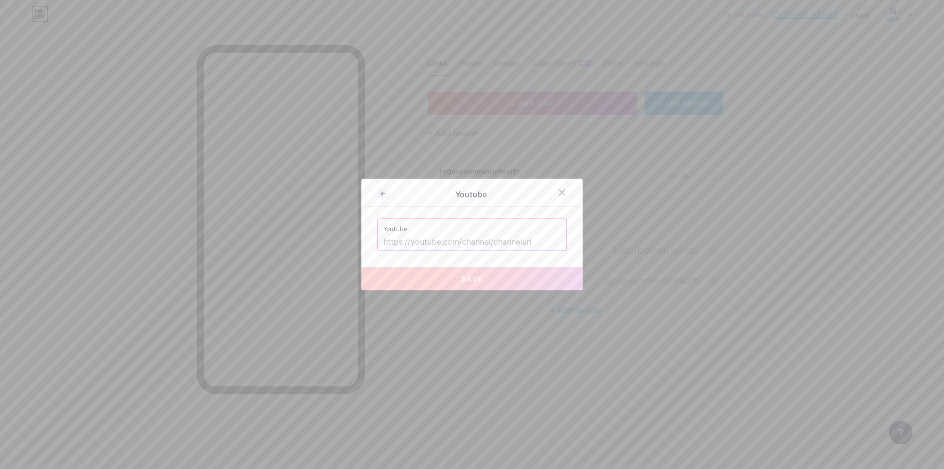
click at [436, 238] on input "text" at bounding box center [472, 242] width 177 height 17
paste input "[URL][DOMAIN_NAME]"
type input "[URL][DOMAIN_NAME]"
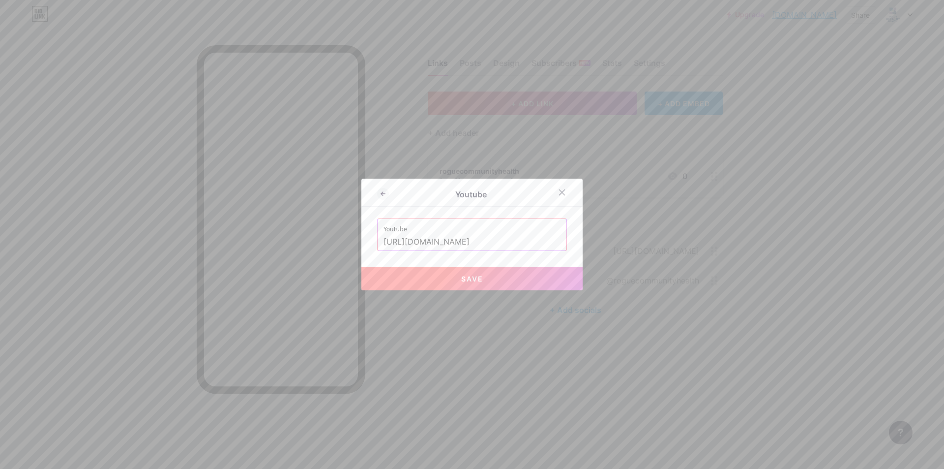
click at [478, 279] on span "Save" at bounding box center [472, 278] width 22 height 8
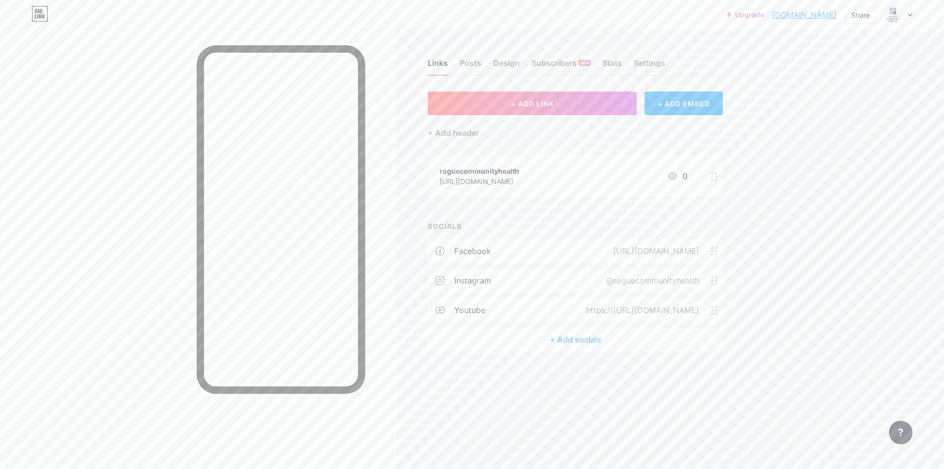
click at [715, 175] on icon at bounding box center [714, 176] width 7 height 9
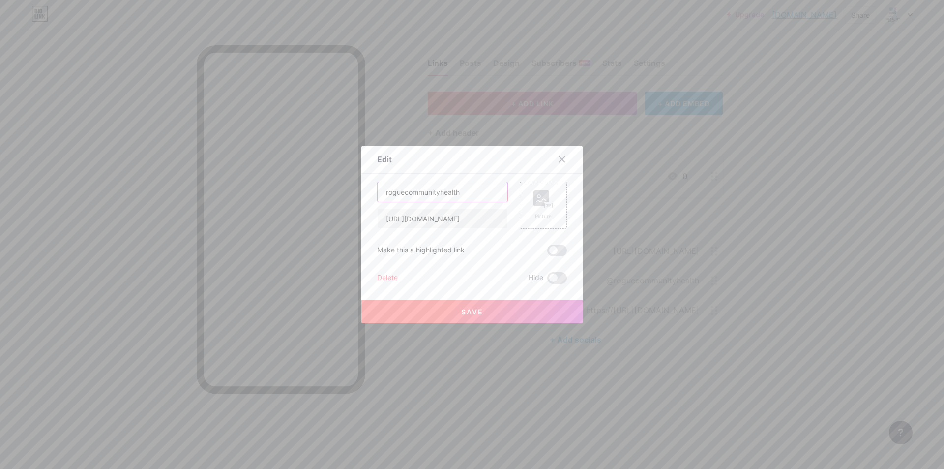
drag, startPoint x: 466, startPoint y: 188, endPoint x: 336, endPoint y: 184, distance: 130.3
click at [336, 184] on div "Edit Content YouTube Play YouTube video without leaving your page. ADD Vimeo Pl…" at bounding box center [472, 234] width 944 height 469
type input "RogueCommunityHealth"
click at [429, 221] on input "[URL][DOMAIN_NAME]" at bounding box center [443, 218] width 130 height 20
click at [436, 217] on input "[URL][DOMAIN_NAME]" at bounding box center [443, 218] width 130 height 20
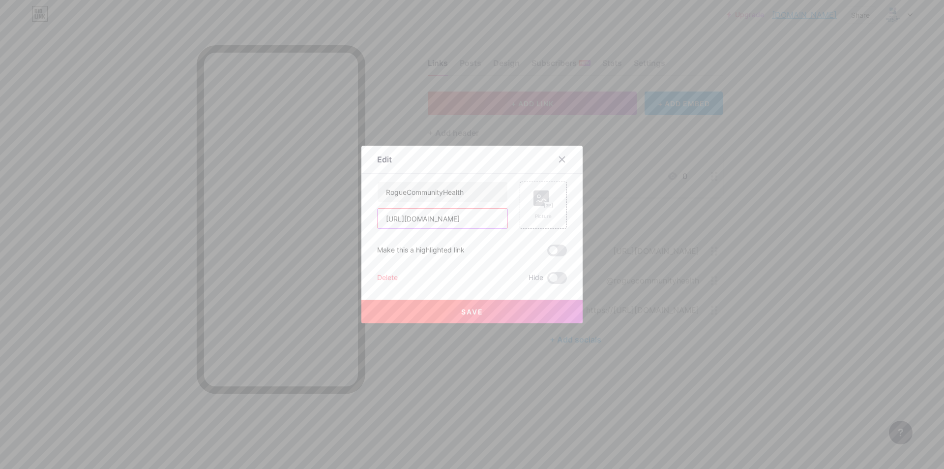
click at [436, 217] on input "[URL][DOMAIN_NAME]" at bounding box center [443, 218] width 130 height 20
paste input "[DOMAIN_NAME][URL]"
type input "[URL][DOMAIN_NAME]"
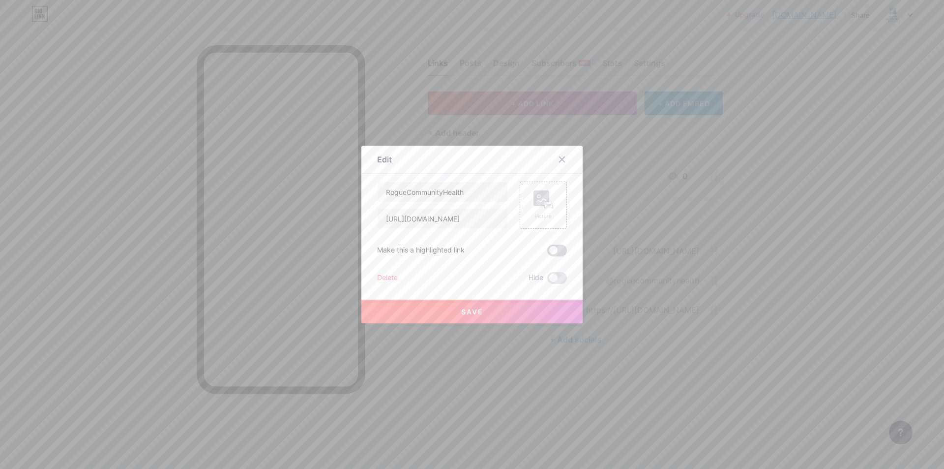
scroll to position [0, 0]
click at [557, 252] on span at bounding box center [557, 250] width 20 height 12
click at [547, 253] on input "checkbox" at bounding box center [547, 253] width 0 height 0
click at [540, 198] on rect at bounding box center [541, 198] width 16 height 16
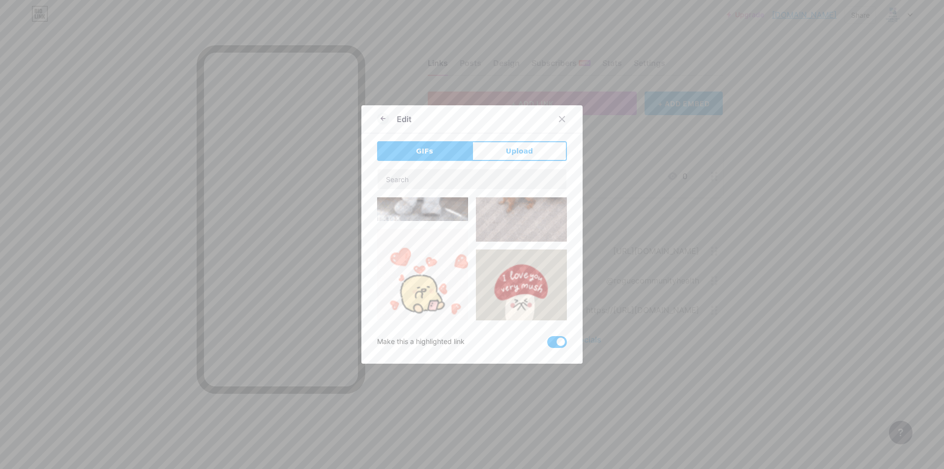
scroll to position [197, 0]
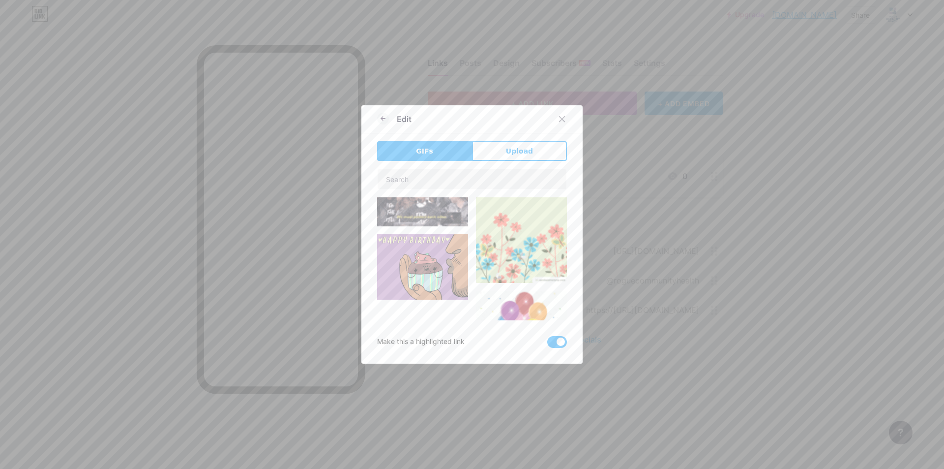
type input "RogueCommunityHealth"
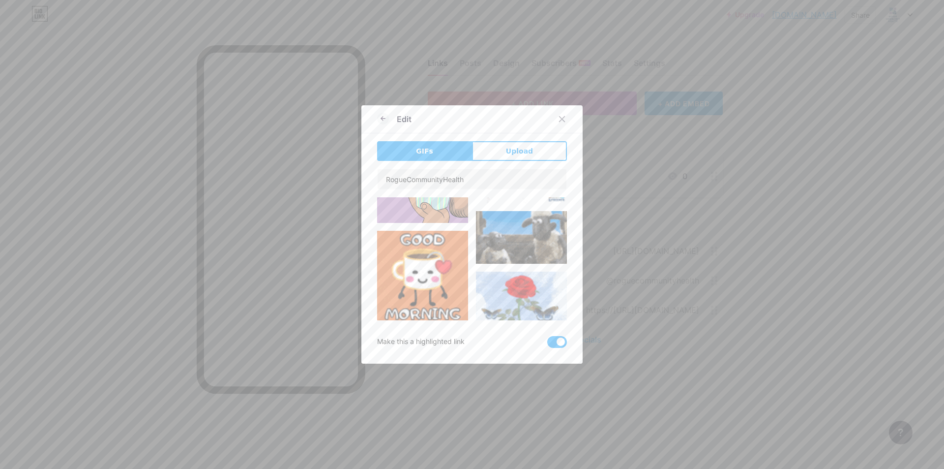
scroll to position [1015, 0]
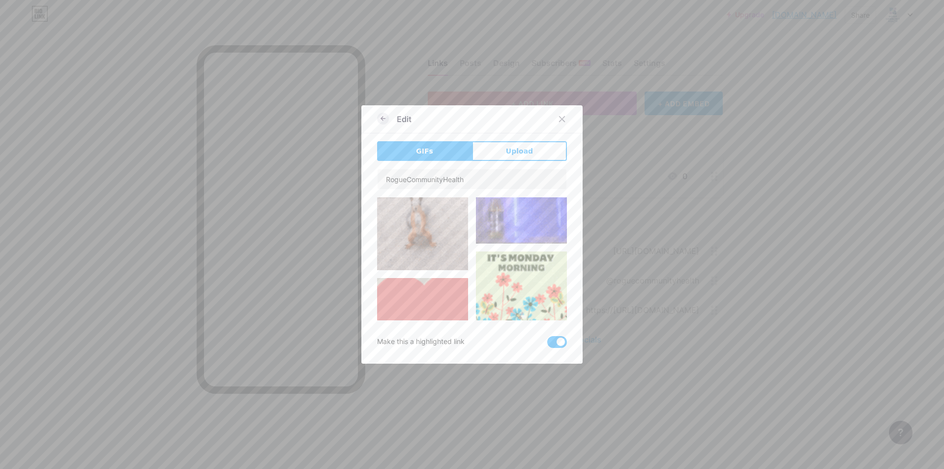
click at [381, 120] on icon at bounding box center [382, 118] width 2 height 3
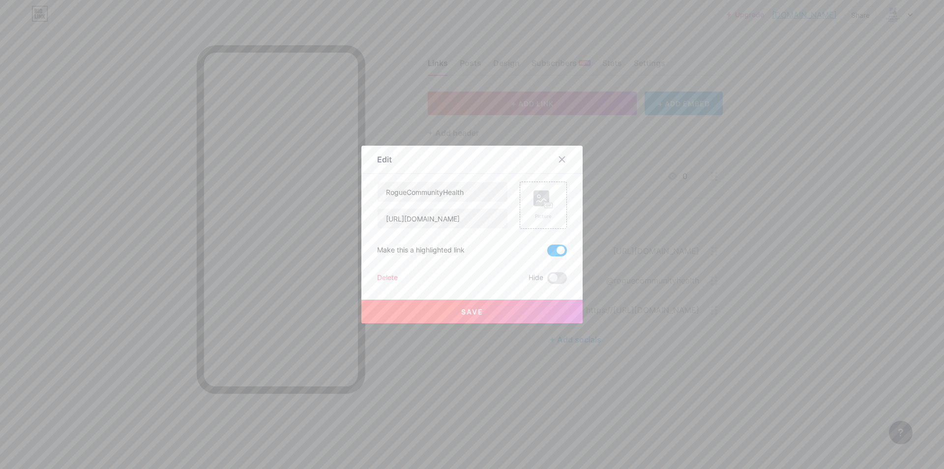
click at [469, 309] on span "Save" at bounding box center [472, 311] width 22 height 8
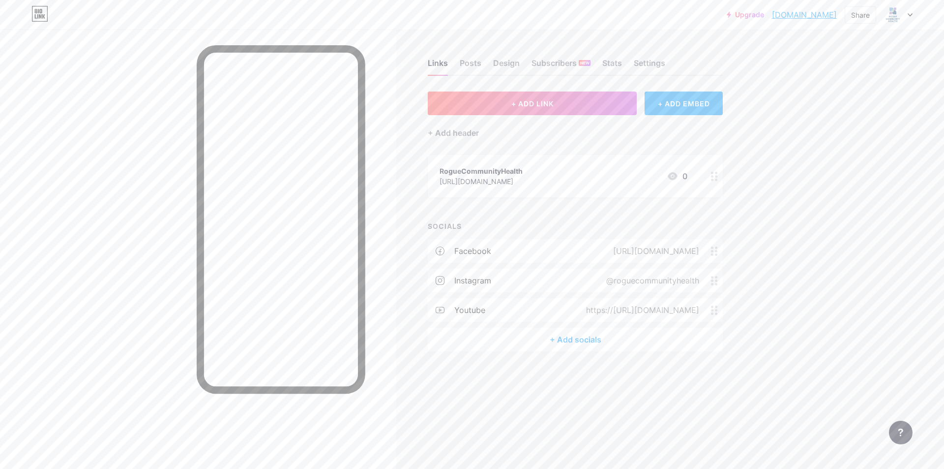
click at [677, 176] on icon at bounding box center [673, 176] width 10 height 8
click at [552, 252] on span at bounding box center [557, 250] width 20 height 12
click at [547, 253] on input "checkbox" at bounding box center [547, 253] width 0 height 0
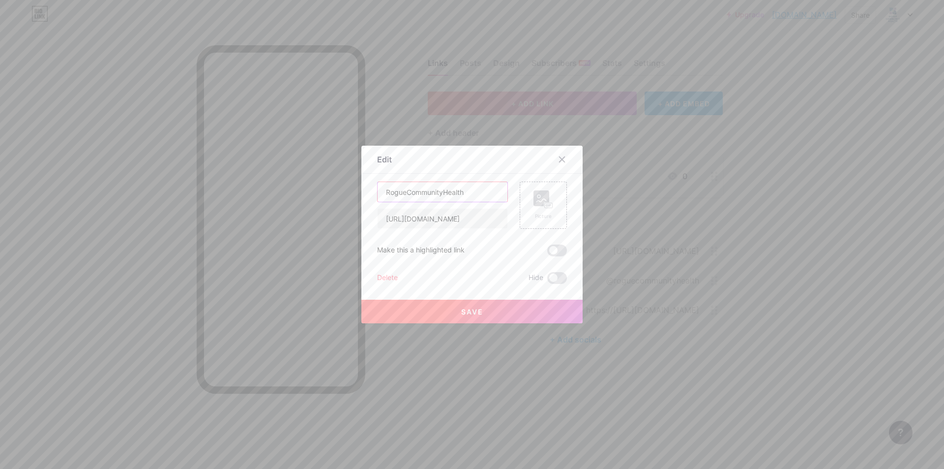
click at [464, 190] on input "RogueCommunityHealth" at bounding box center [443, 192] width 130 height 20
drag, startPoint x: 479, startPoint y: 192, endPoint x: 463, endPoint y: 192, distance: 16.2
click at [463, 192] on input "[DOMAIN_NAME]" at bounding box center [443, 192] width 130 height 20
type input "[DOMAIN_NAME]"
click at [463, 308] on span "Save" at bounding box center [472, 311] width 22 height 8
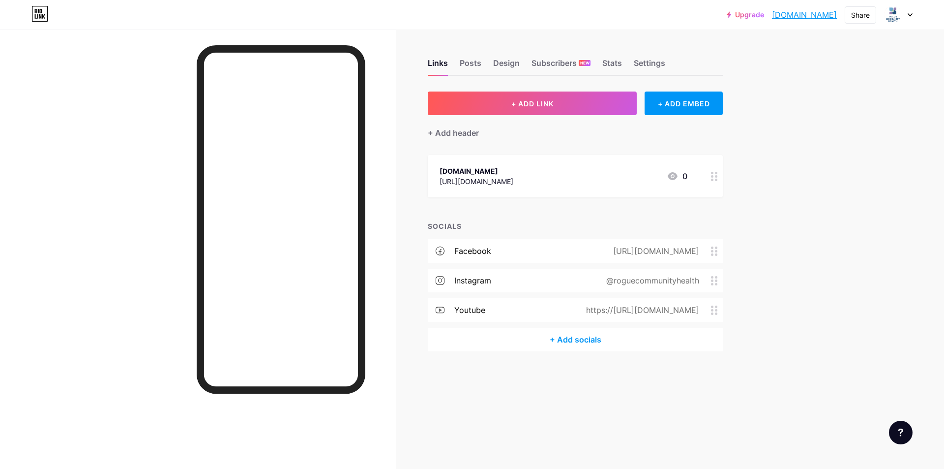
click at [39, 13] on icon at bounding box center [39, 14] width 17 height 16
click at [911, 15] on icon at bounding box center [910, 15] width 4 height 2
click at [713, 38] on div "Links Posts Design Subscribers NEW Stats Settings + ADD LINK + ADD EMBED + Add …" at bounding box center [382, 215] width 764 height 371
click at [899, 432] on icon at bounding box center [900, 432] width 5 height 8
click at [856, 390] on link at bounding box center [851, 392] width 123 height 22
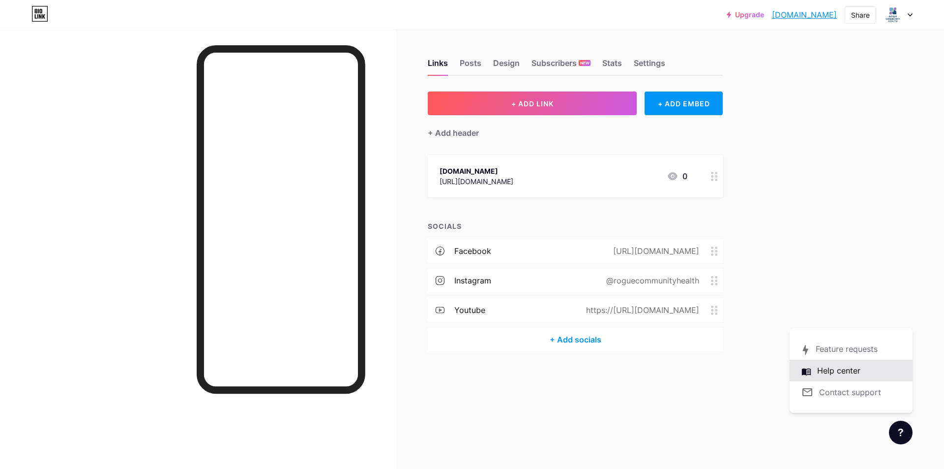
click at [847, 370] on link at bounding box center [851, 370] width 123 height 22
drag, startPoint x: 907, startPoint y: 15, endPoint x: 908, endPoint y: 25, distance: 9.9
click at [907, 15] on div at bounding box center [898, 15] width 29 height 18
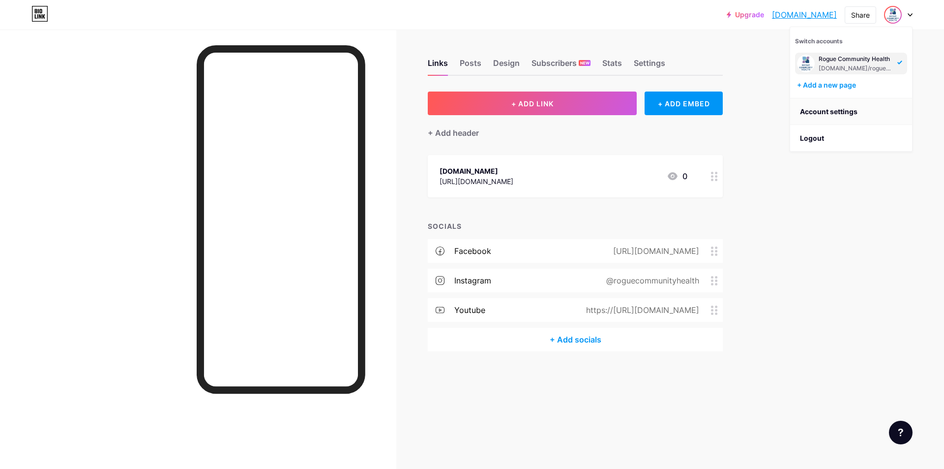
click at [830, 104] on link "Account settings" at bounding box center [851, 111] width 122 height 27
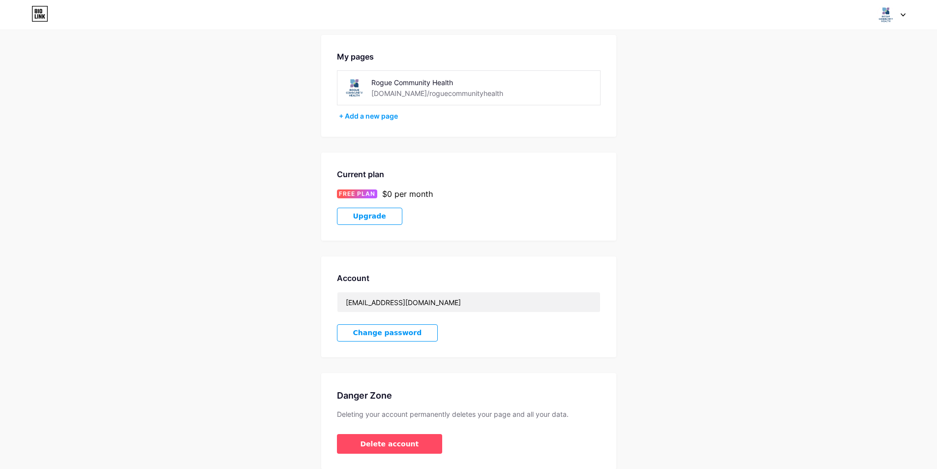
scroll to position [80, 0]
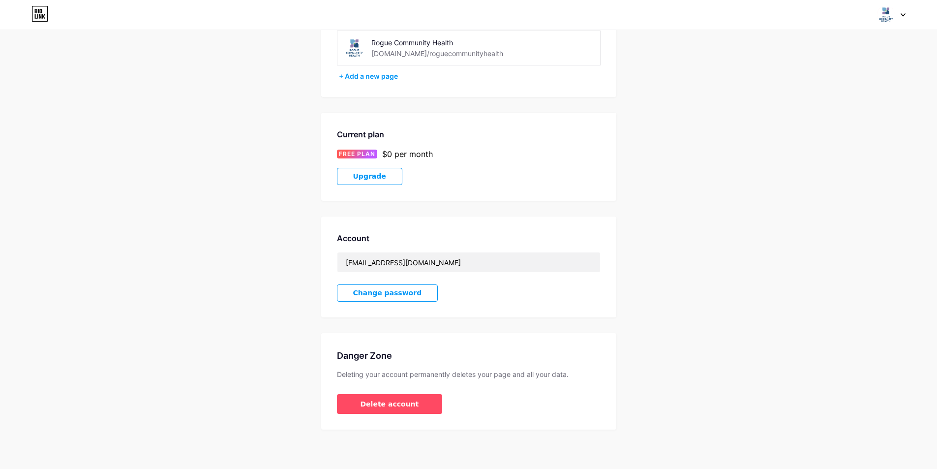
click at [396, 296] on span "Change password" at bounding box center [387, 293] width 69 height 8
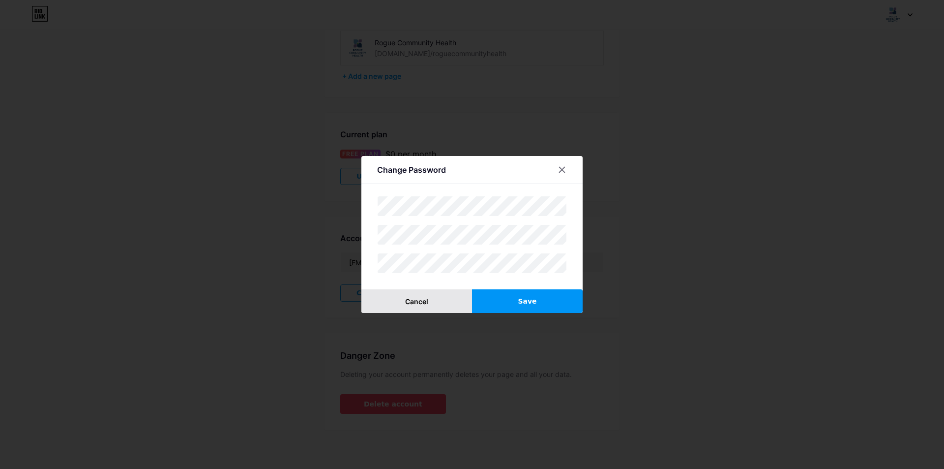
click at [425, 303] on button "Cancel" at bounding box center [416, 301] width 111 height 24
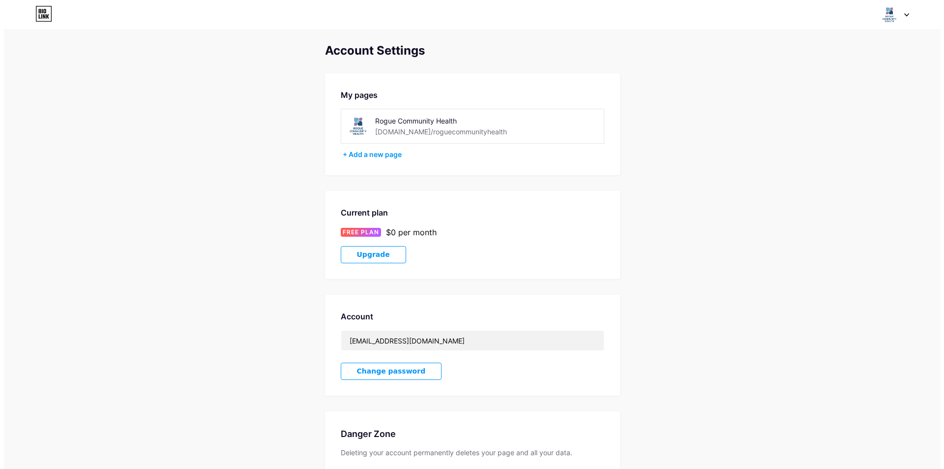
scroll to position [0, 0]
click at [880, 13] on img at bounding box center [885, 14] width 19 height 19
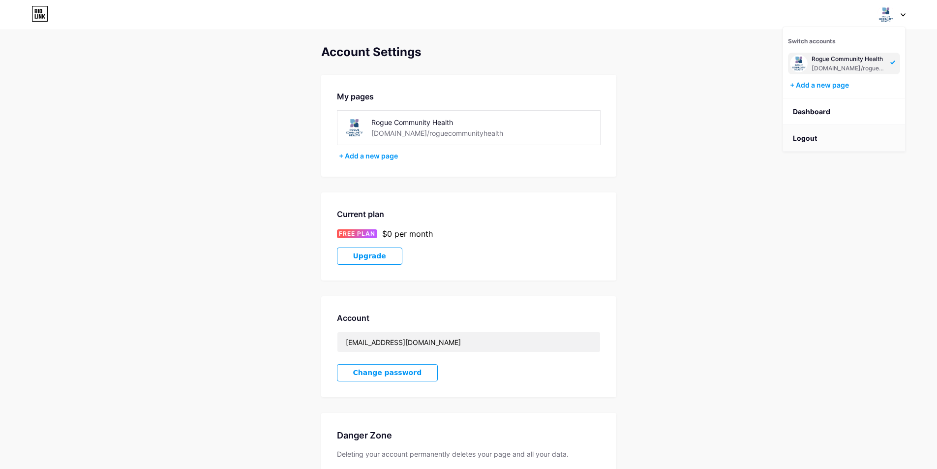
click at [809, 138] on li "Logout" at bounding box center [844, 138] width 122 height 27
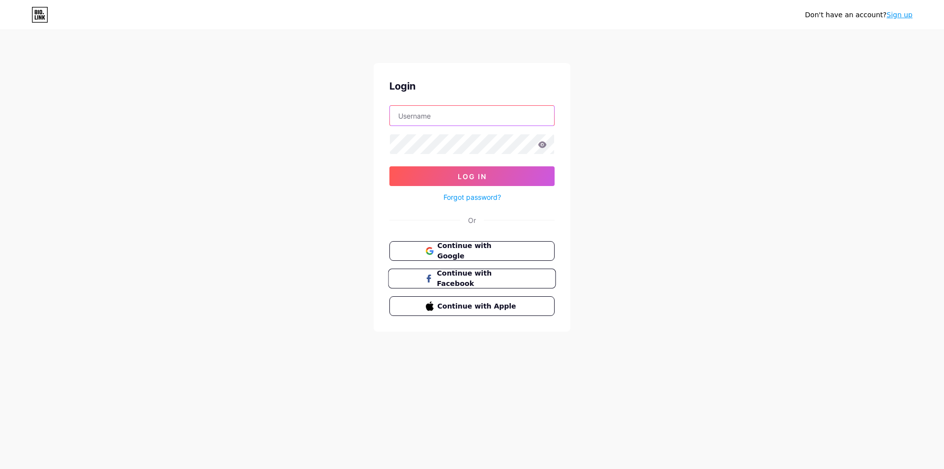
type input "[EMAIL_ADDRESS][DOMAIN_NAME]"
click at [542, 145] on icon at bounding box center [542, 144] width 8 height 6
click at [476, 170] on button "Log In" at bounding box center [471, 176] width 165 height 20
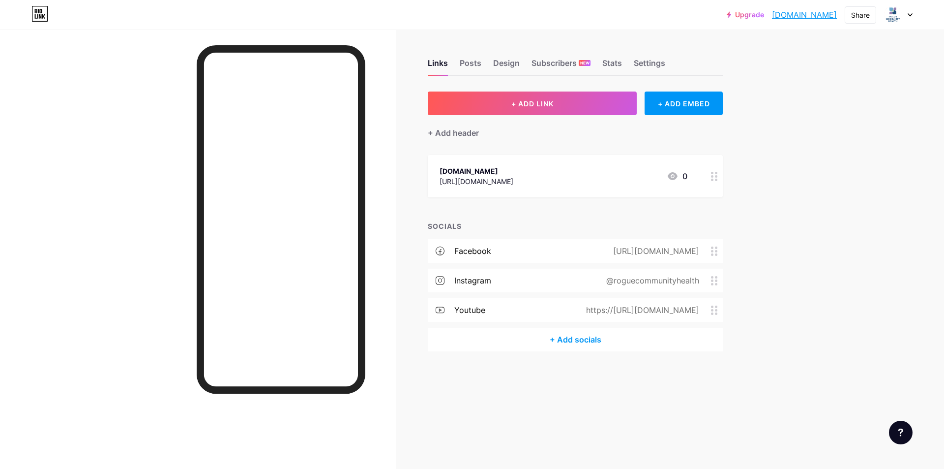
click at [887, 102] on div "Upgrade roguecommunityh... roguecommunityhealth.bio.link Share Switch accounts …" at bounding box center [472, 234] width 944 height 469
drag, startPoint x: 862, startPoint y: 210, endPoint x: 878, endPoint y: 45, distance: 166.0
click at [862, 210] on div "Upgrade roguecommunityh... roguecommunityhealth.bio.link Share Switch accounts …" at bounding box center [472, 234] width 944 height 469
click at [899, 14] on img at bounding box center [893, 15] width 16 height 16
click at [807, 141] on li "Logout" at bounding box center [851, 138] width 122 height 27
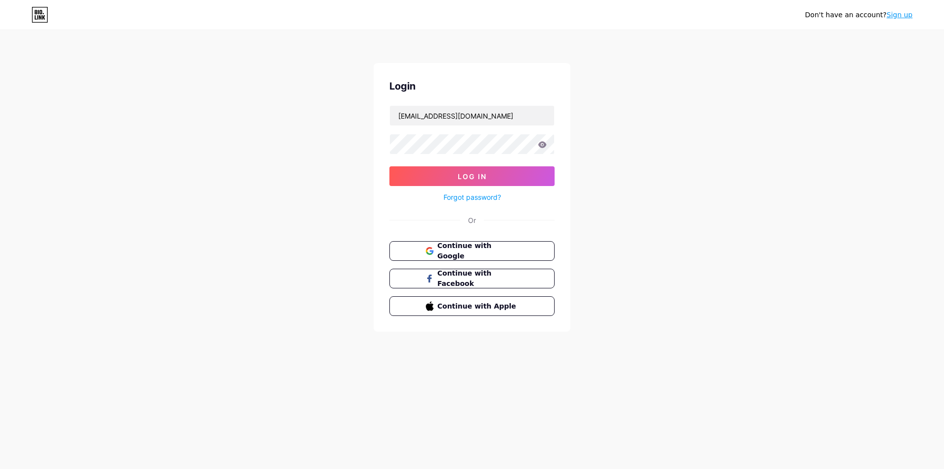
click at [76, 294] on div "Don't have an account? Sign up Login cking@roguech.org Log In Forgot password? …" at bounding box center [472, 181] width 944 height 363
click at [797, 253] on div "Don't have an account? Sign up Login cking@roguech.org Log In Forgot password? …" at bounding box center [472, 181] width 944 height 363
